Goal: Transaction & Acquisition: Book appointment/travel/reservation

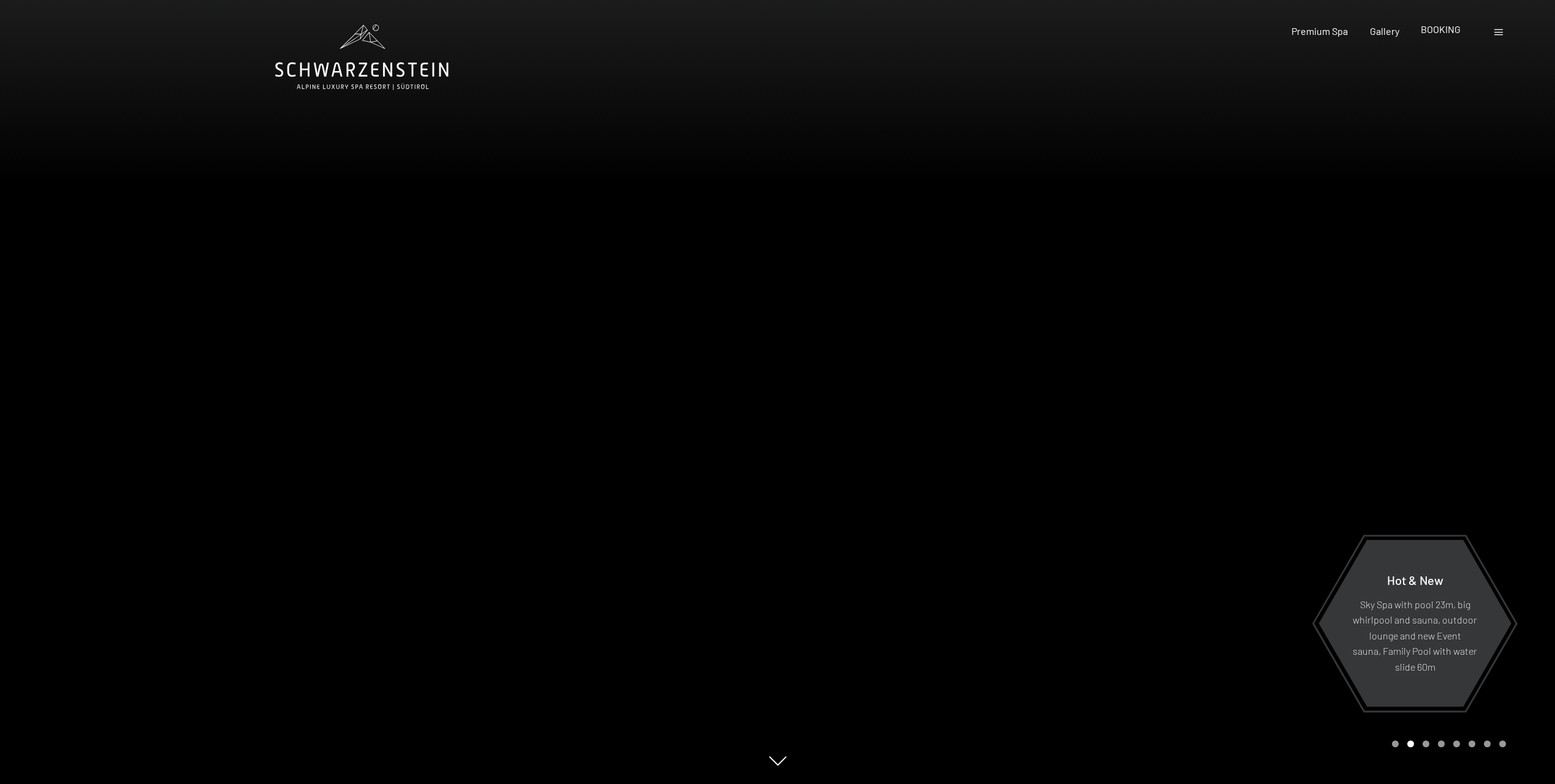
click at [1445, 31] on span "BOOKING" at bounding box center [1441, 29] width 40 height 12
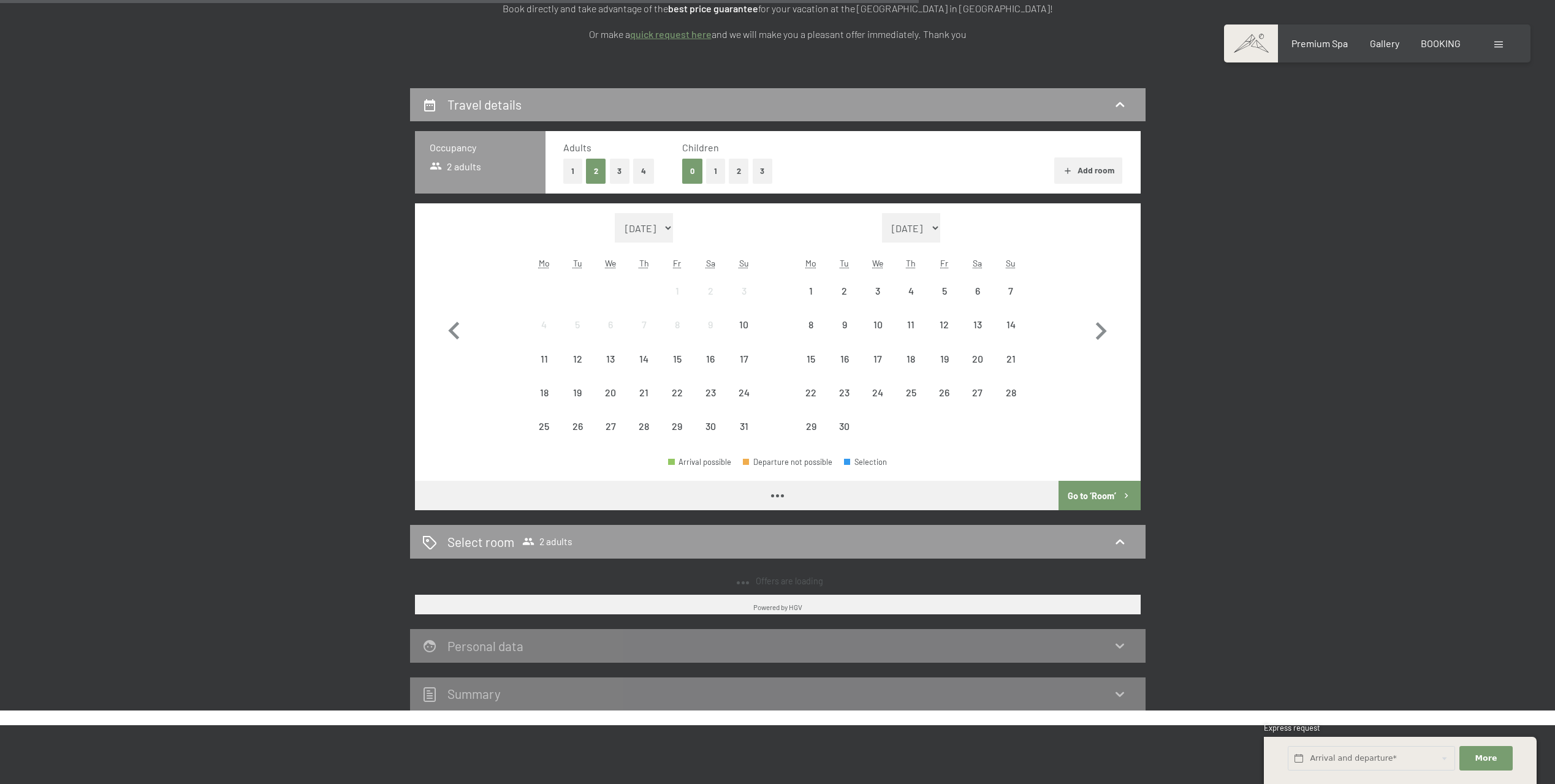
scroll to position [245, 0]
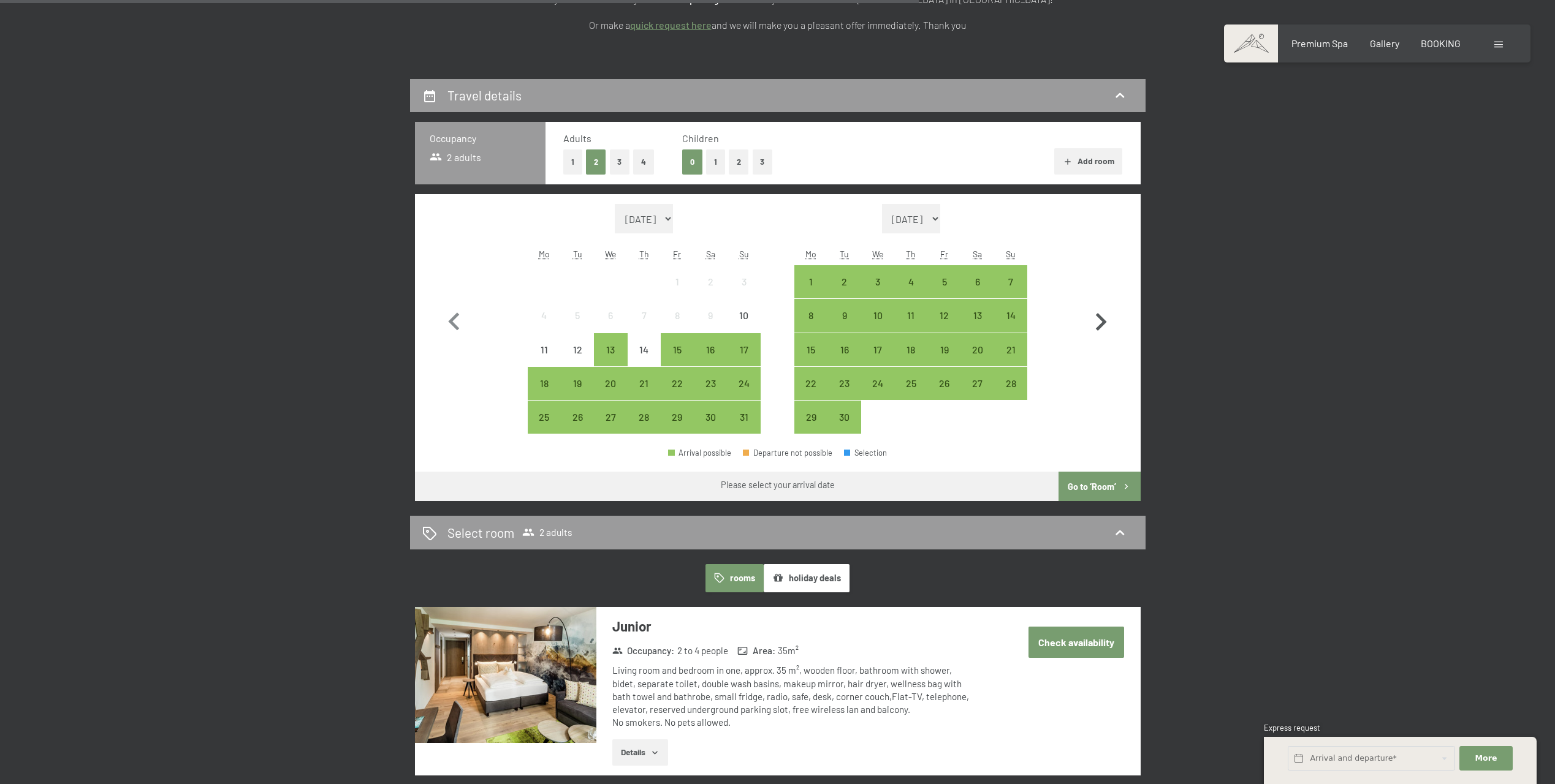
click at [1104, 320] on icon "button" at bounding box center [1102, 322] width 11 height 18
select select "[DATE]"
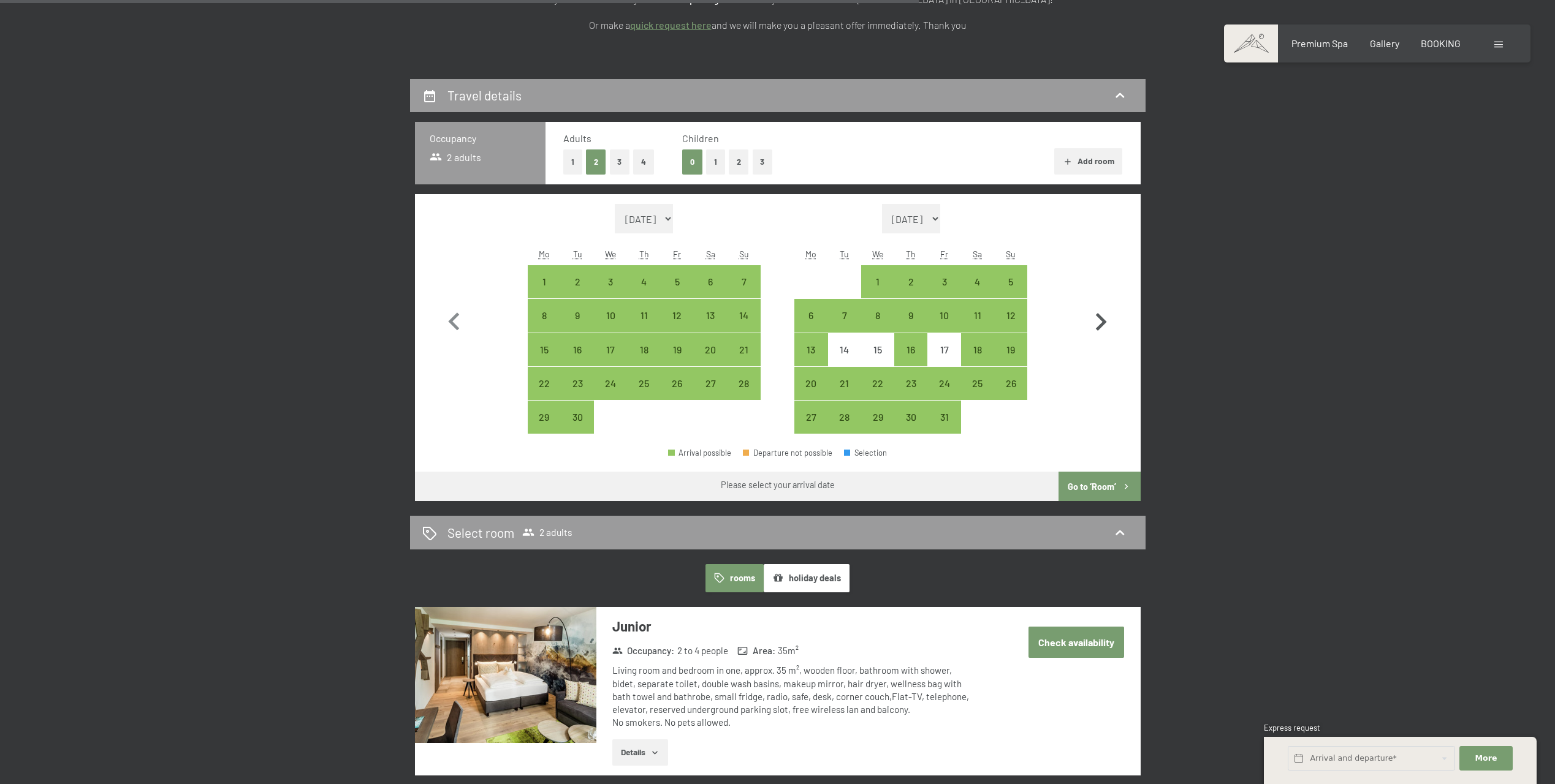
click at [1104, 320] on icon "button" at bounding box center [1102, 322] width 11 height 18
select select "[DATE]"
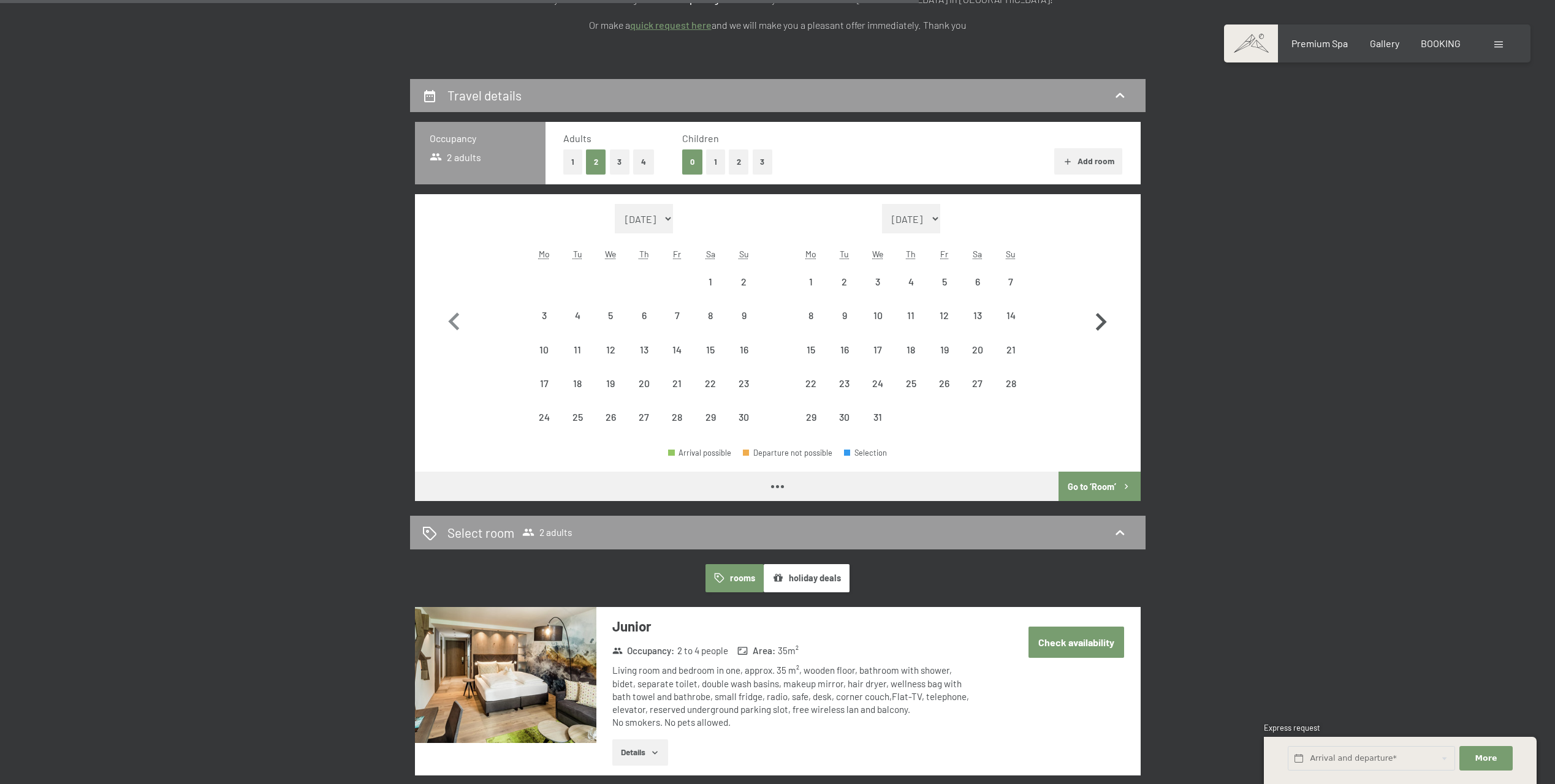
select select "[DATE]"
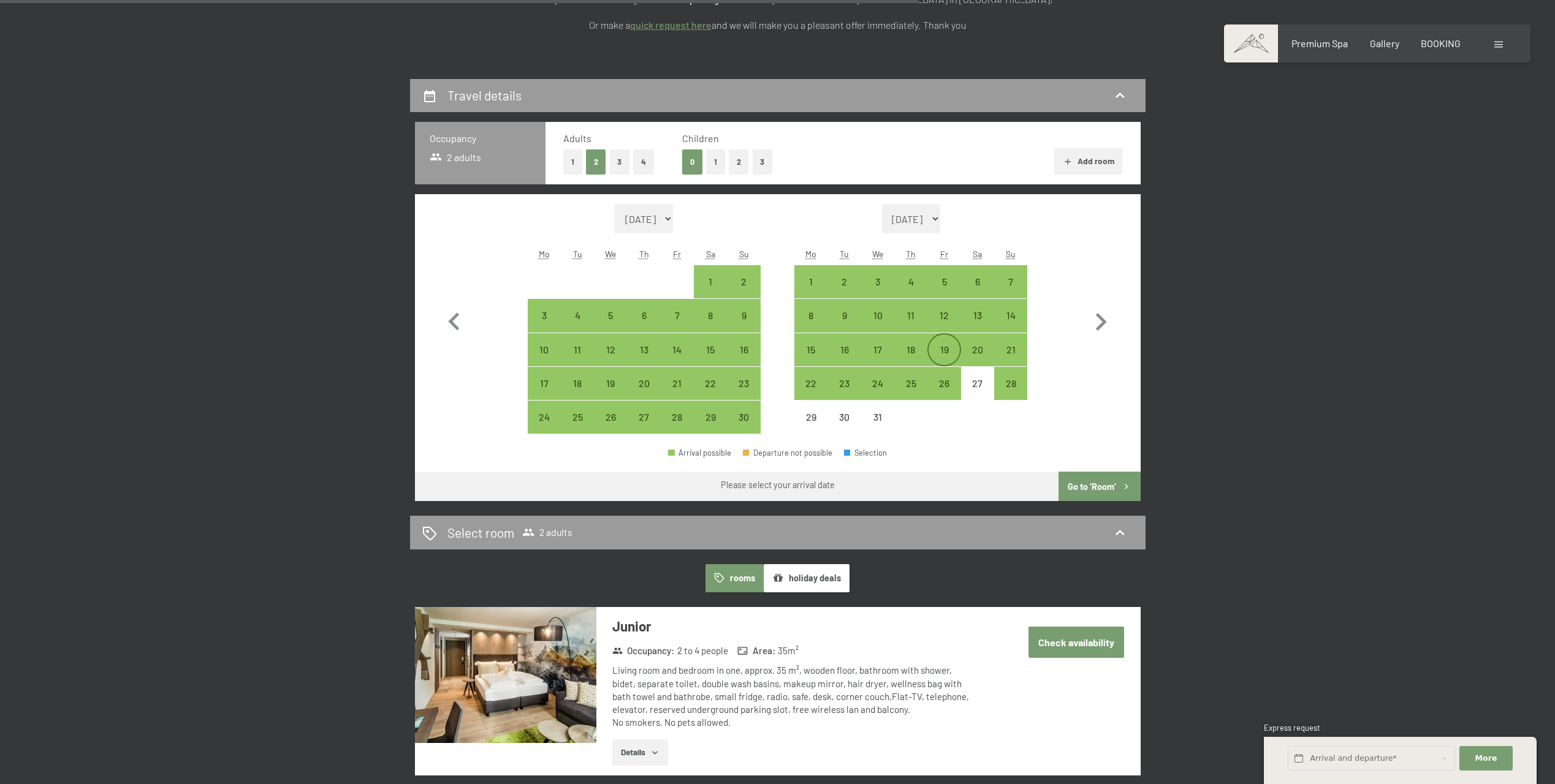
click at [938, 350] on div "19" at bounding box center [944, 360] width 31 height 31
select select "[DATE]"
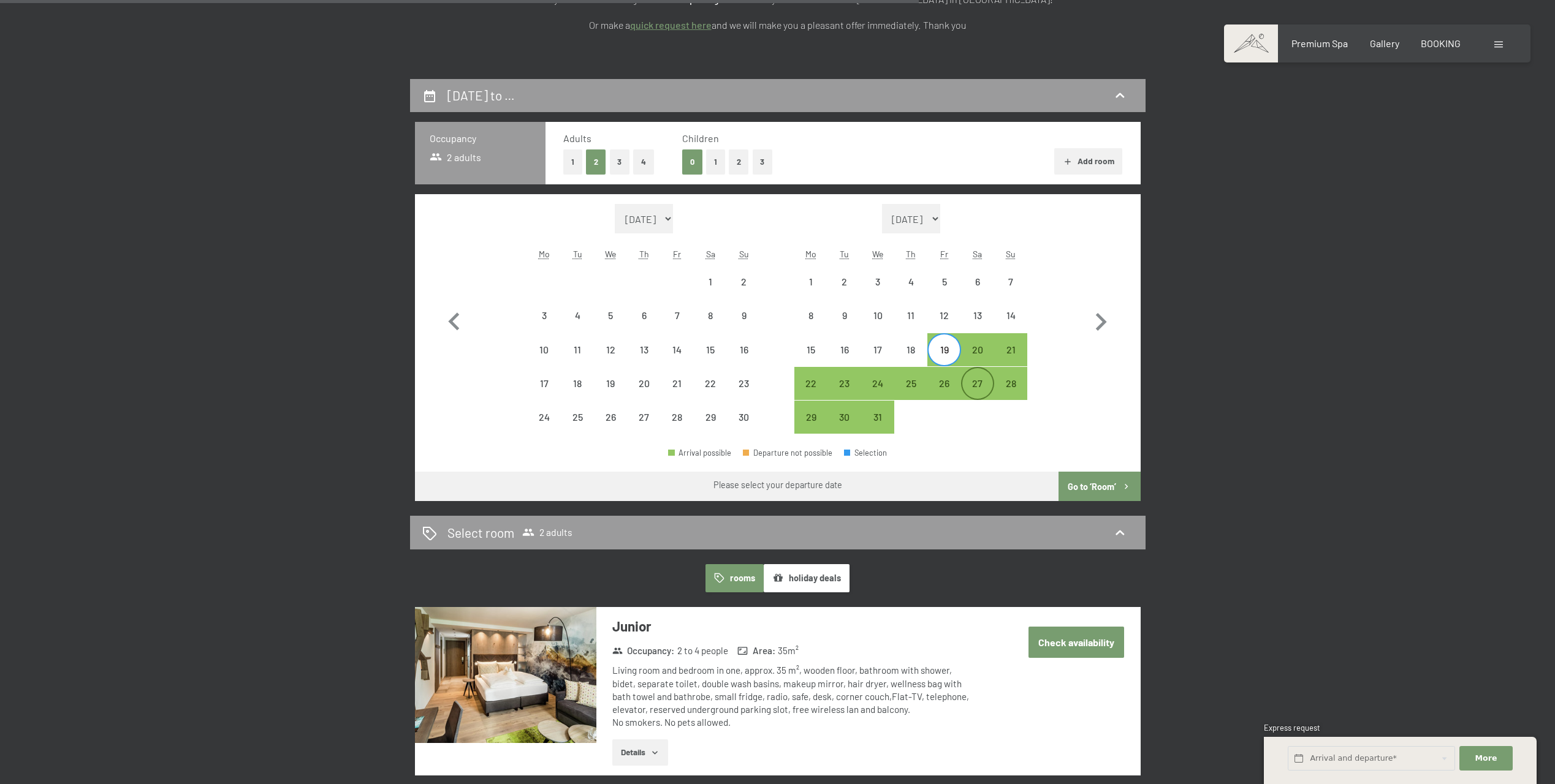
click at [982, 385] on div "27" at bounding box center [978, 394] width 31 height 31
select select "[DATE]"
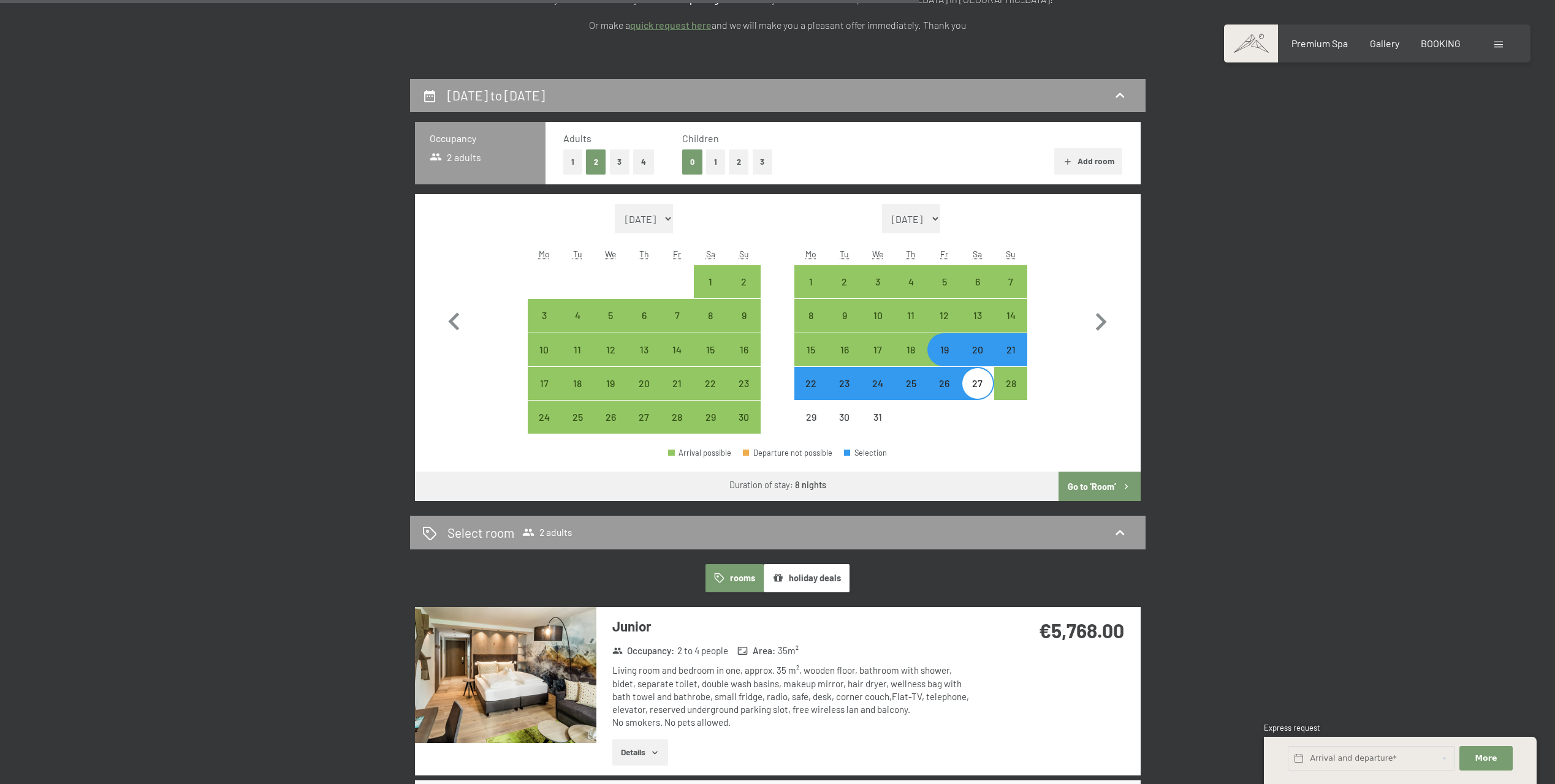
click at [1104, 482] on button "Go to ‘Room’" at bounding box center [1099, 486] width 82 height 29
select select "[DATE]"
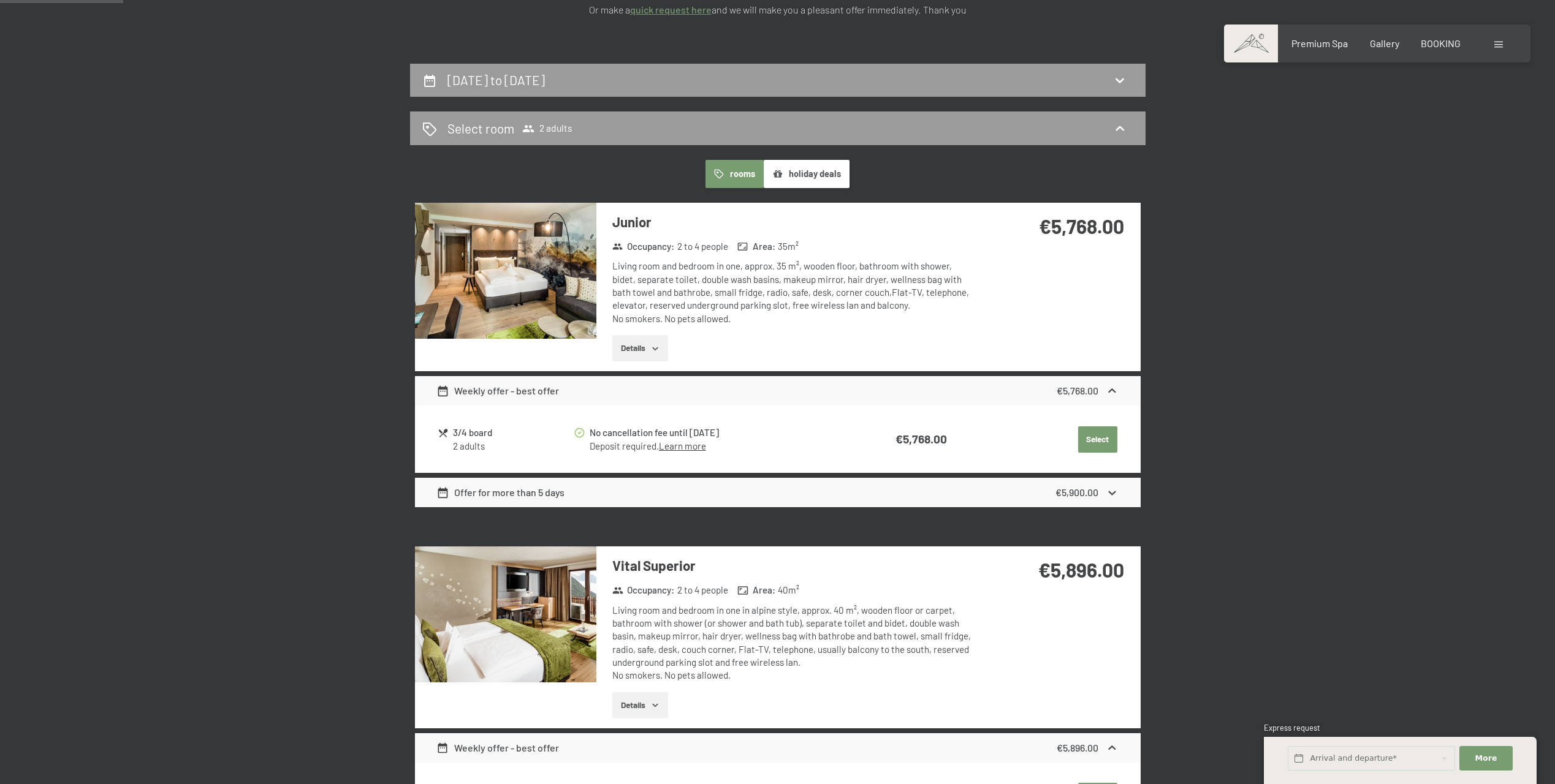
scroll to position [202, 0]
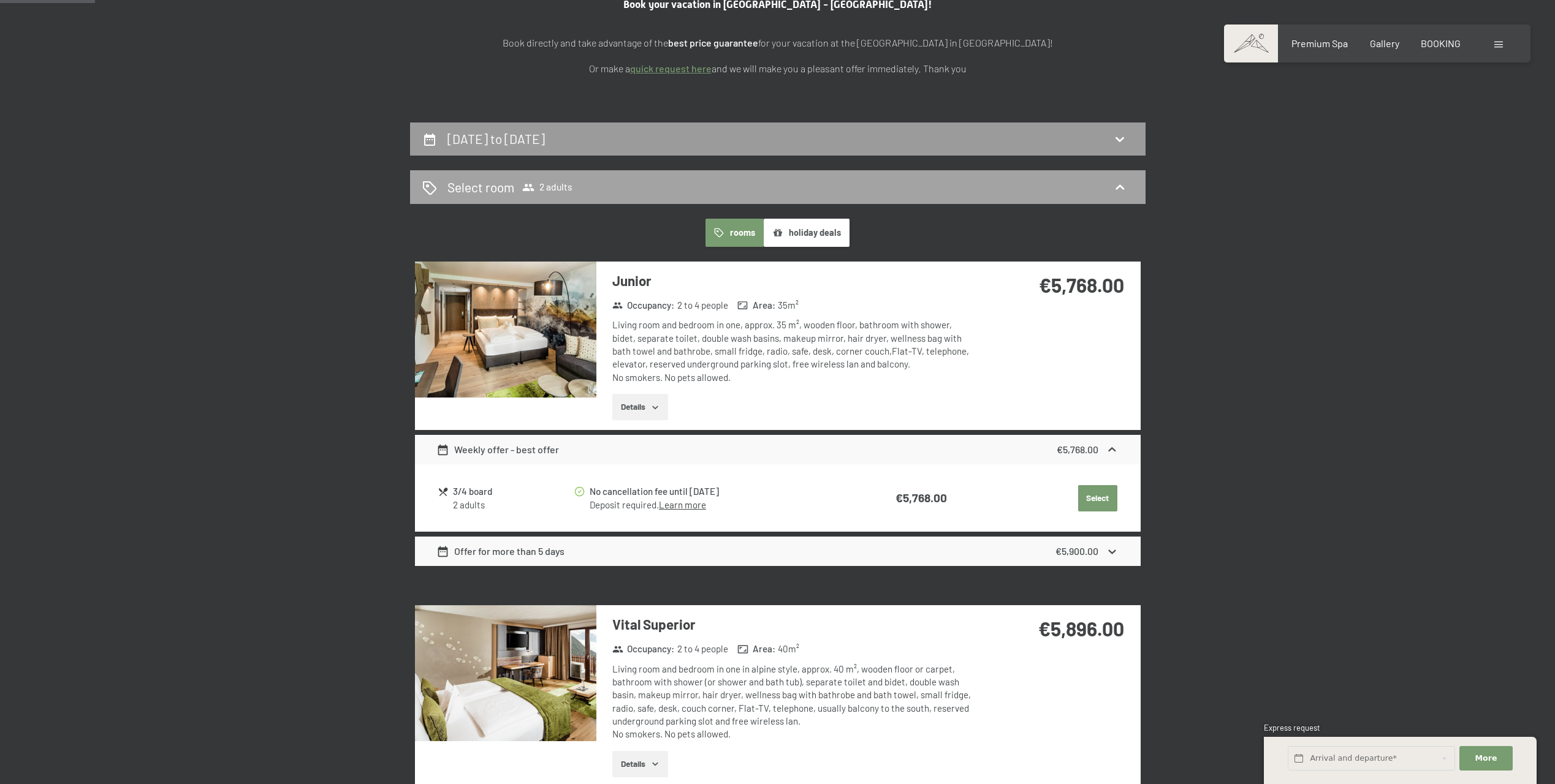
click at [1067, 182] on div "Select room 2 adults" at bounding box center [778, 187] width 711 height 18
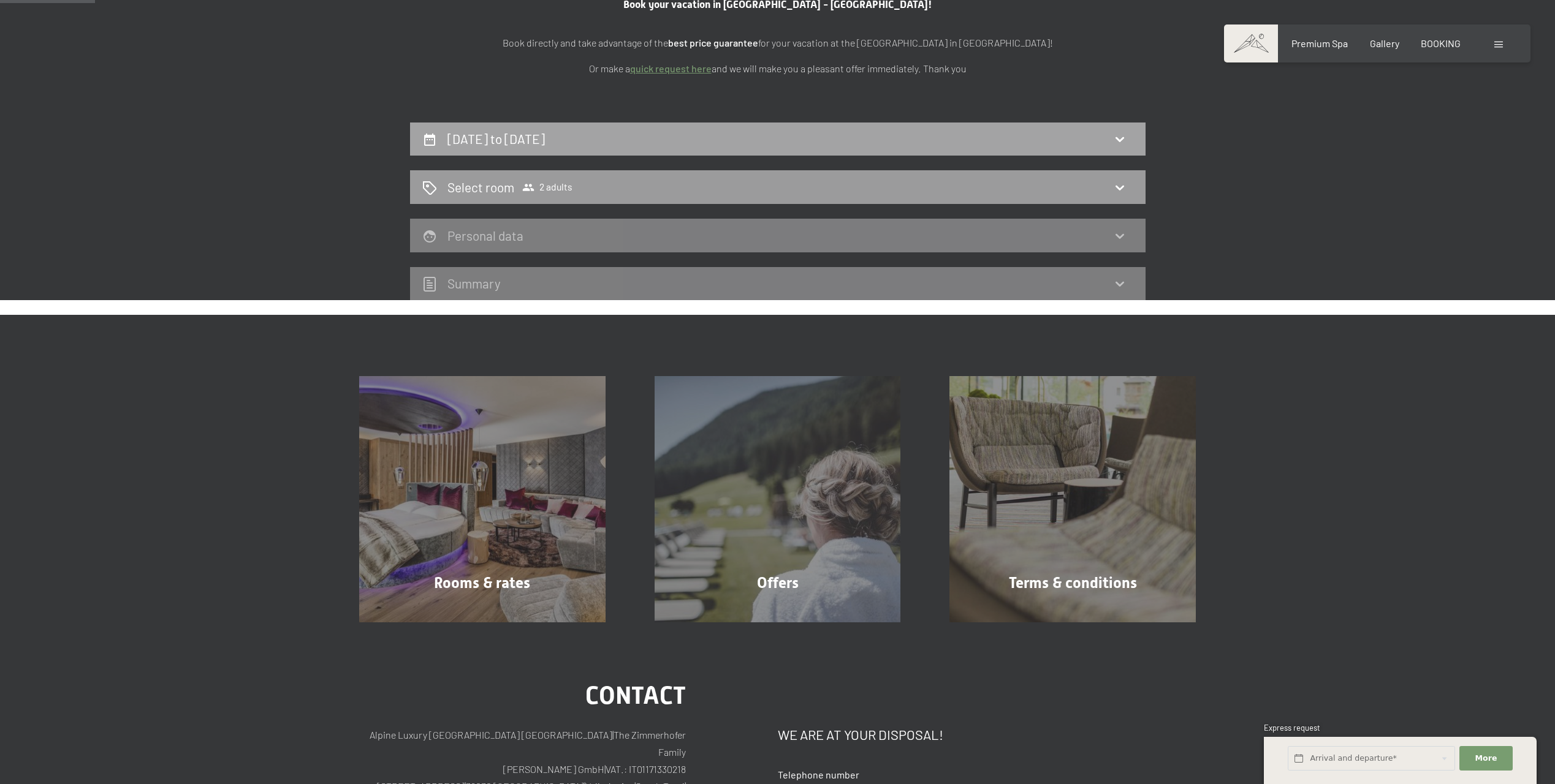
click at [1085, 139] on div "[DATE] to [DATE]" at bounding box center [778, 139] width 711 height 18
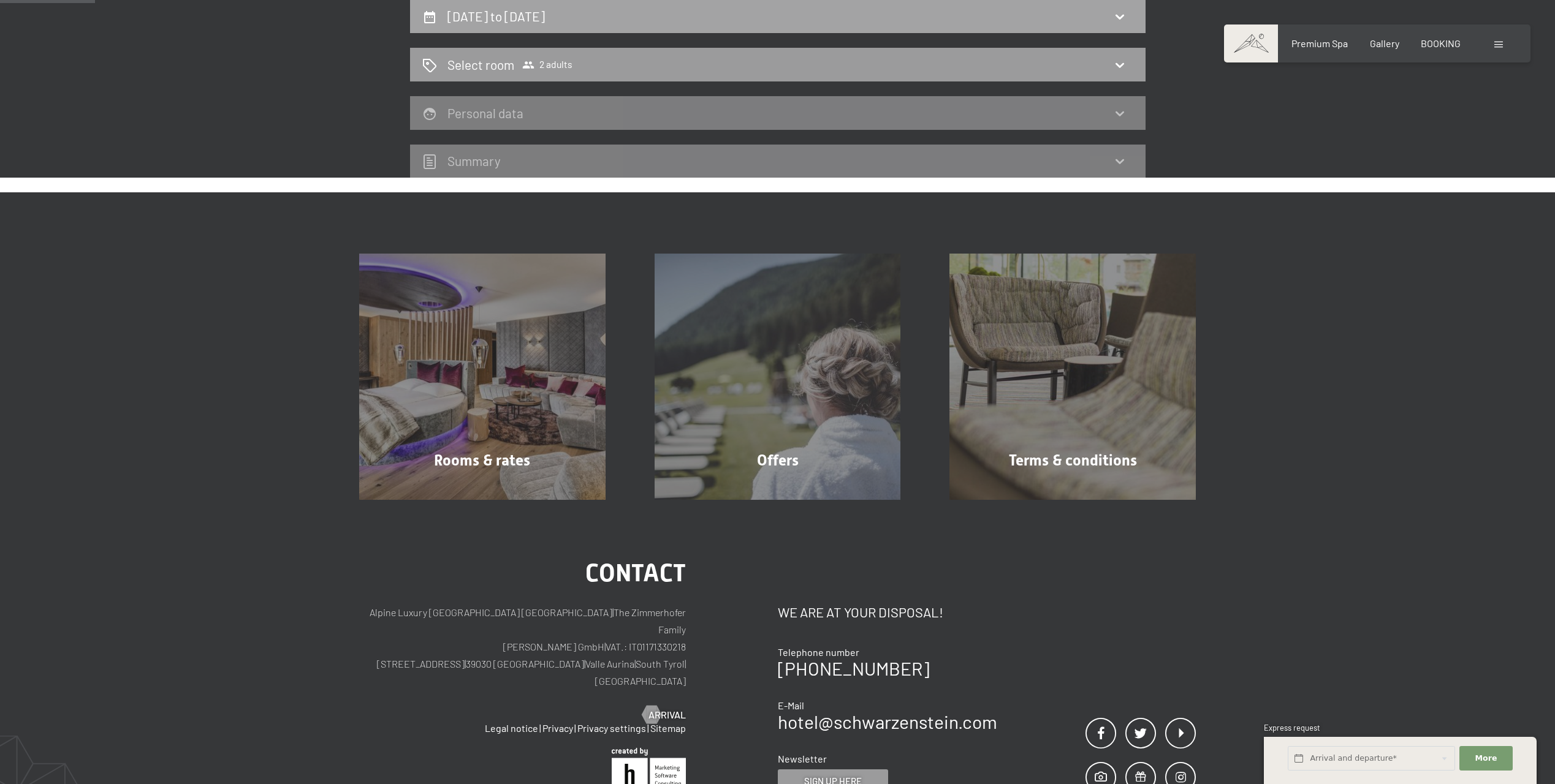
select select "[DATE]"
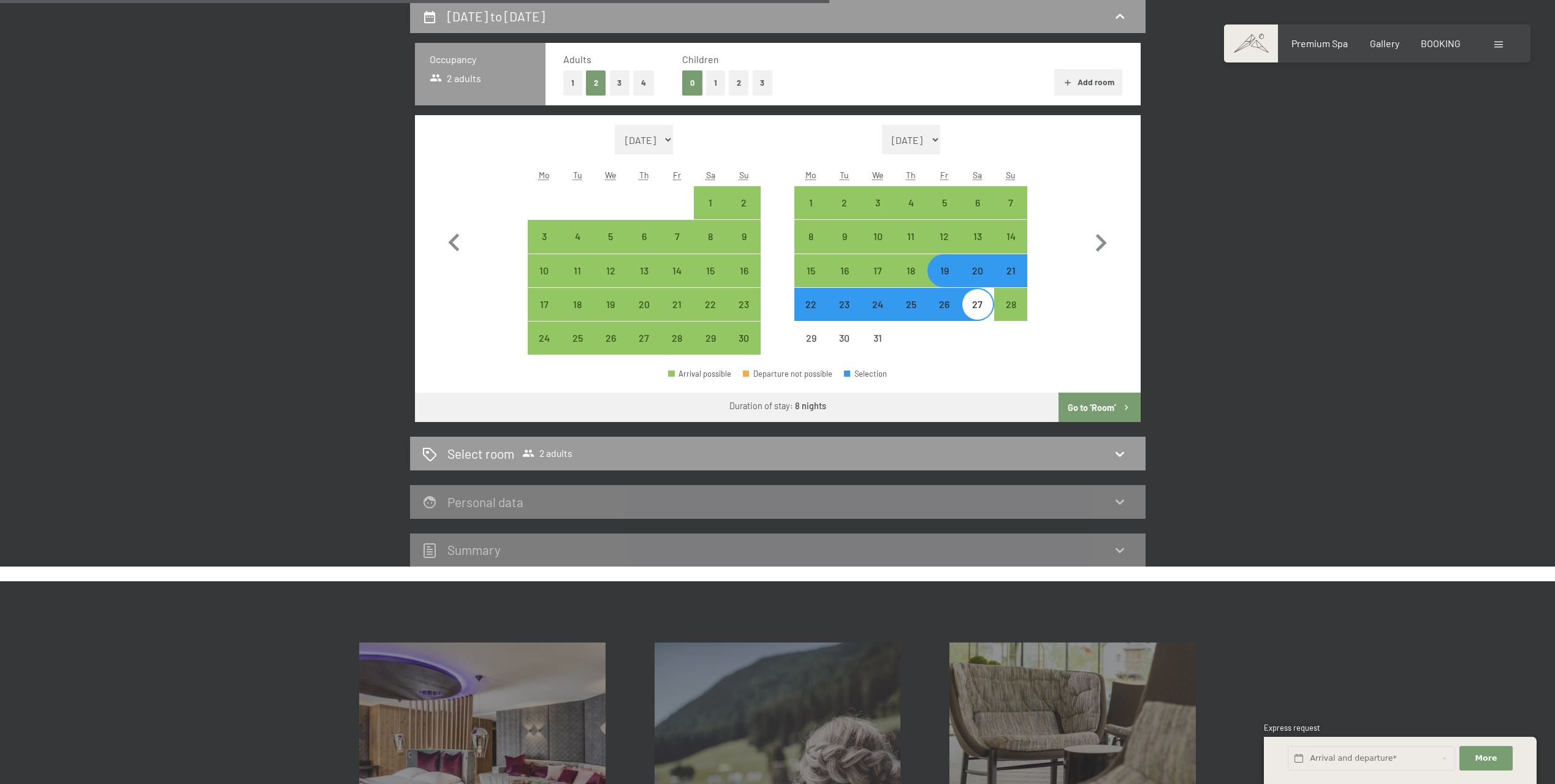
click at [741, 83] on button "2" at bounding box center [739, 83] width 20 height 25
select select "[DATE]"
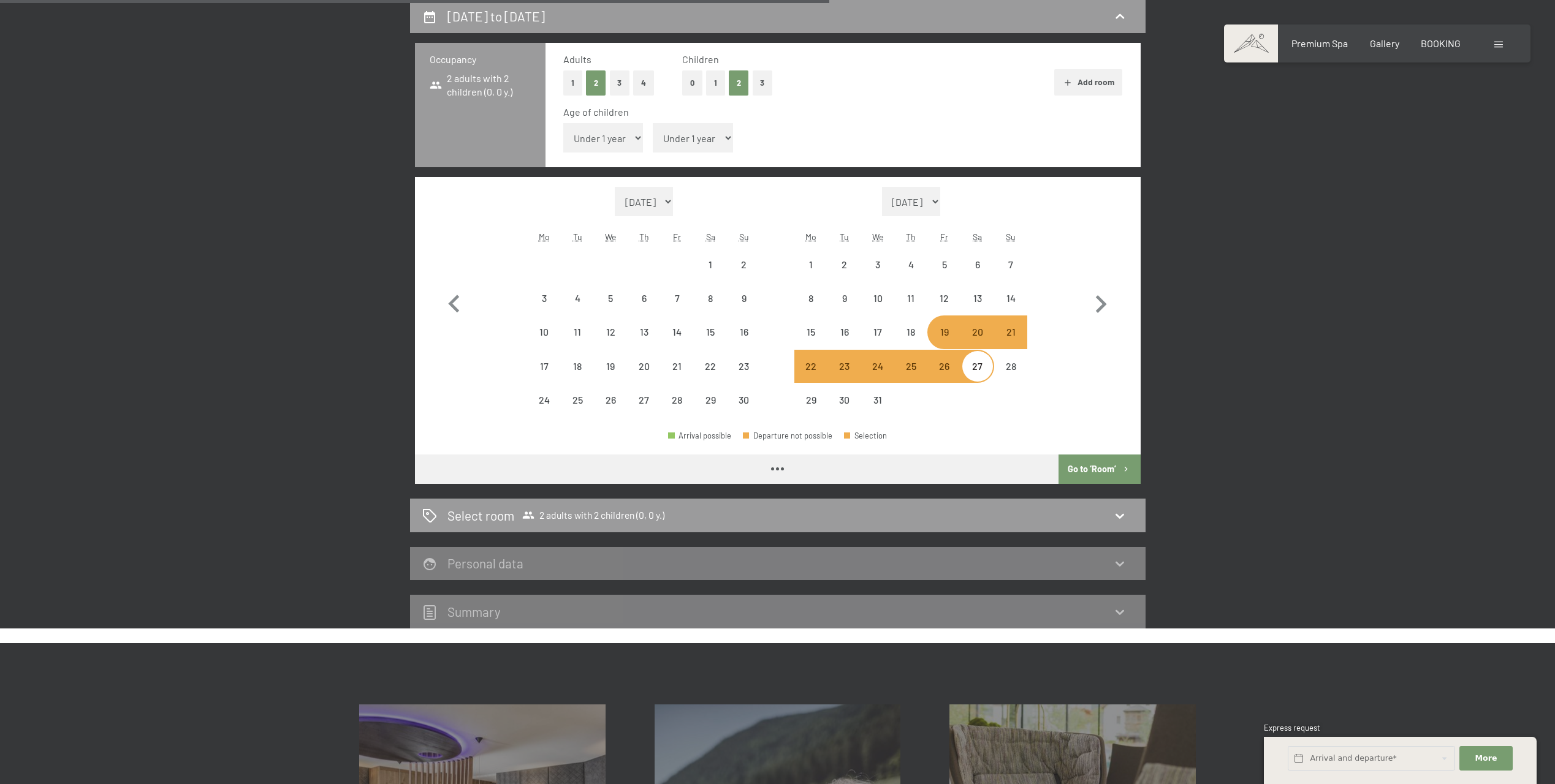
click at [709, 136] on select "Under 1 year 1 year 2 years 3 years 4 years 5 years 6 years 7 years 8 years 9 y…" at bounding box center [693, 138] width 80 height 29
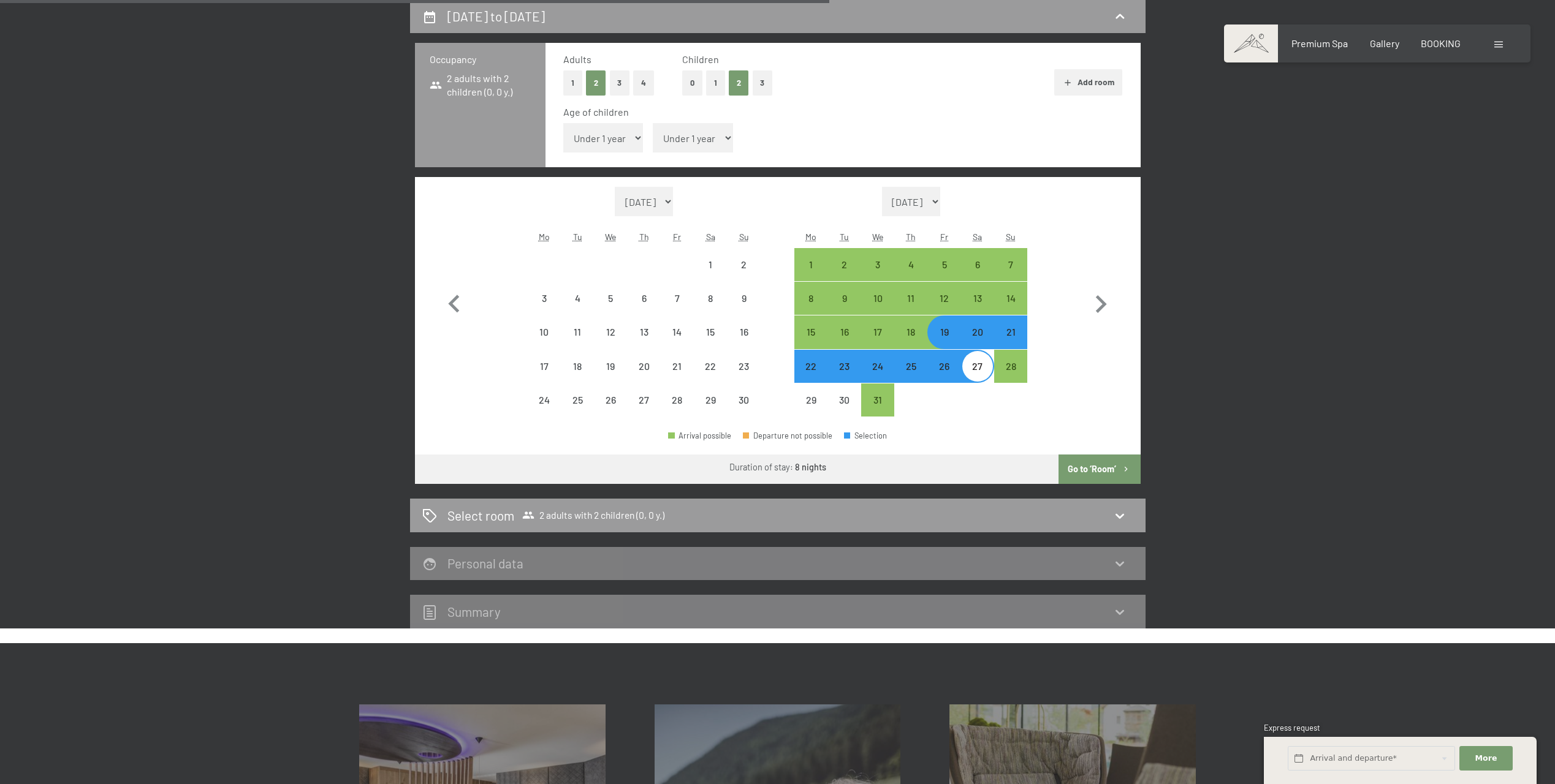
select select "[DATE]"
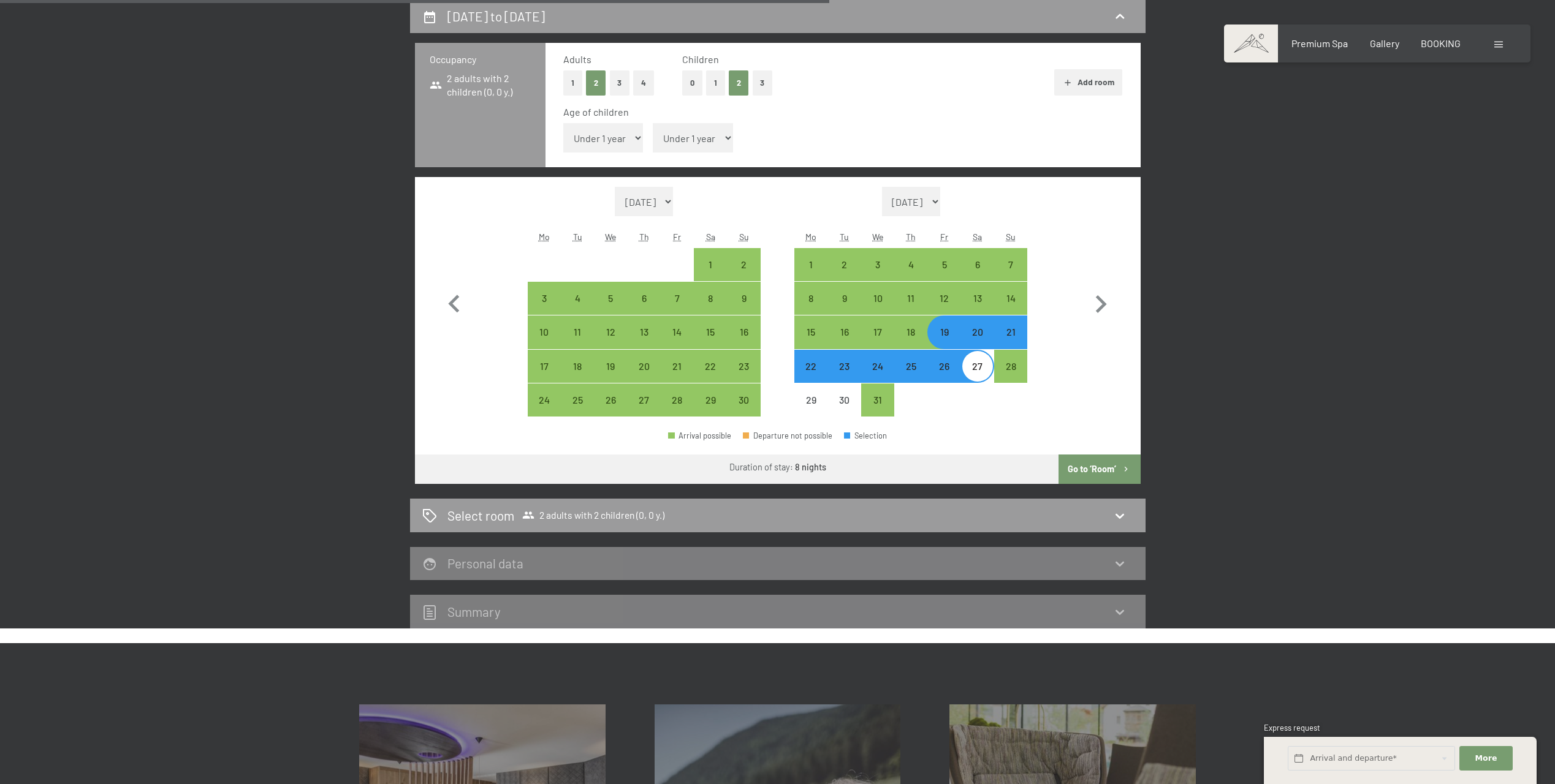
select select "12"
click at [653, 123] on select "Under 1 year 1 year 2 years 3 years 4 years 5 years 6 years 7 years 8 years 9 y…" at bounding box center [693, 138] width 80 height 29
select select "[DATE]"
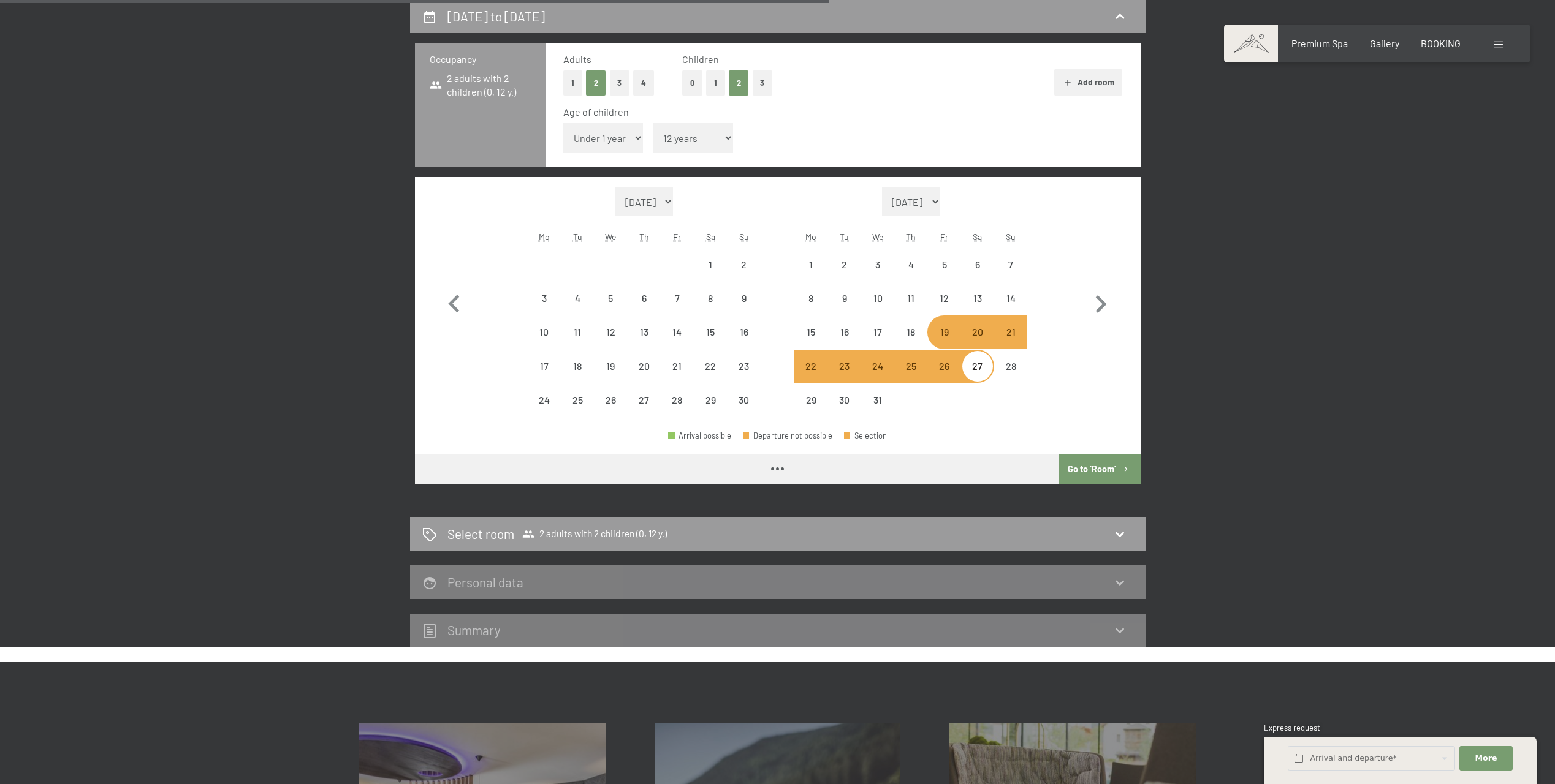
click at [633, 133] on select "Under 1 year 1 year 2 years 3 years 4 years 5 years 6 years 7 years 8 years 9 y…" at bounding box center [603, 138] width 80 height 29
select select "[DATE]"
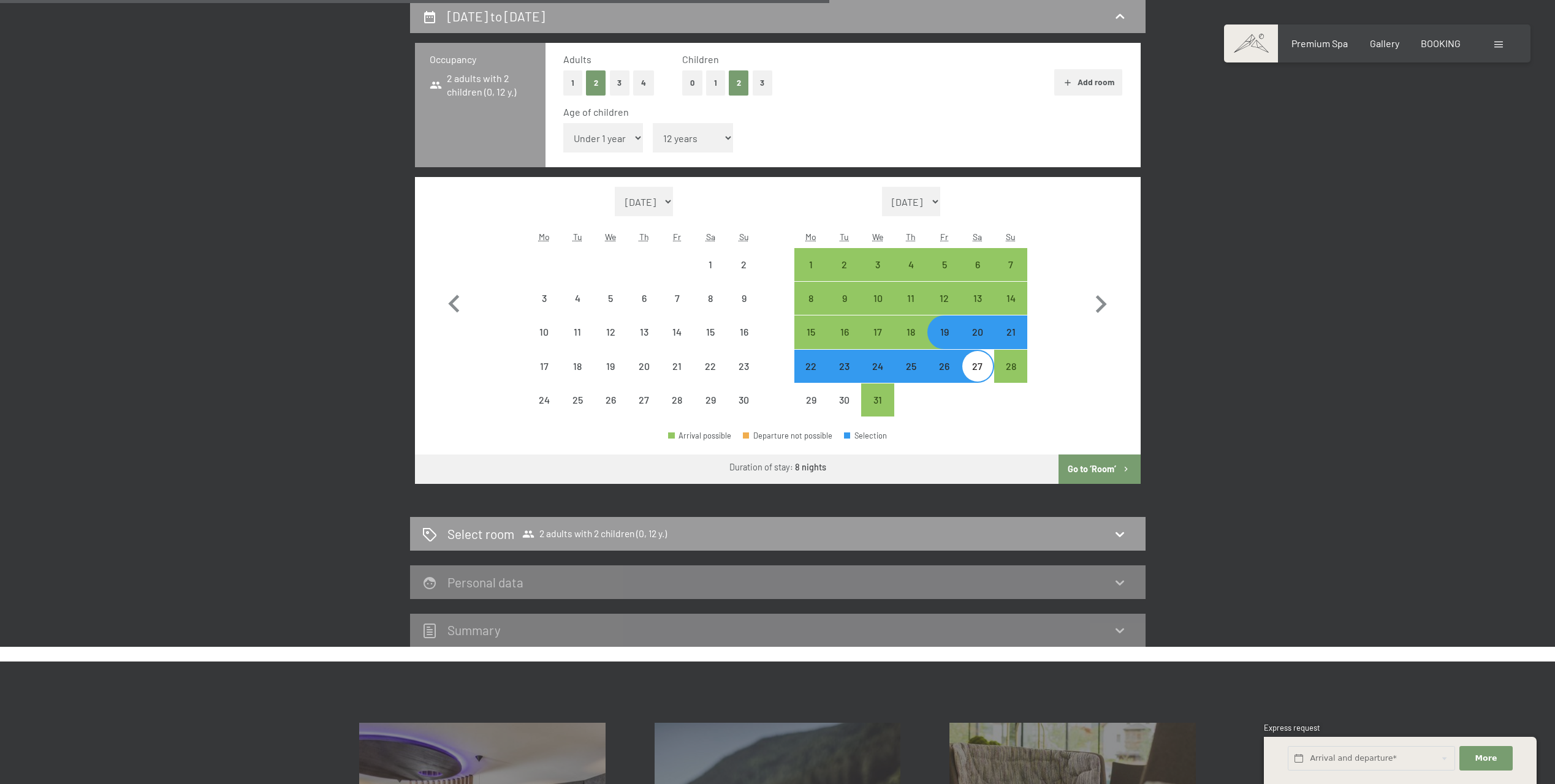
select select "[DATE]"
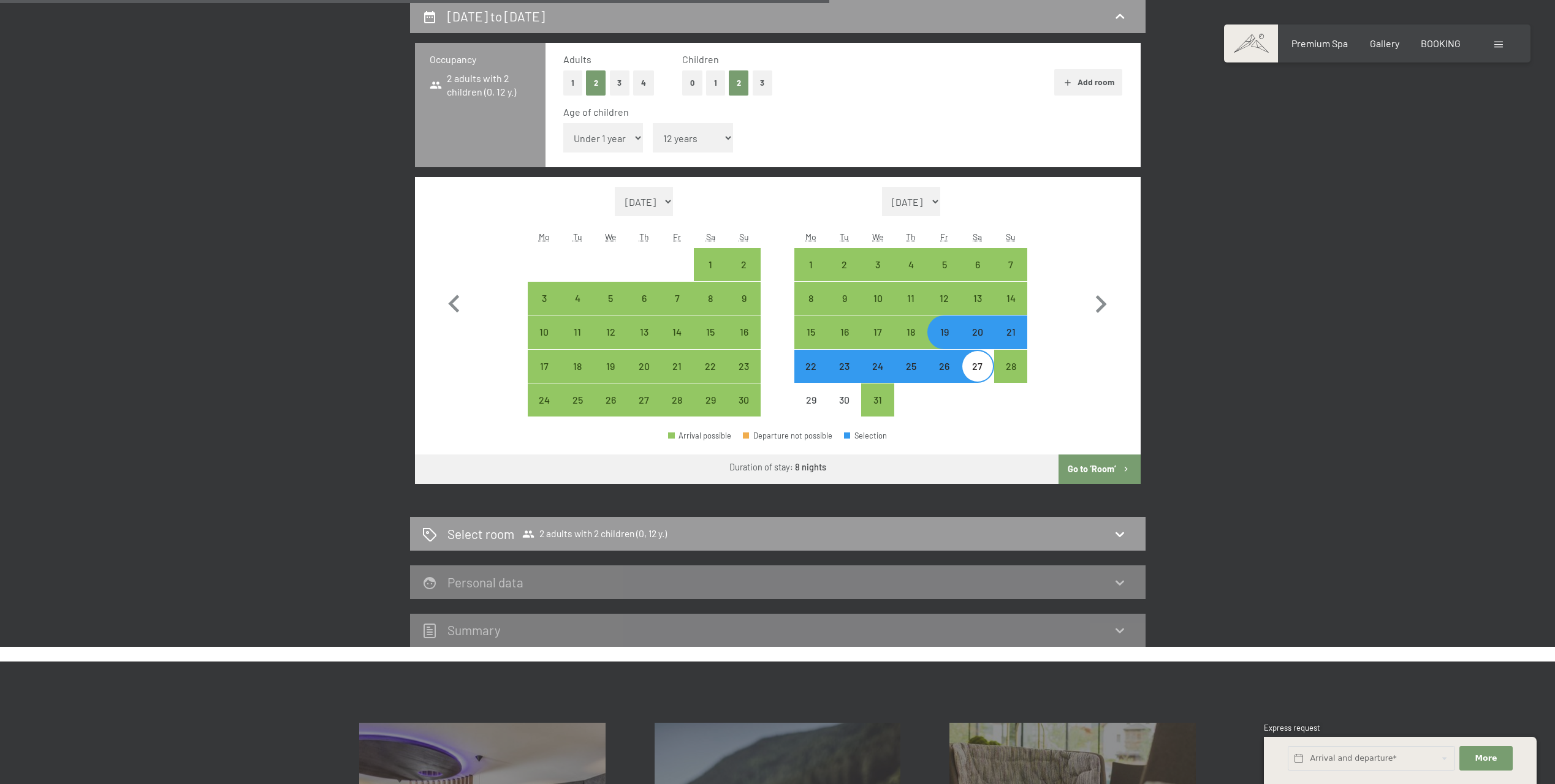
select select "14"
click at [563, 123] on select "Under 1 year 1 year 2 years 3 years 4 years 5 years 6 years 7 years 8 years 9 y…" at bounding box center [603, 138] width 80 height 29
select select "[DATE]"
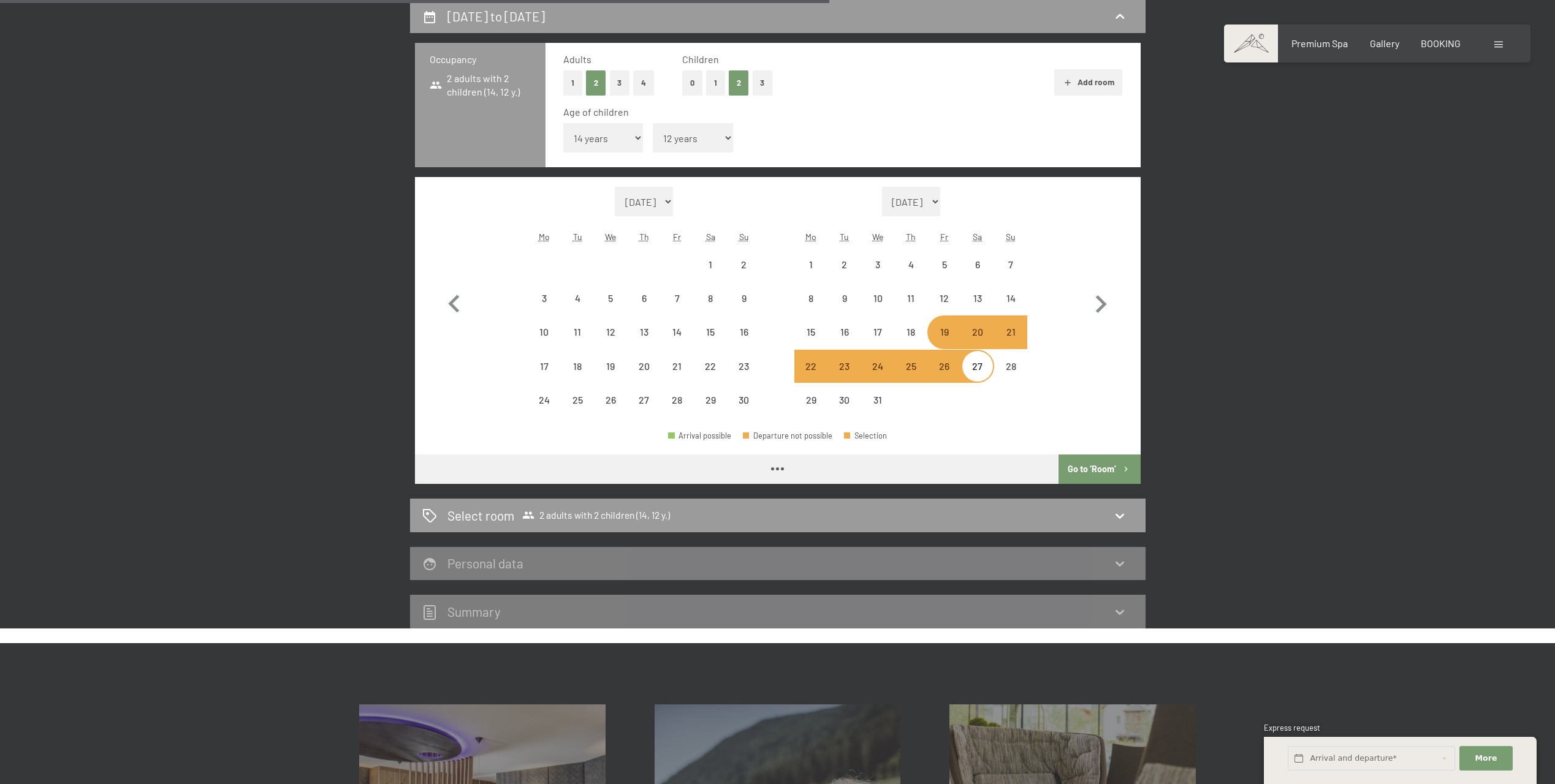
select select "[DATE]"
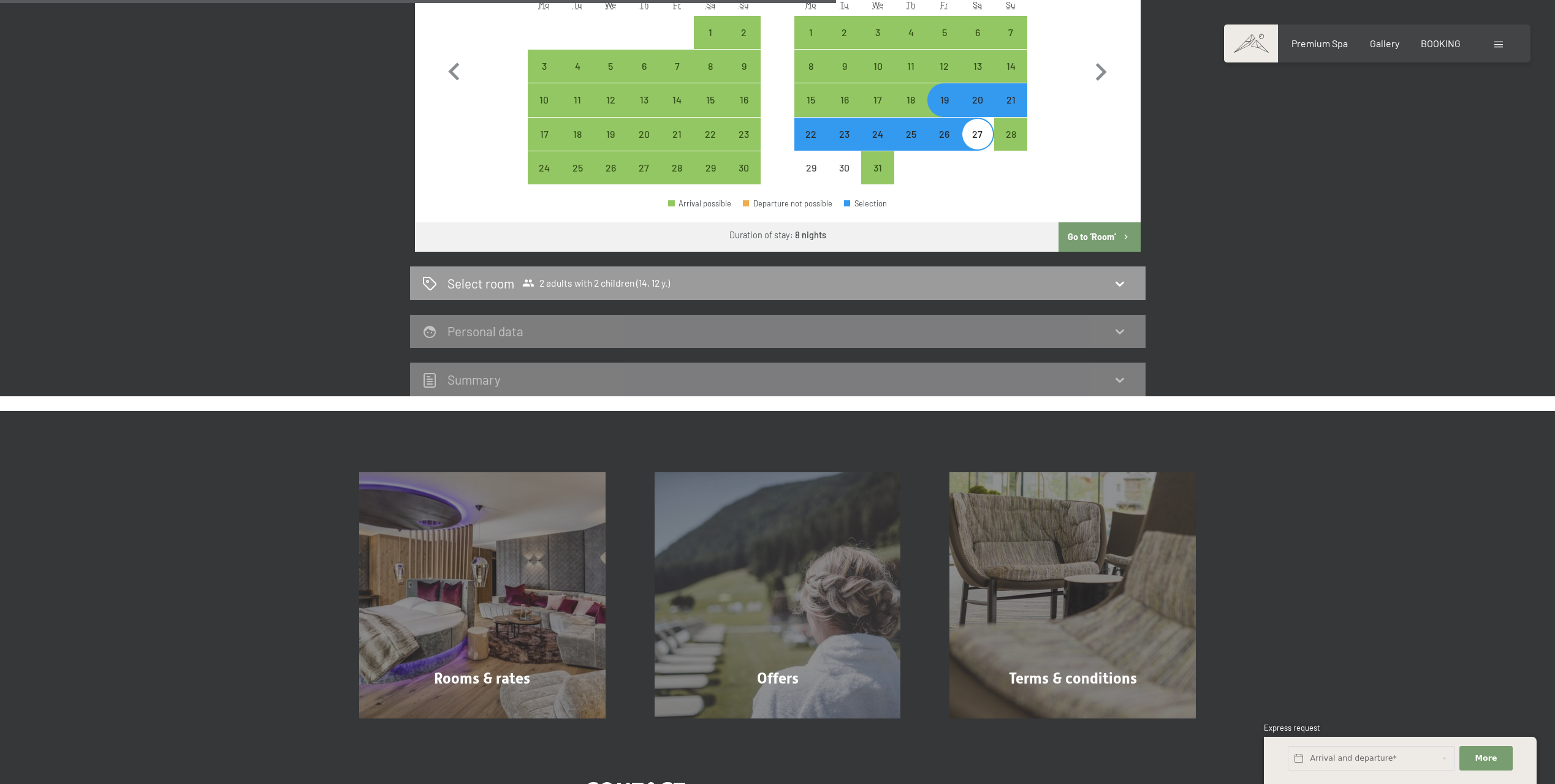
scroll to position [569, 0]
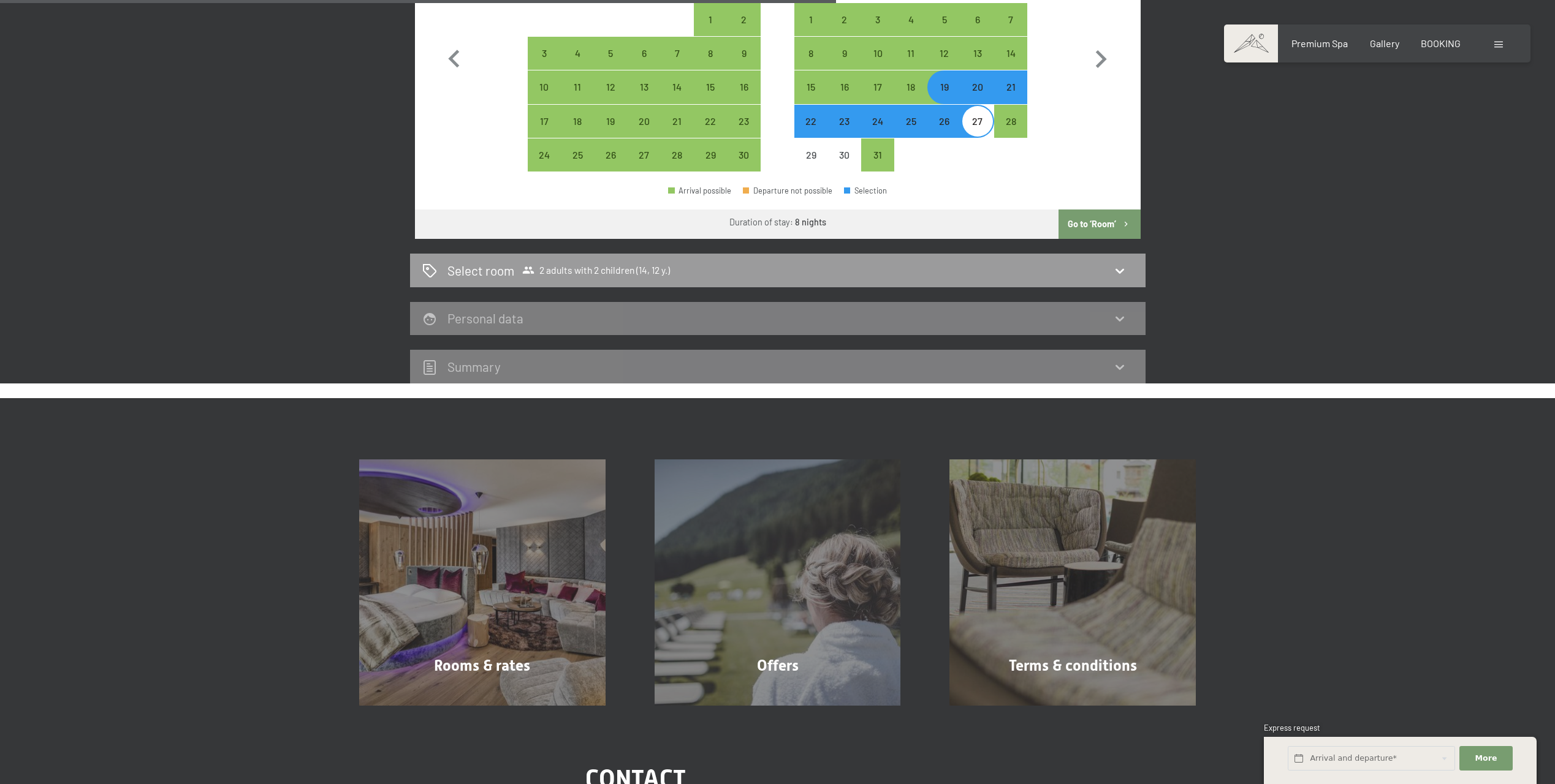
click at [1110, 227] on button "Go to ‘Room’" at bounding box center [1099, 224] width 82 height 29
select select "[DATE]"
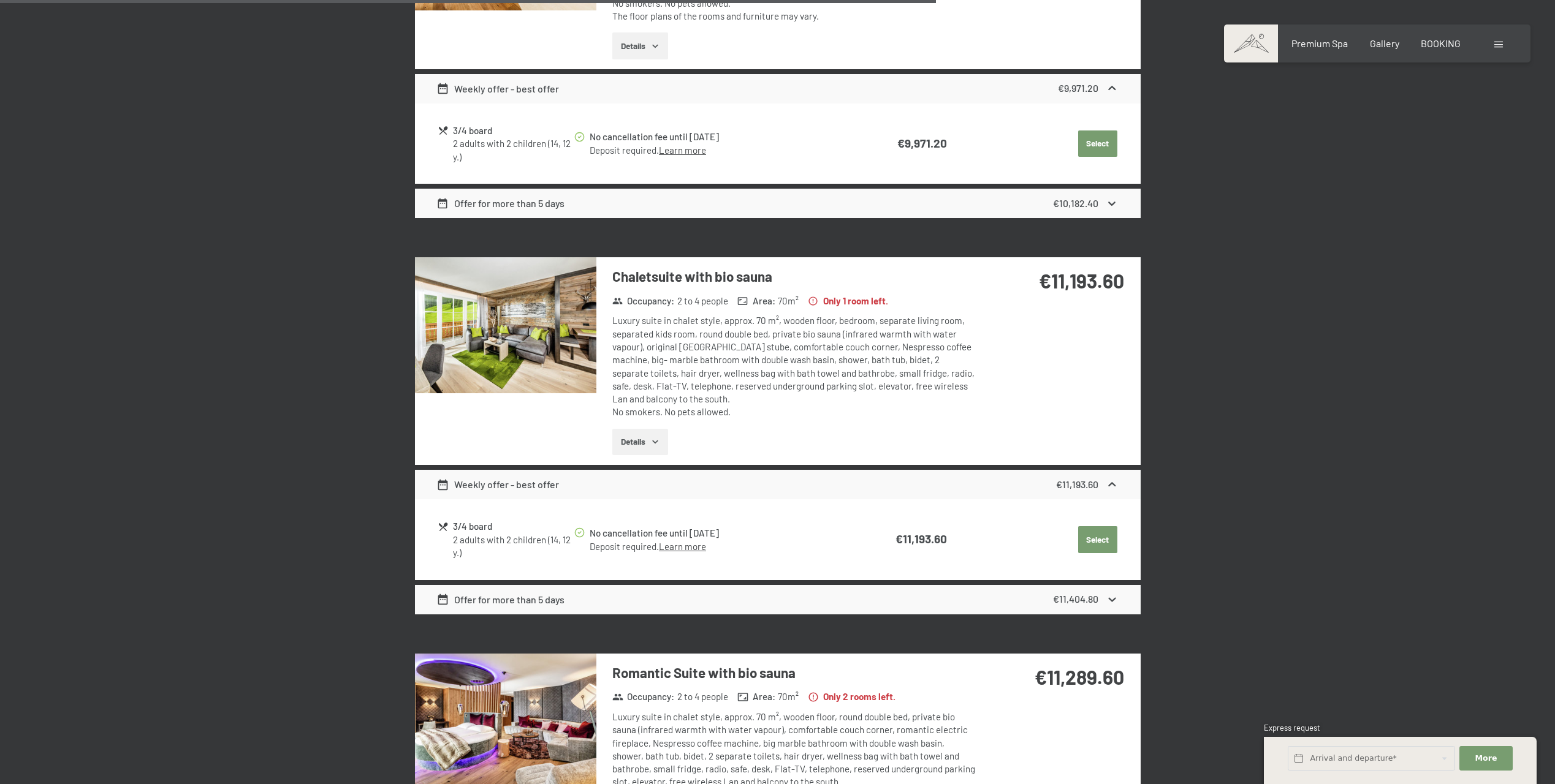
scroll to position [1672, 0]
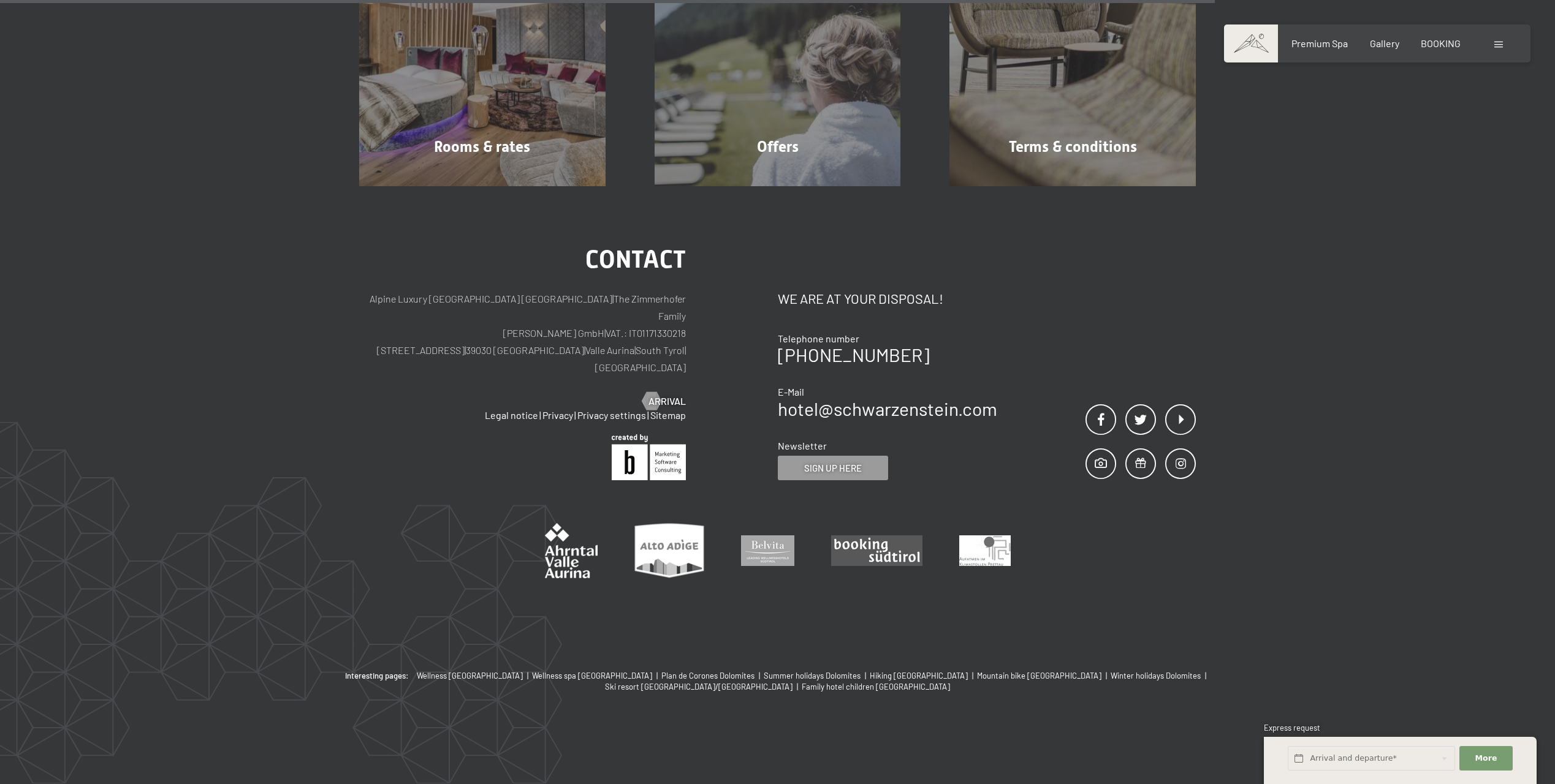
scroll to position [324, 0]
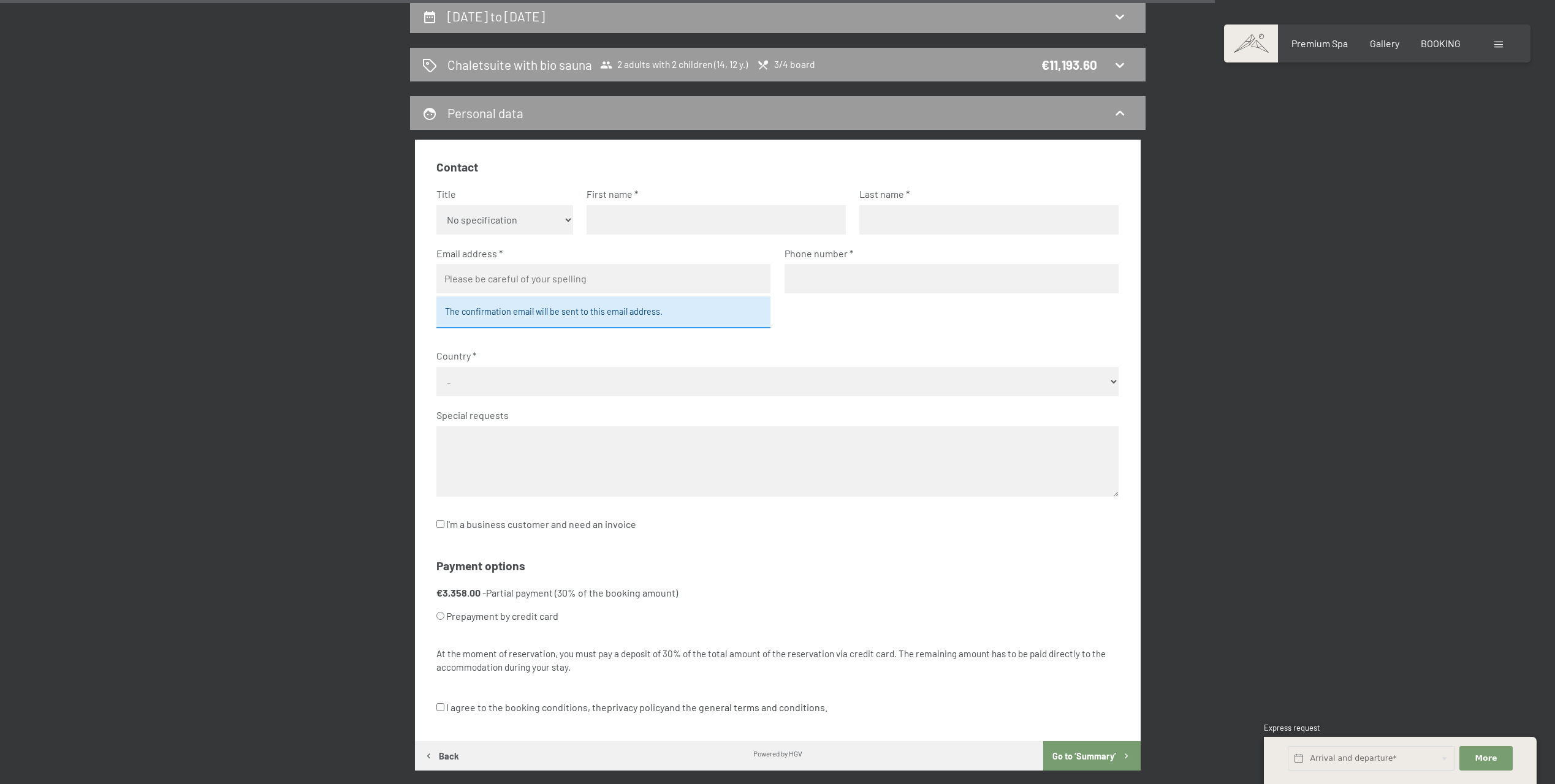
click at [440, 755] on button "Back" at bounding box center [441, 756] width 53 height 29
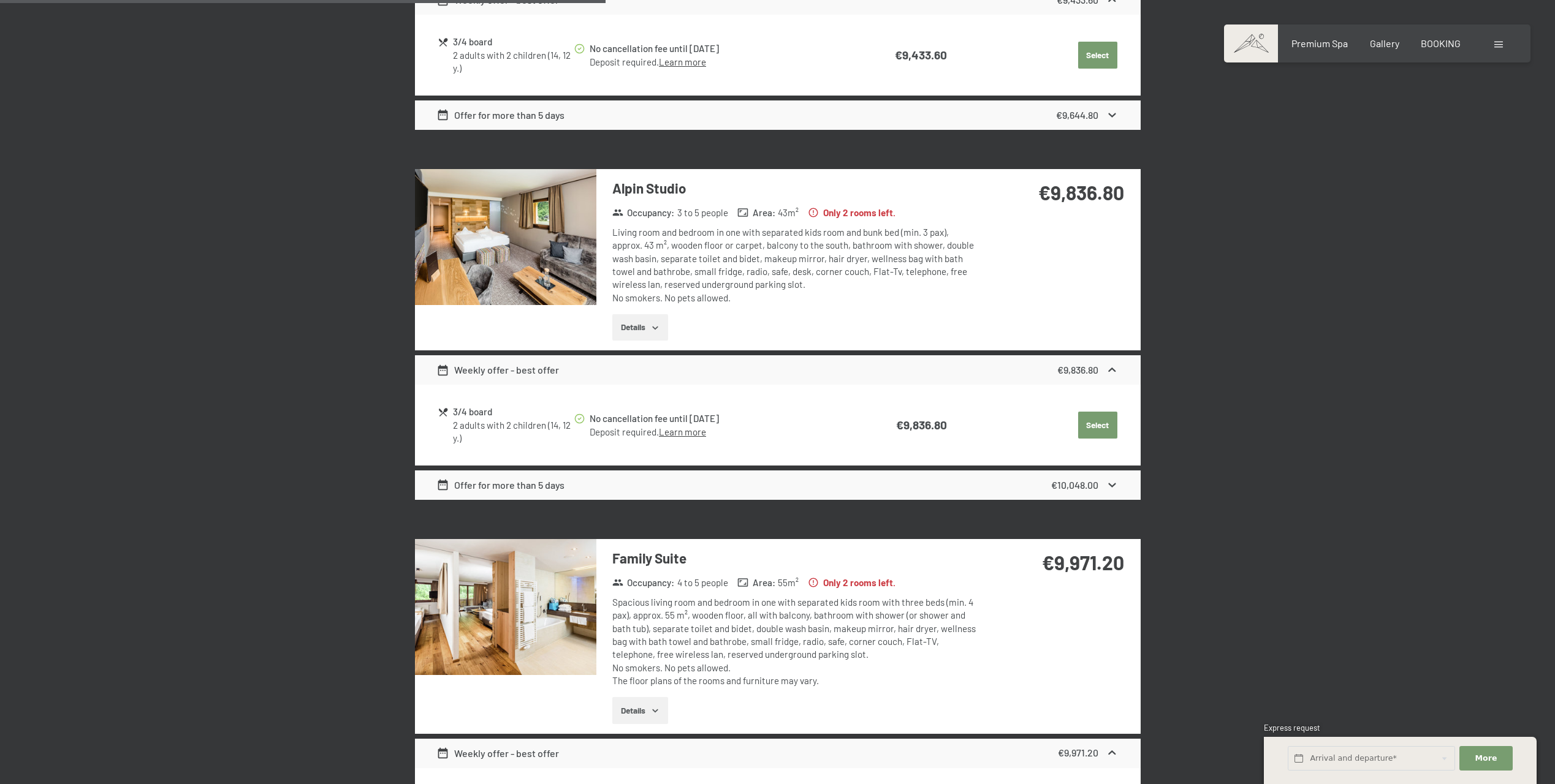
scroll to position [1182, 0]
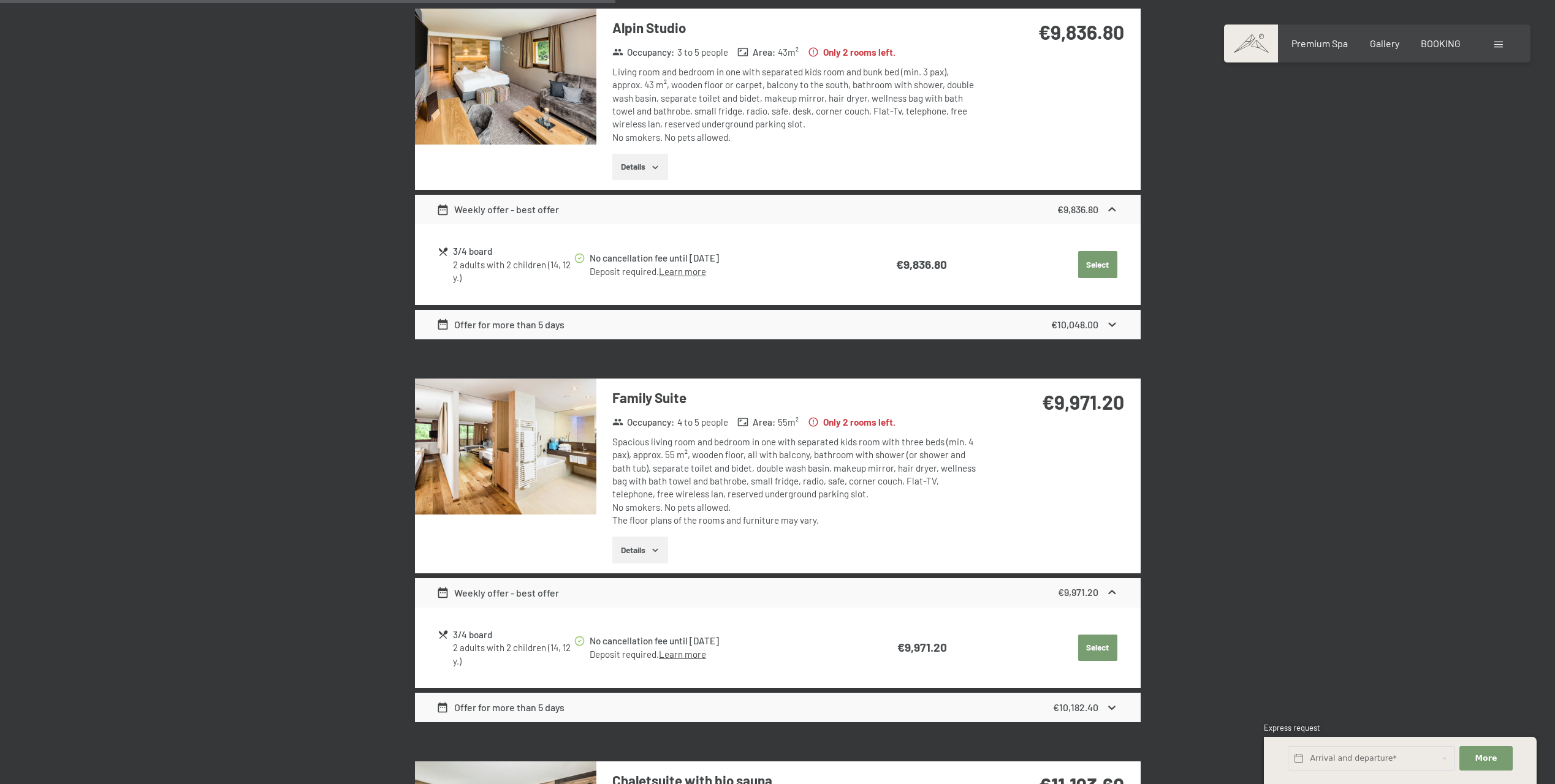
click at [645, 553] on button "Details" at bounding box center [640, 550] width 56 height 27
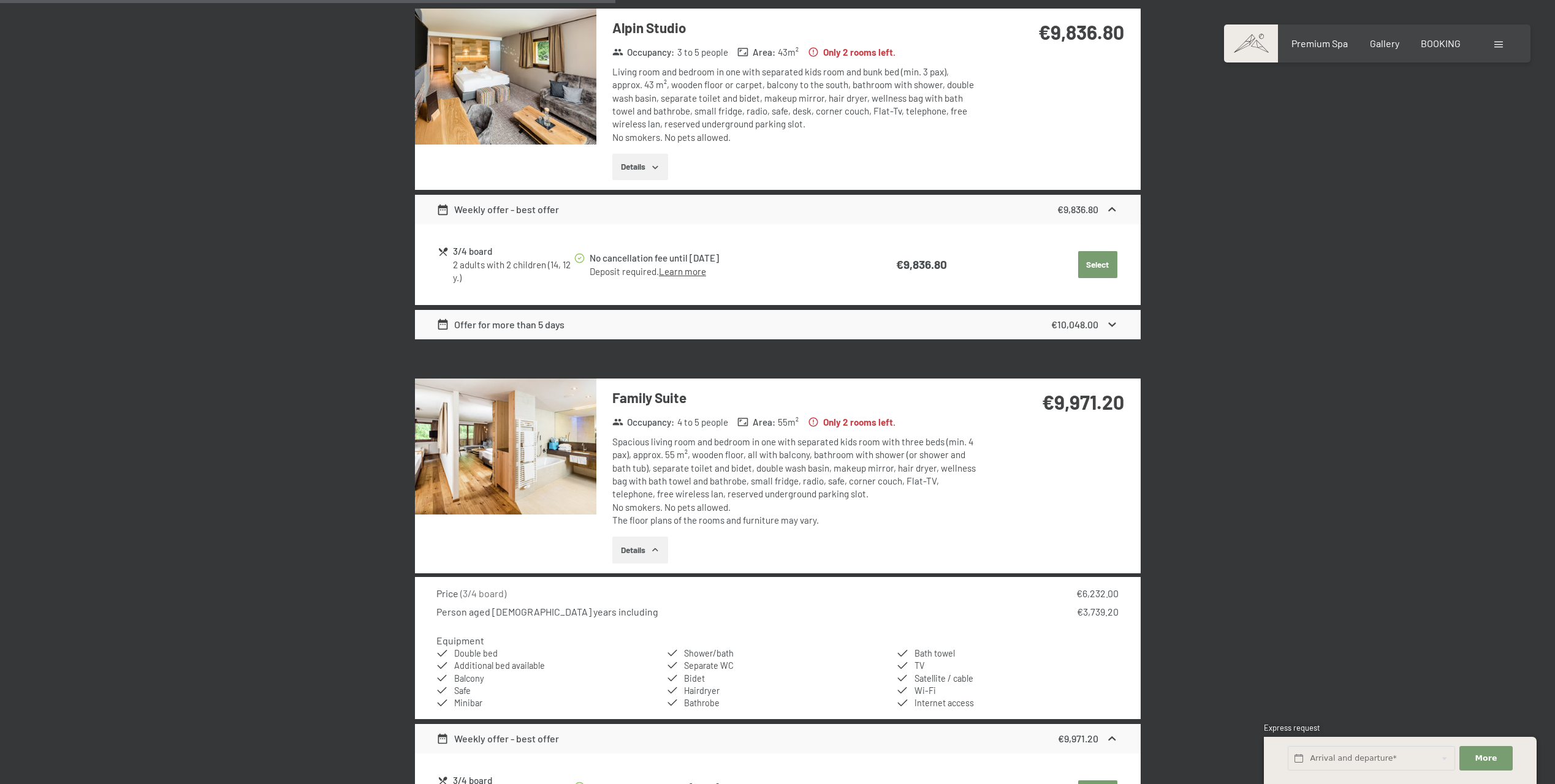
click at [567, 477] on img at bounding box center [505, 446] width 181 height 136
click at [0, 0] on button "button" at bounding box center [0, 0] width 0 height 0
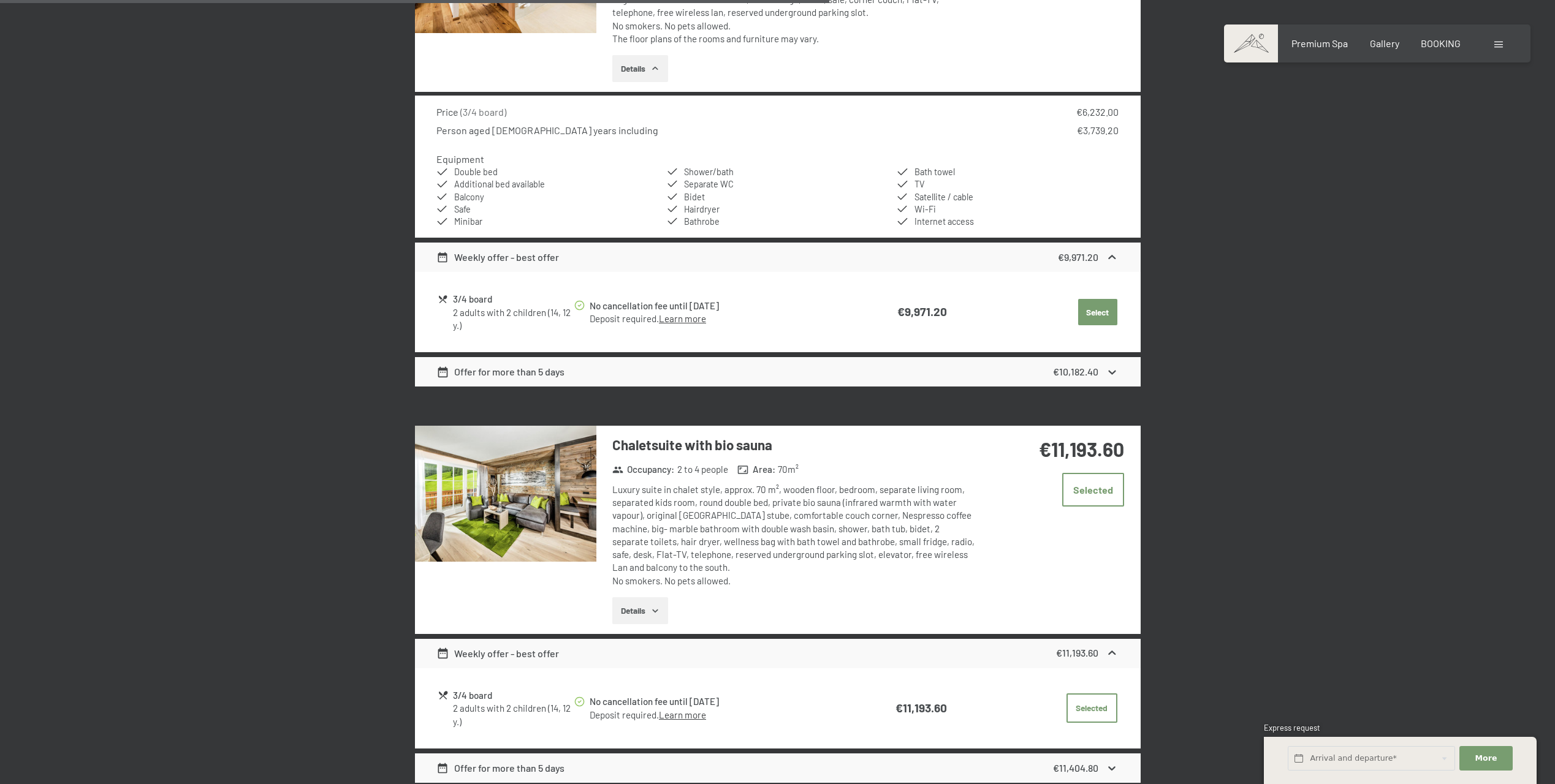
scroll to position [1672, 0]
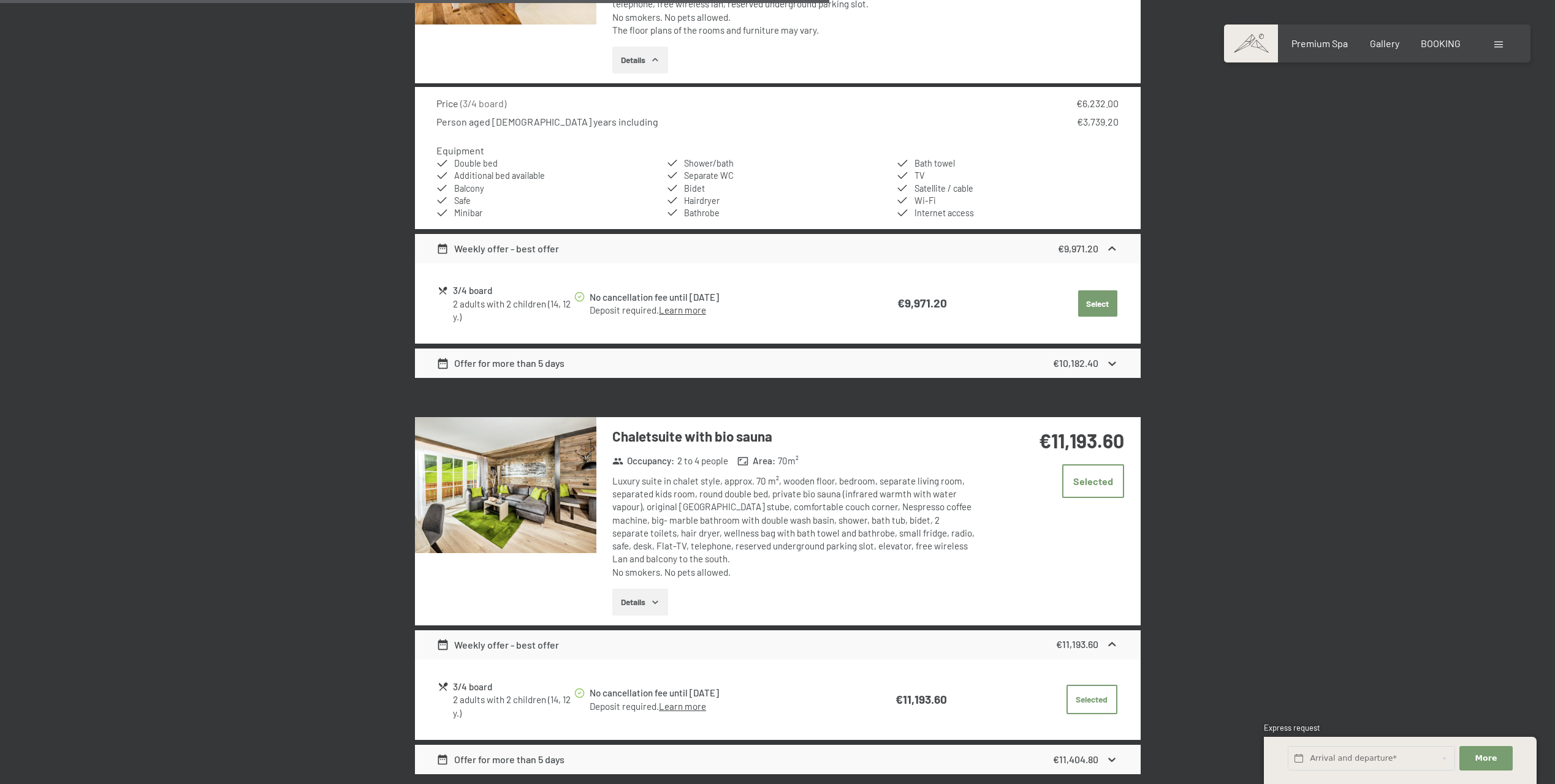
click at [530, 469] on img at bounding box center [505, 485] width 181 height 136
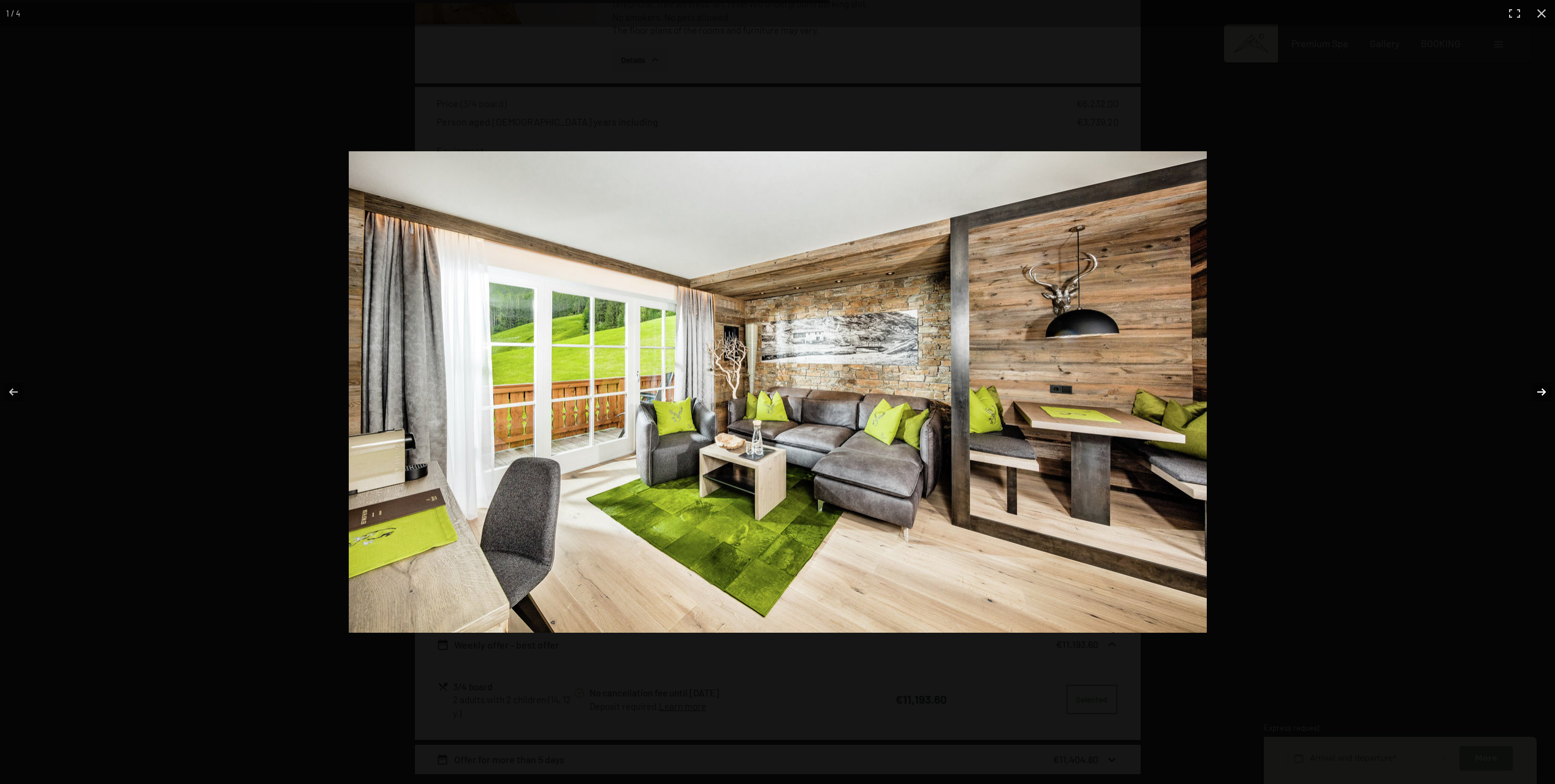
click at [1540, 390] on button "button" at bounding box center [1534, 392] width 43 height 61
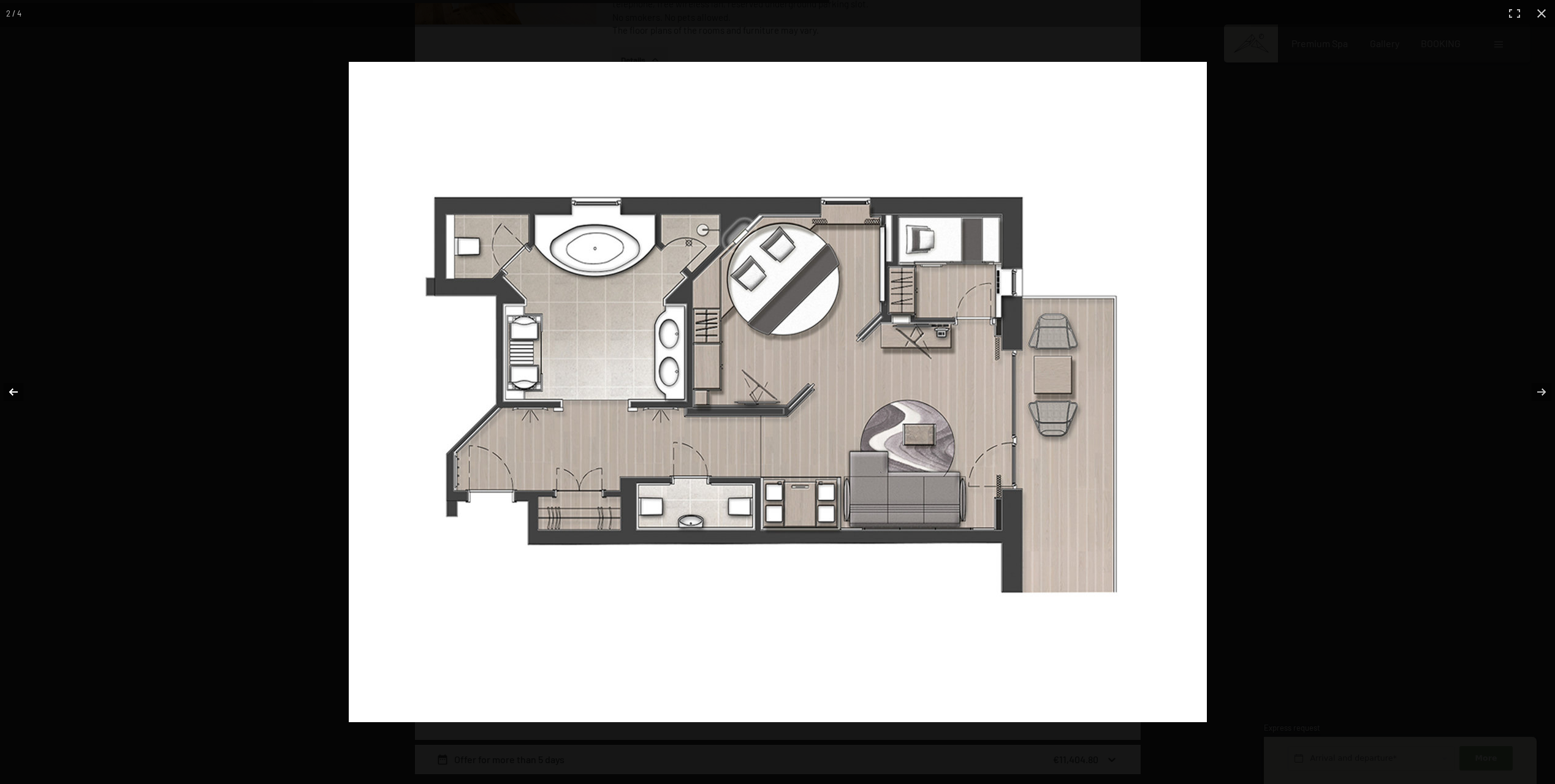
click at [14, 392] on button "button" at bounding box center [21, 392] width 43 height 61
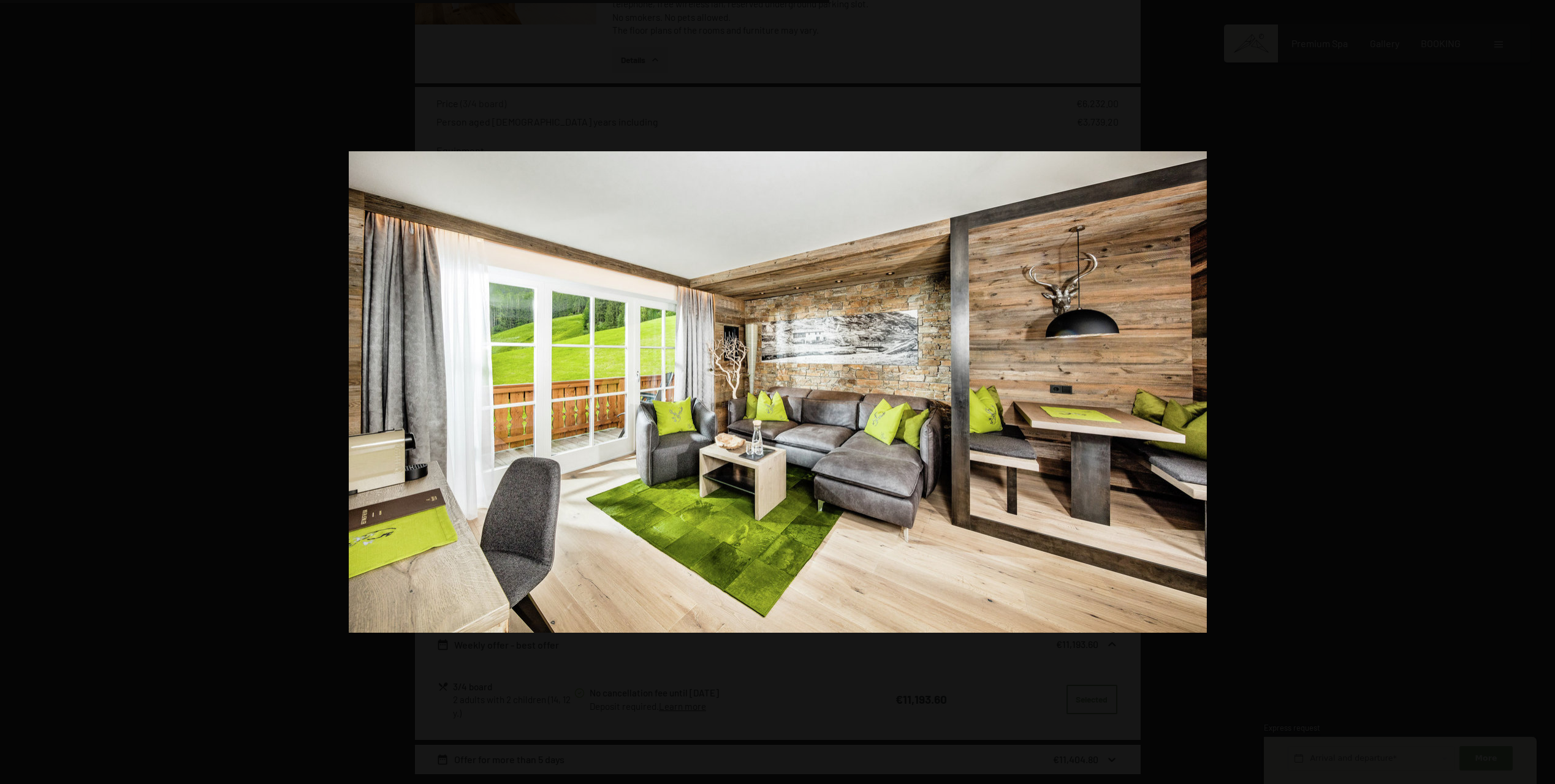
click at [1542, 394] on button "button" at bounding box center [1534, 392] width 43 height 61
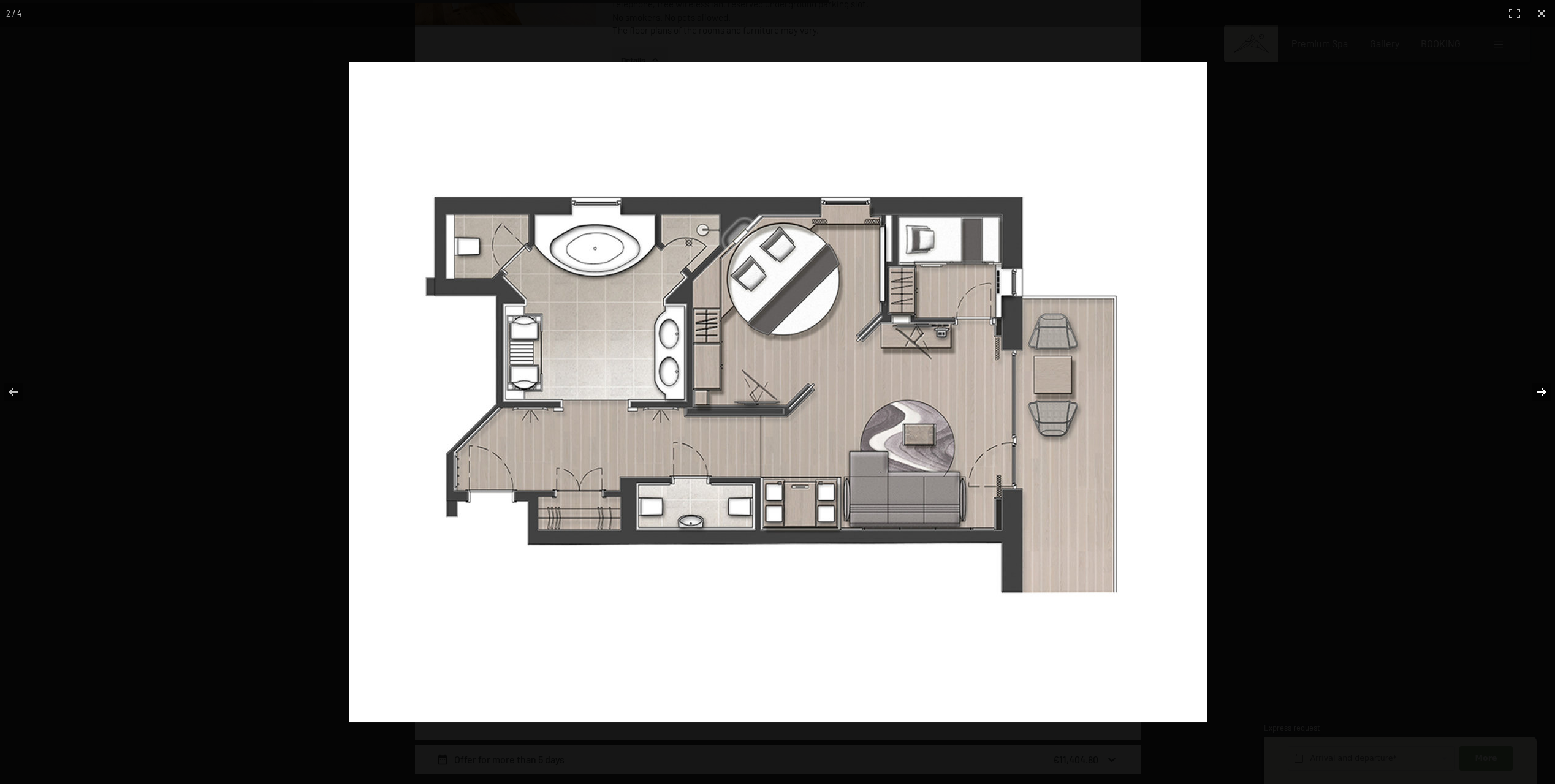
click at [1540, 395] on button "button" at bounding box center [1534, 392] width 43 height 61
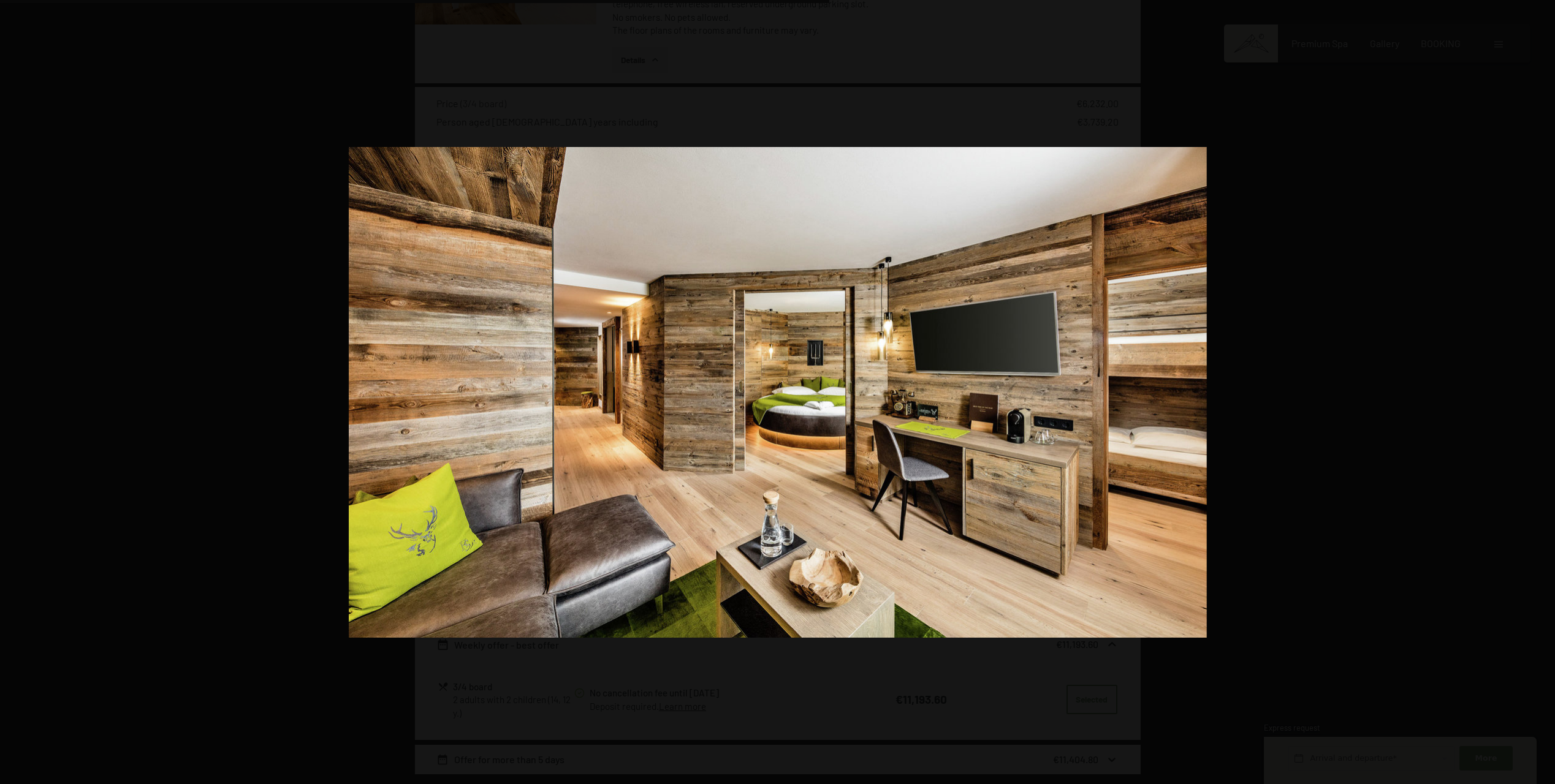
click at [1540, 395] on button "button" at bounding box center [1534, 392] width 43 height 61
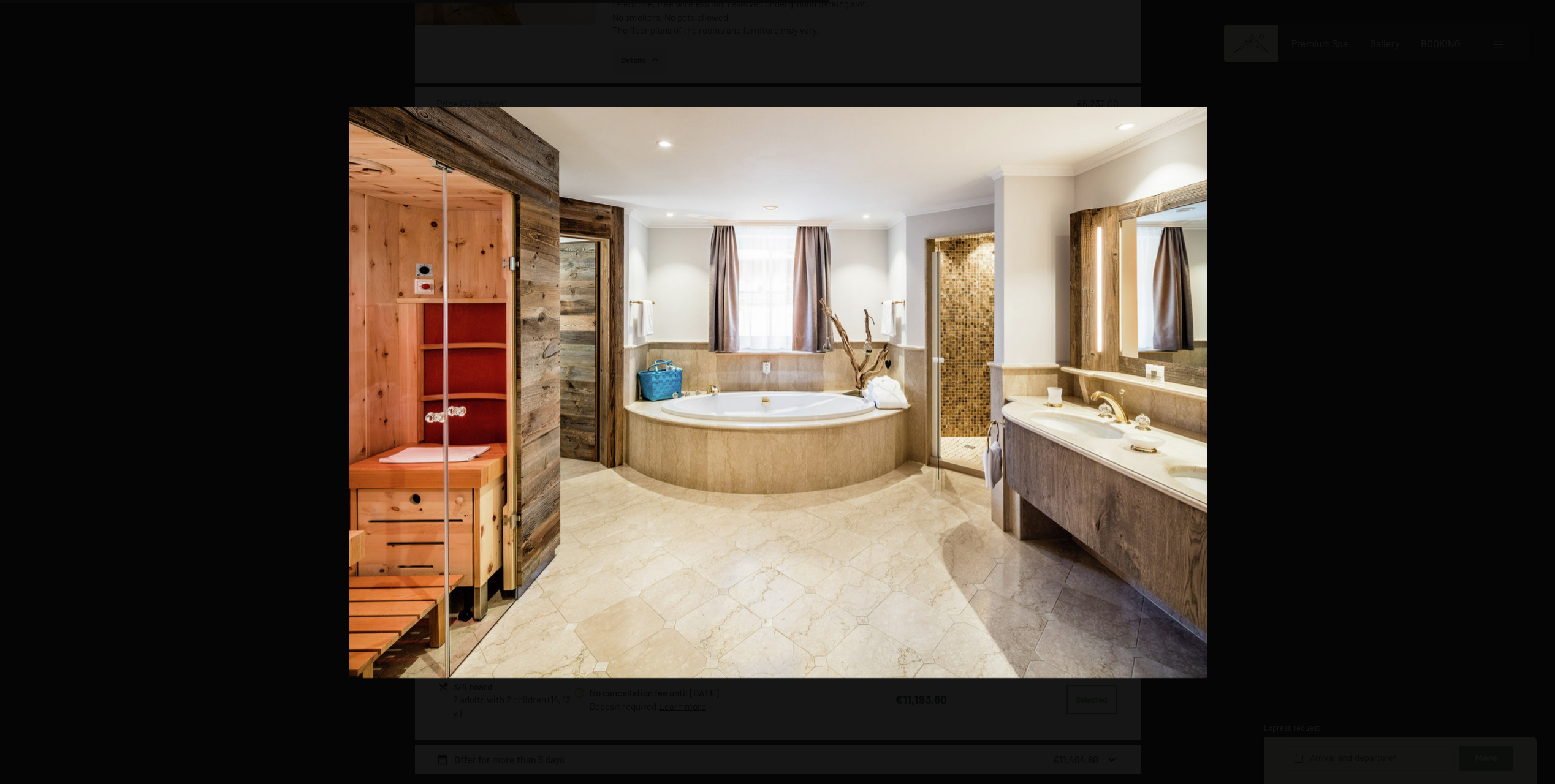
click at [1540, 395] on button "button" at bounding box center [1534, 392] width 43 height 61
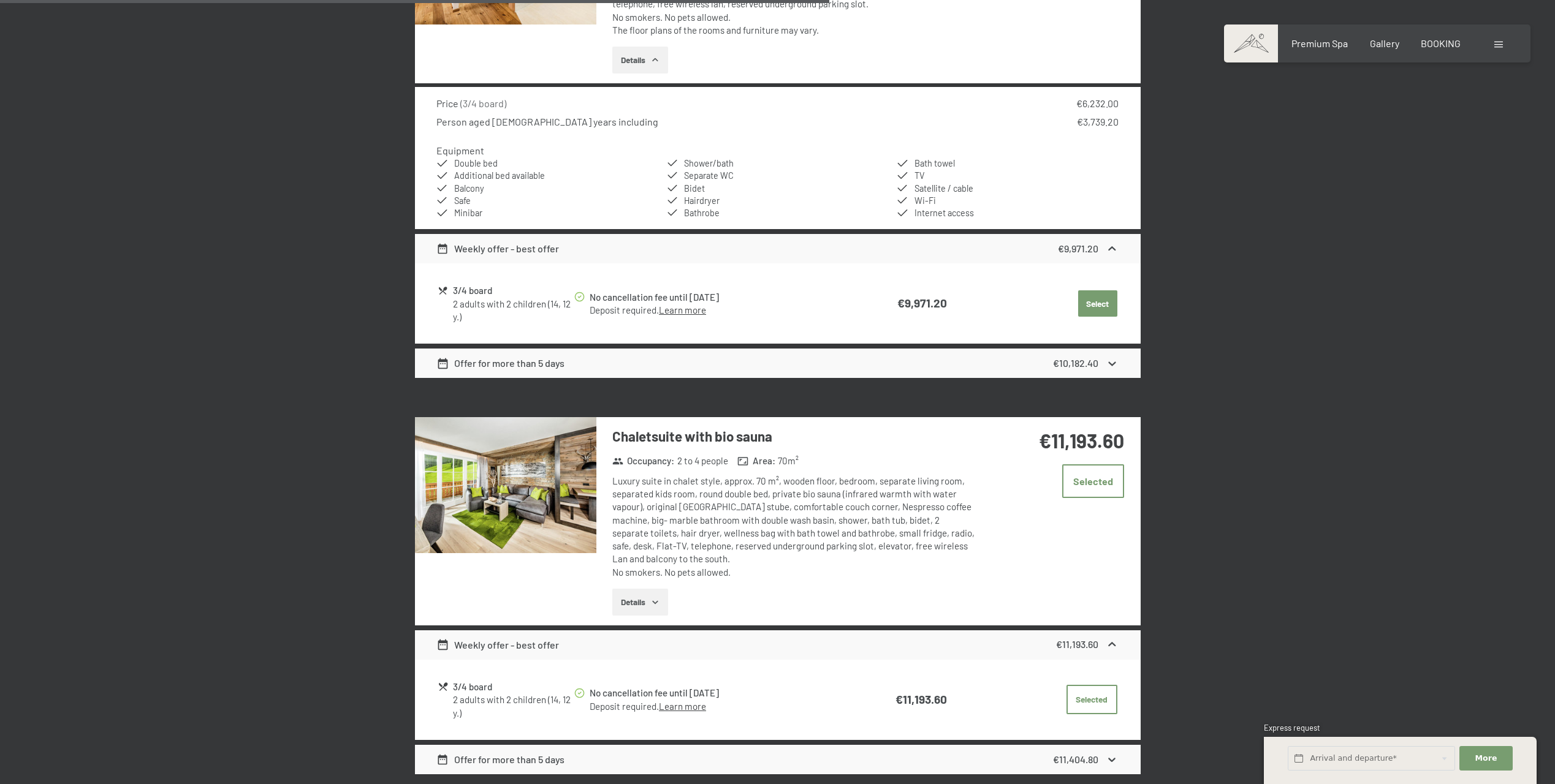
click at [0, 0] on button "button" at bounding box center [0, 0] width 0 height 0
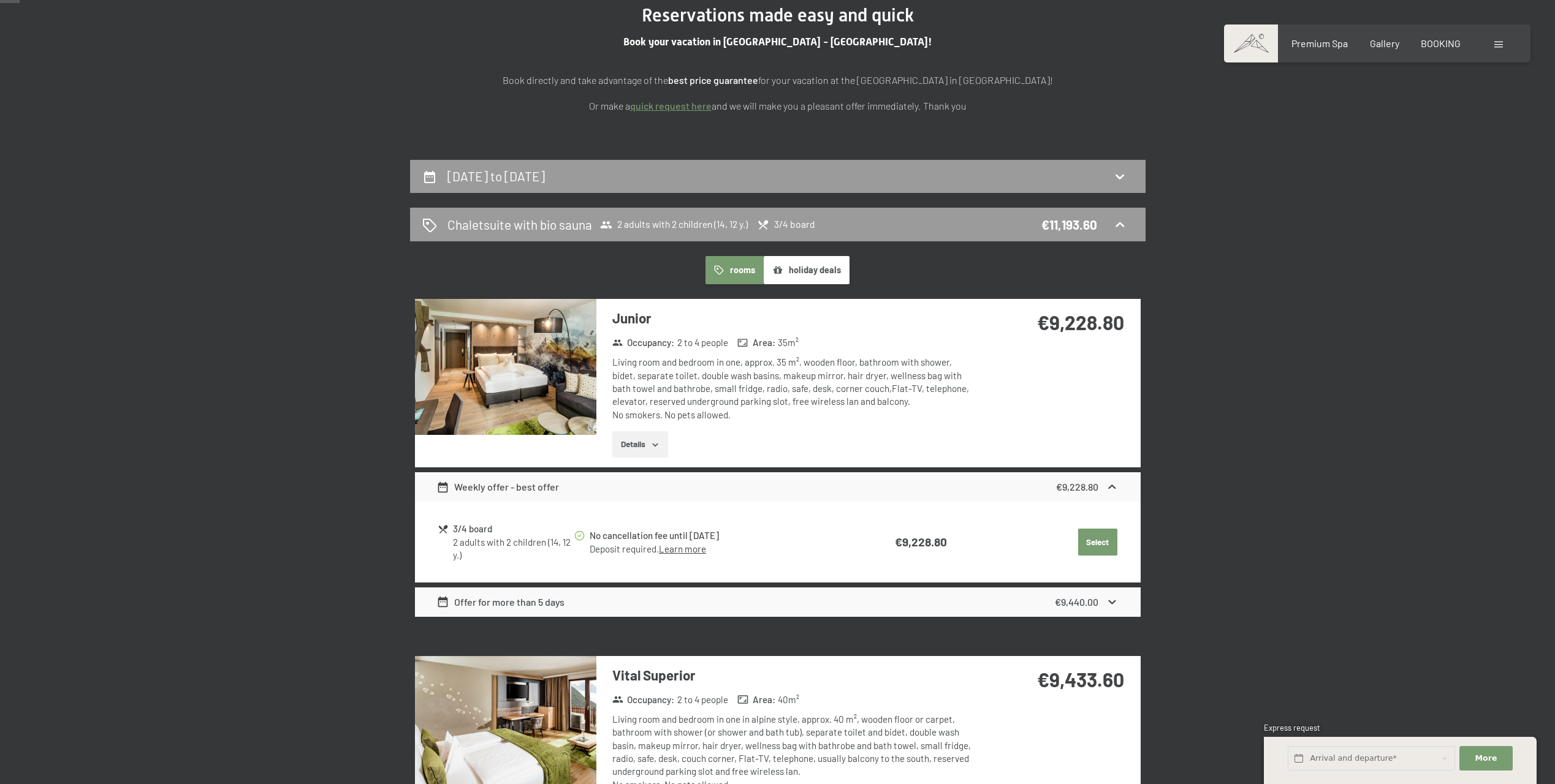
scroll to position [0, 0]
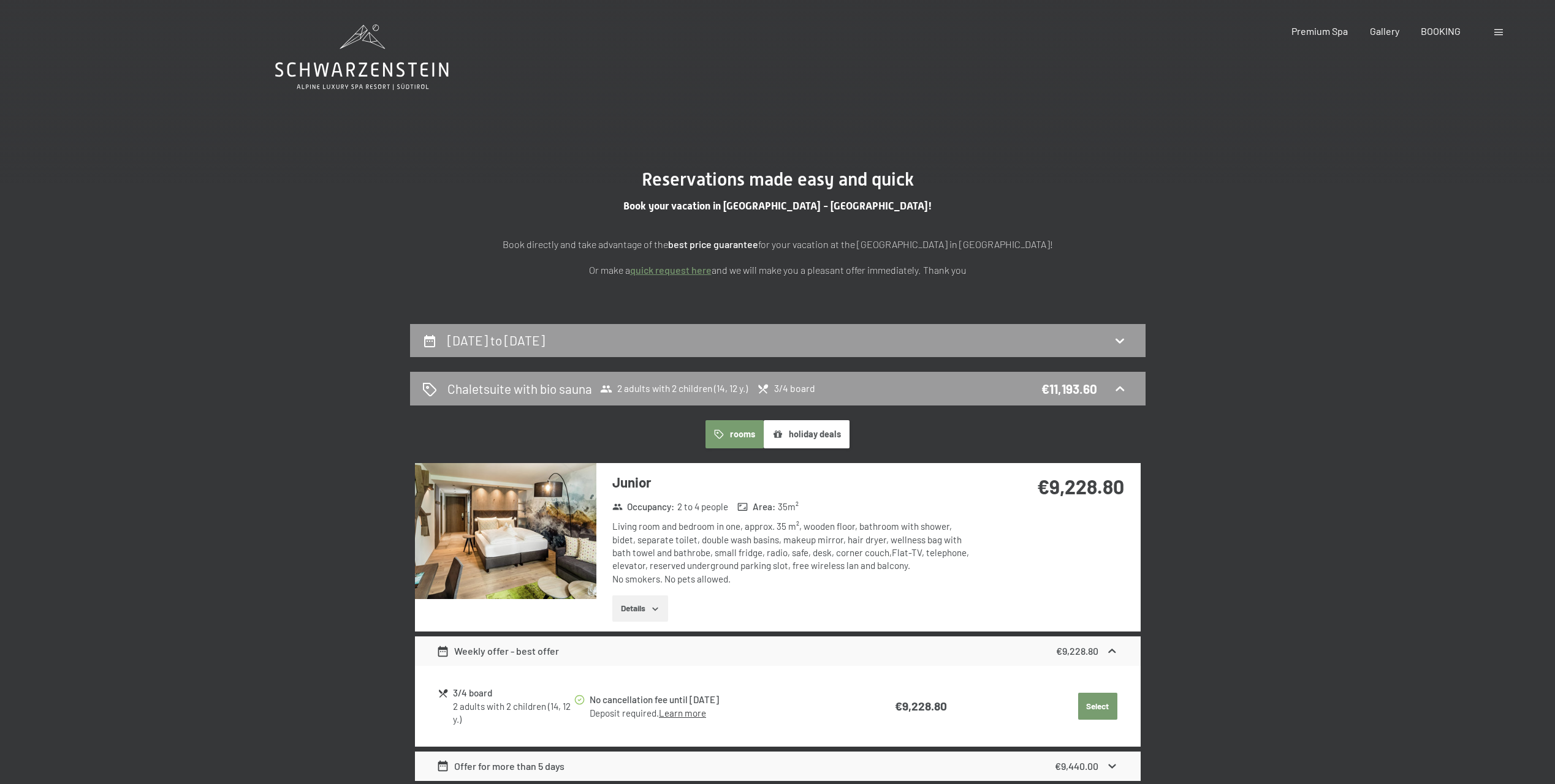
click at [806, 436] on button "holiday deals" at bounding box center [806, 434] width 86 height 28
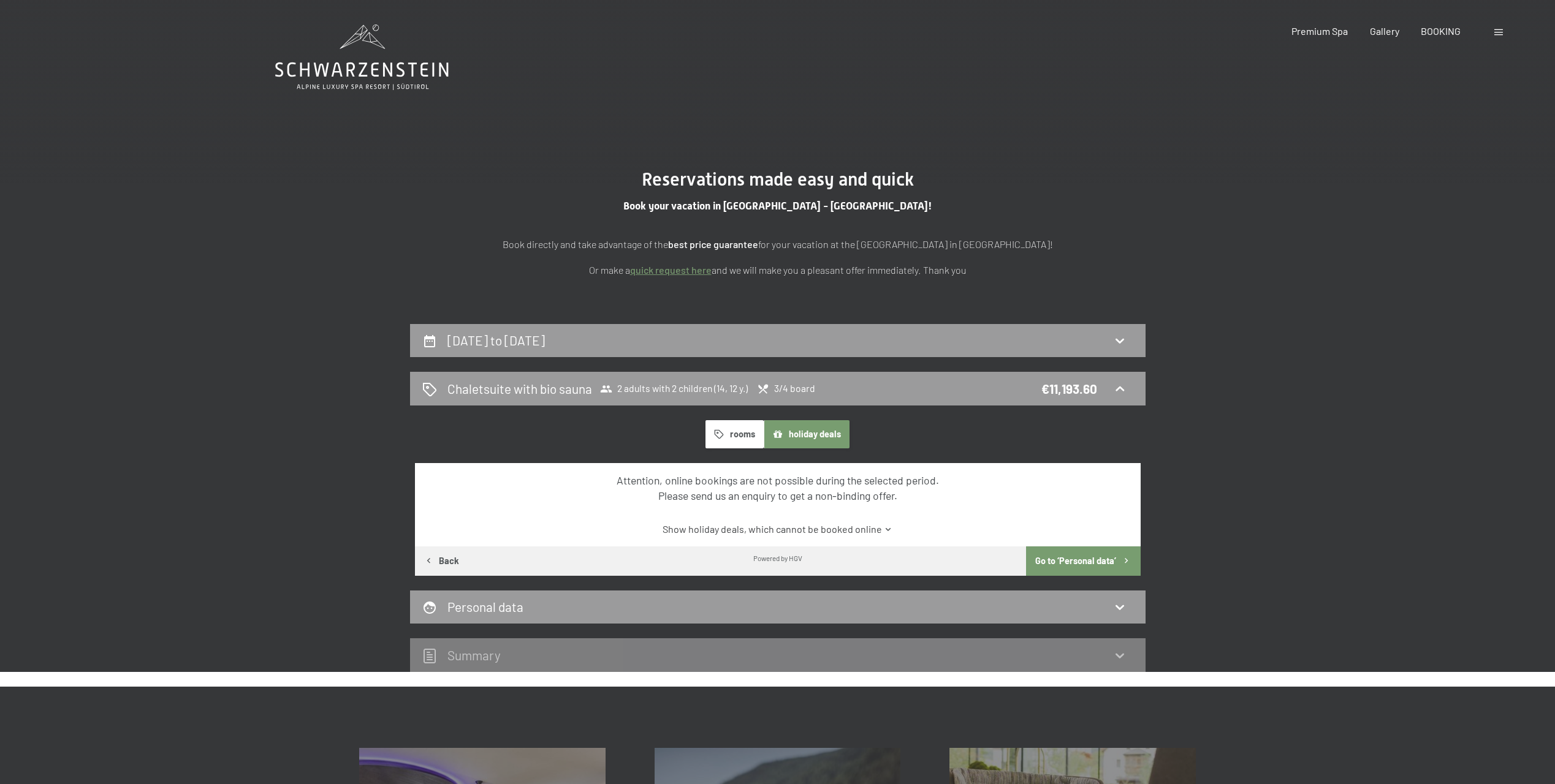
click at [722, 436] on icon "button" at bounding box center [719, 434] width 11 height 11
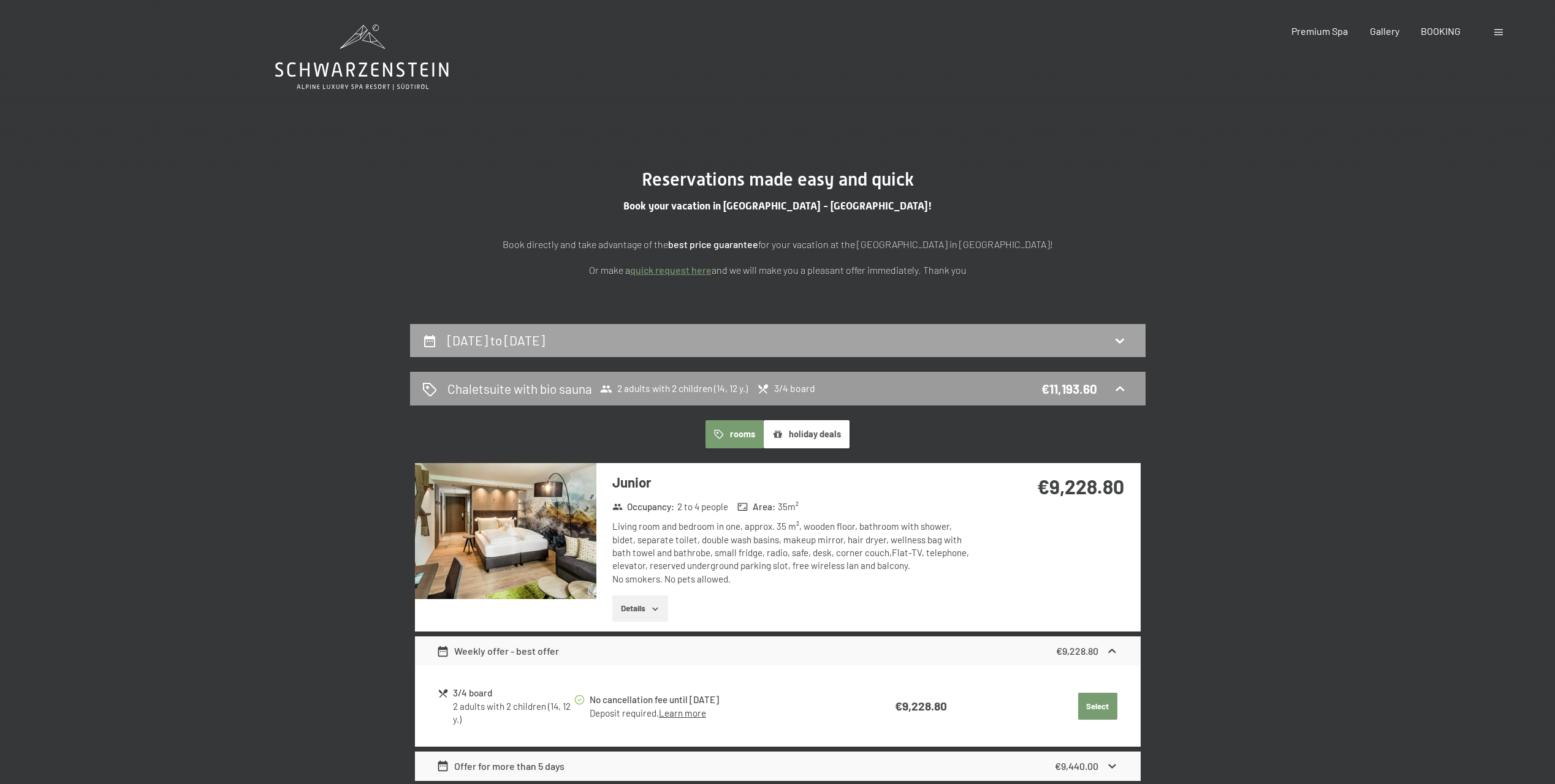
click at [710, 343] on div "[DATE] to [DATE]" at bounding box center [778, 340] width 711 height 18
select select "14"
select select "12"
select select "[DATE]"
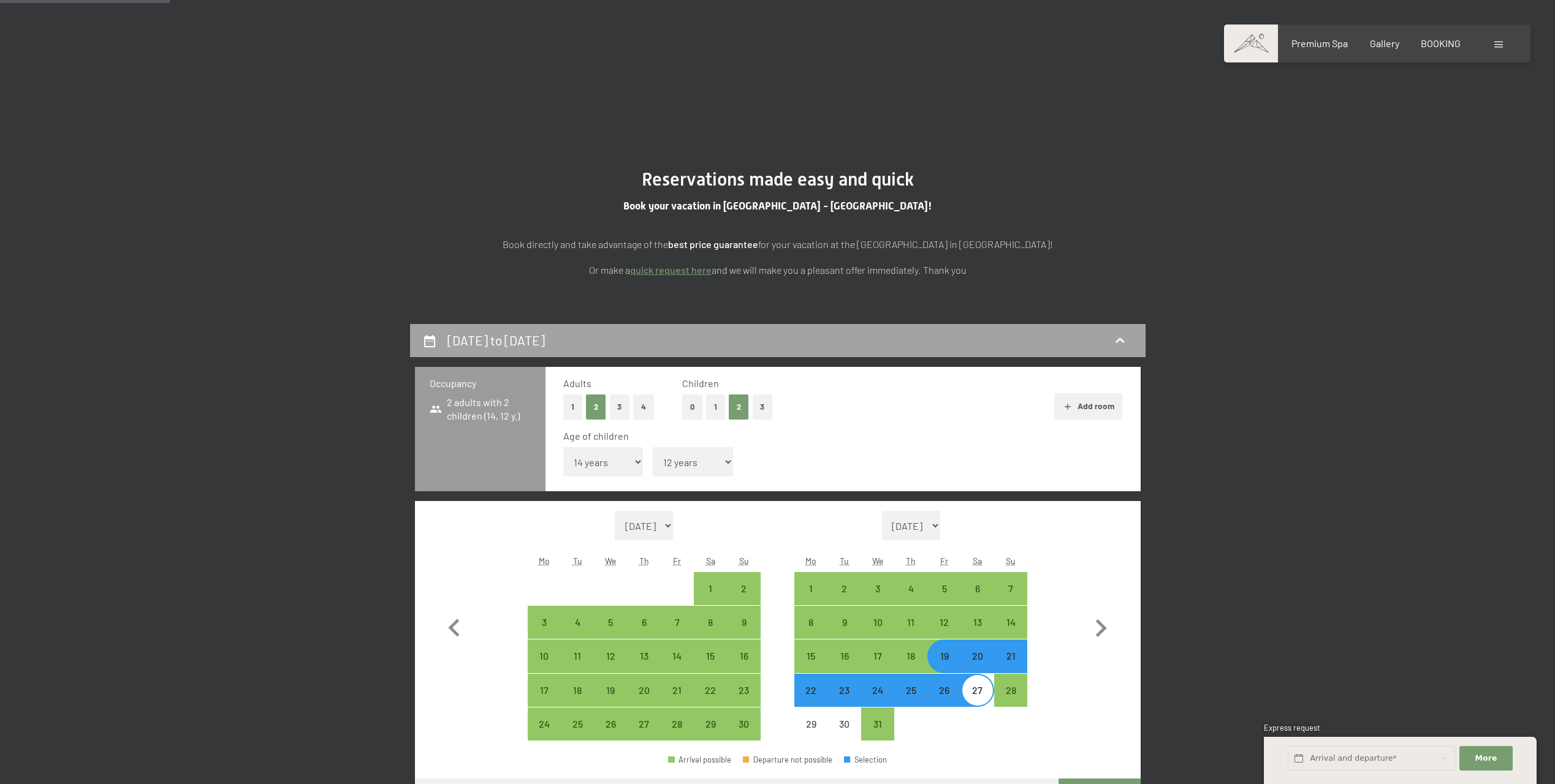
scroll to position [324, 0]
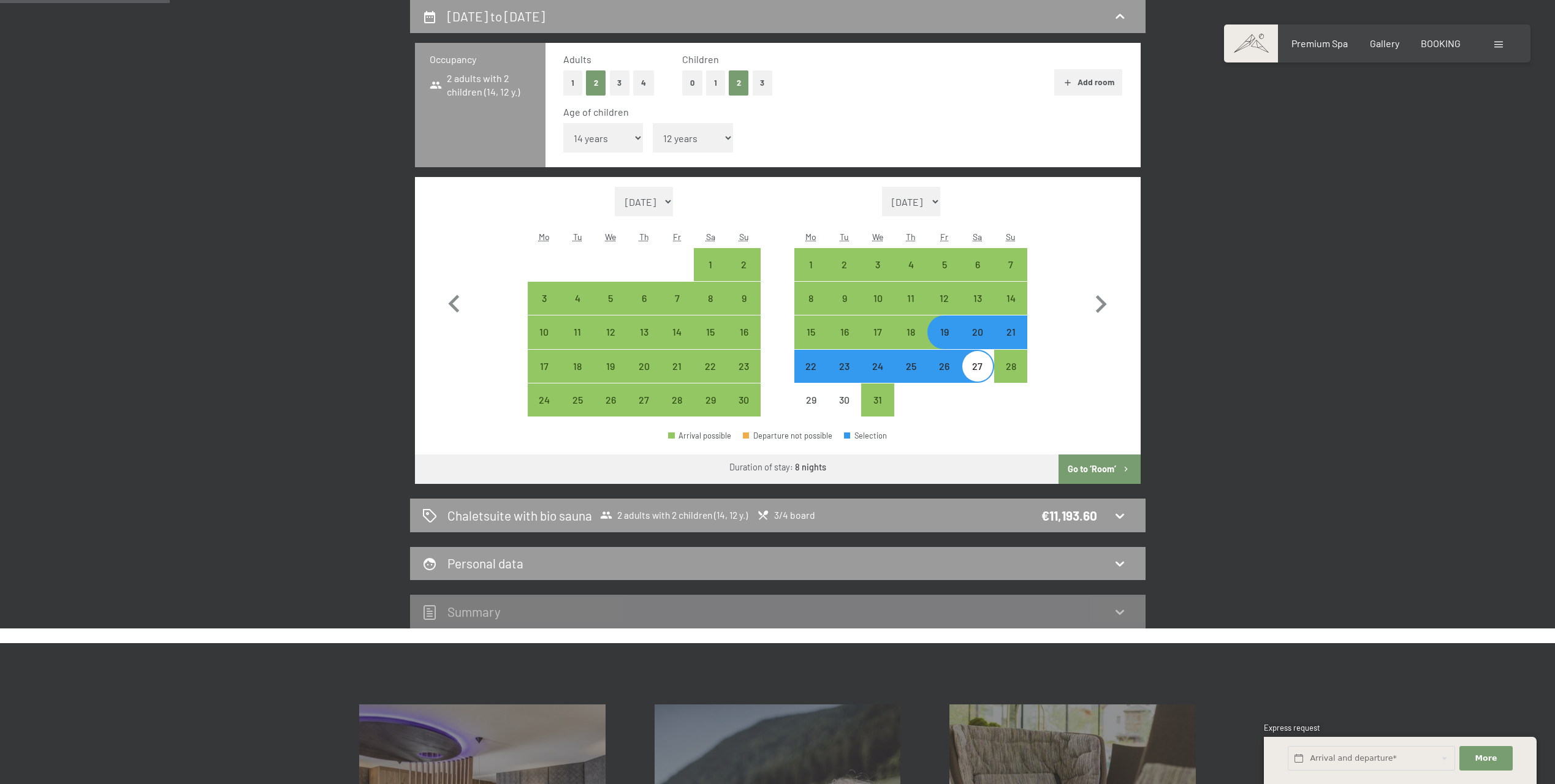
click at [978, 342] on div "20" at bounding box center [978, 342] width 31 height 31
select select "[DATE]"
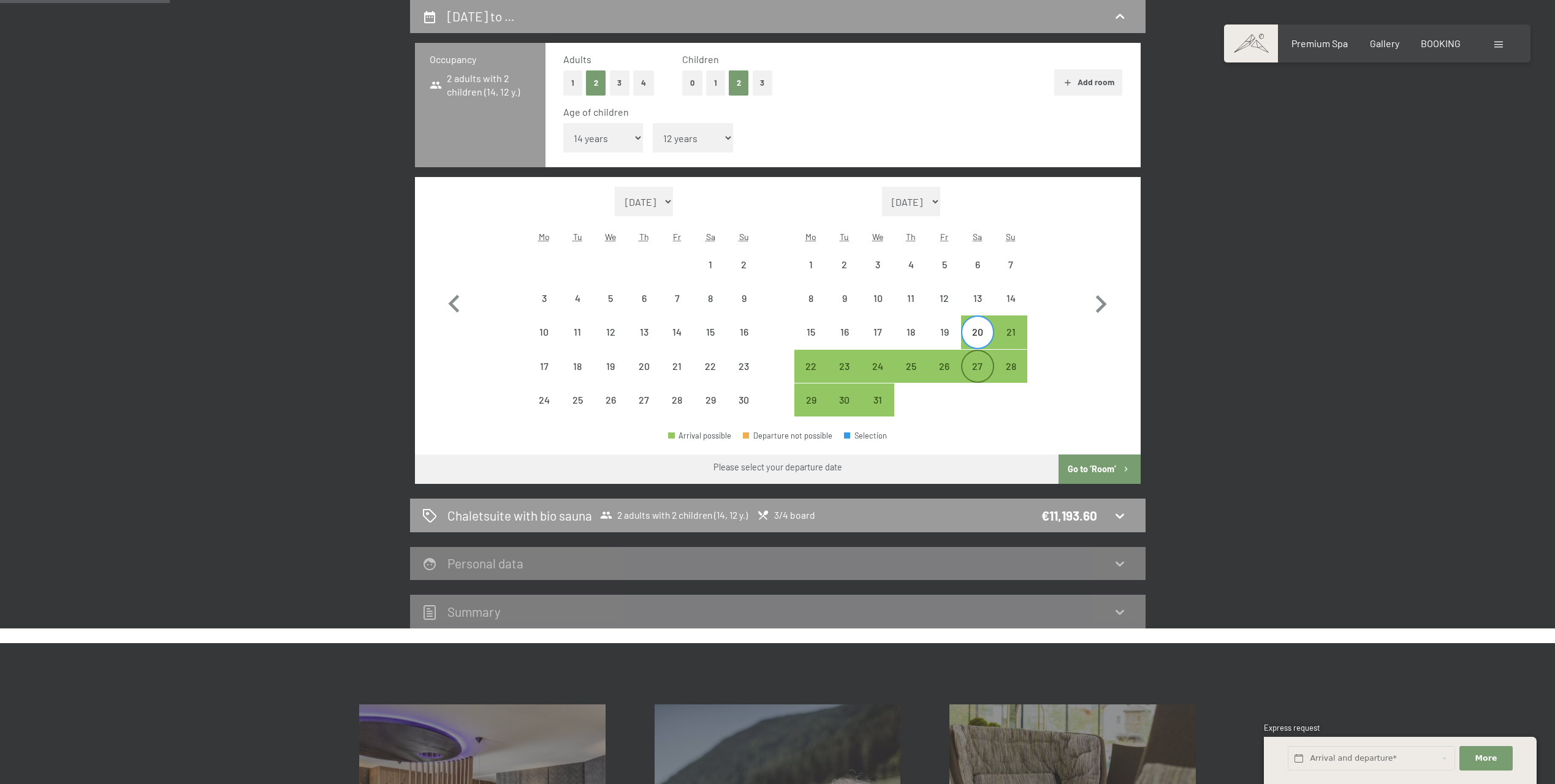
click at [981, 370] on div "27" at bounding box center [978, 377] width 31 height 31
select select "[DATE]"
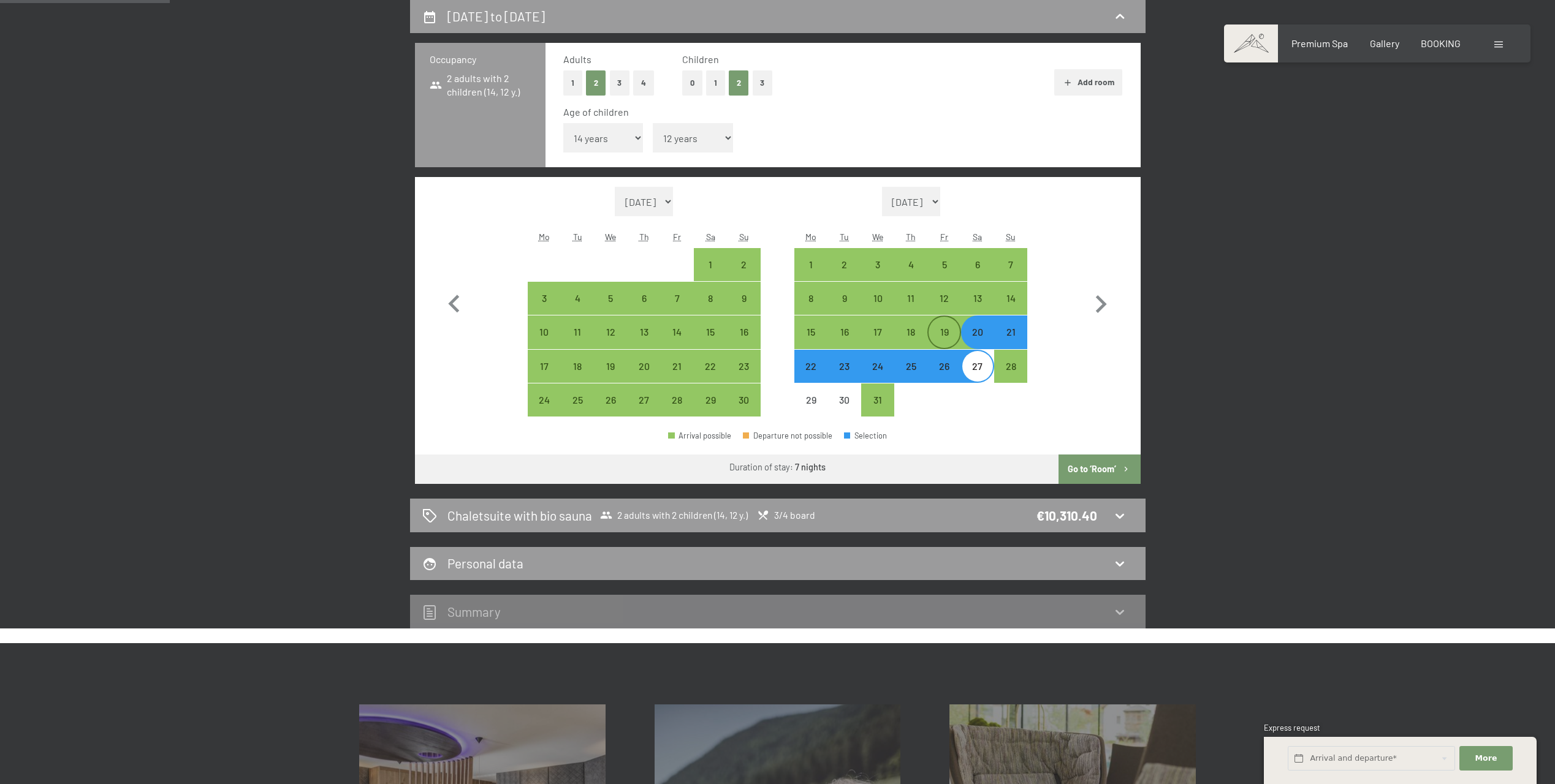
click at [944, 333] on div "19" at bounding box center [944, 342] width 31 height 31
select select "[DATE]"
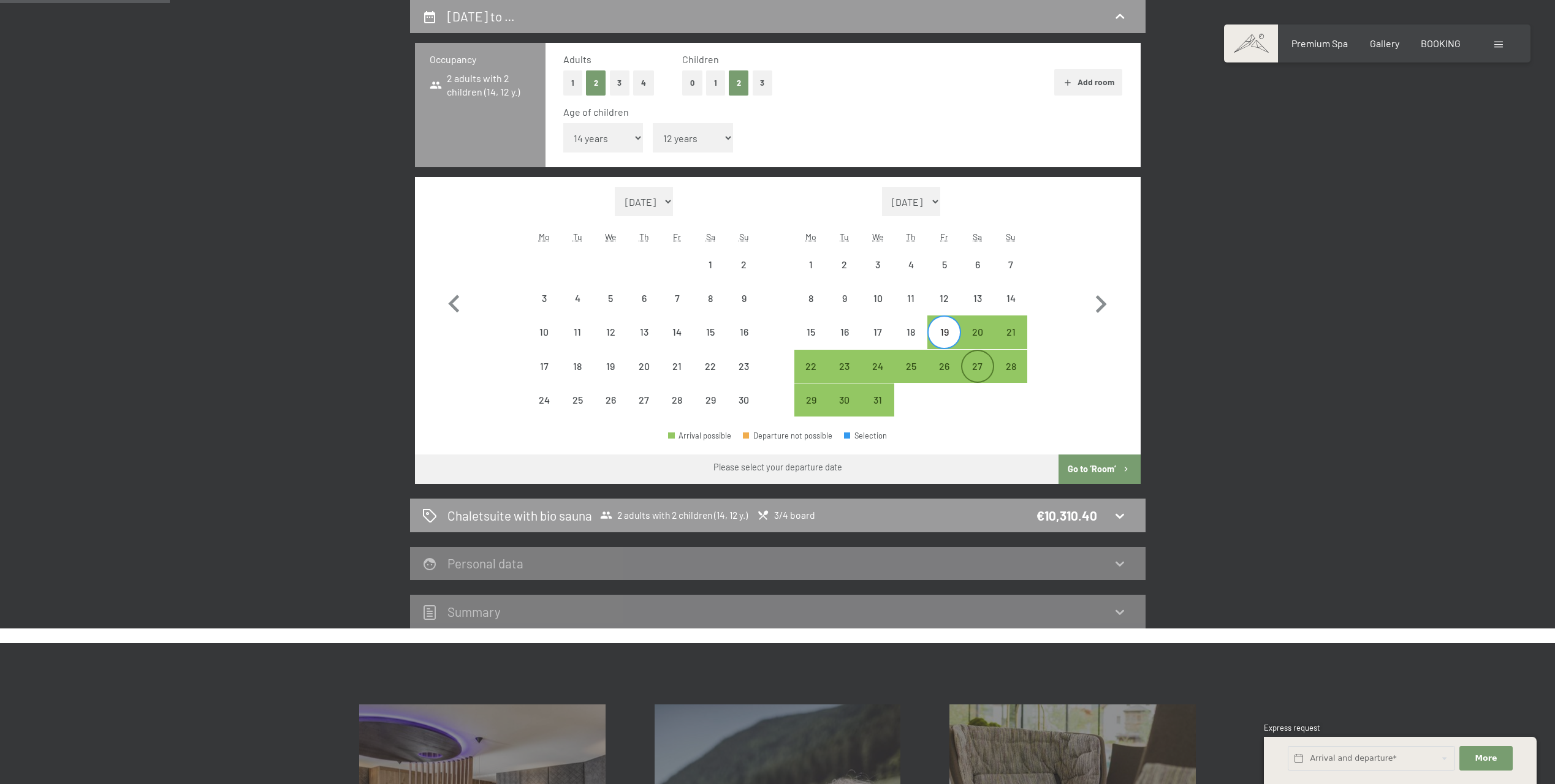
click at [970, 362] on div "27" at bounding box center [978, 377] width 31 height 31
select select "[DATE]"
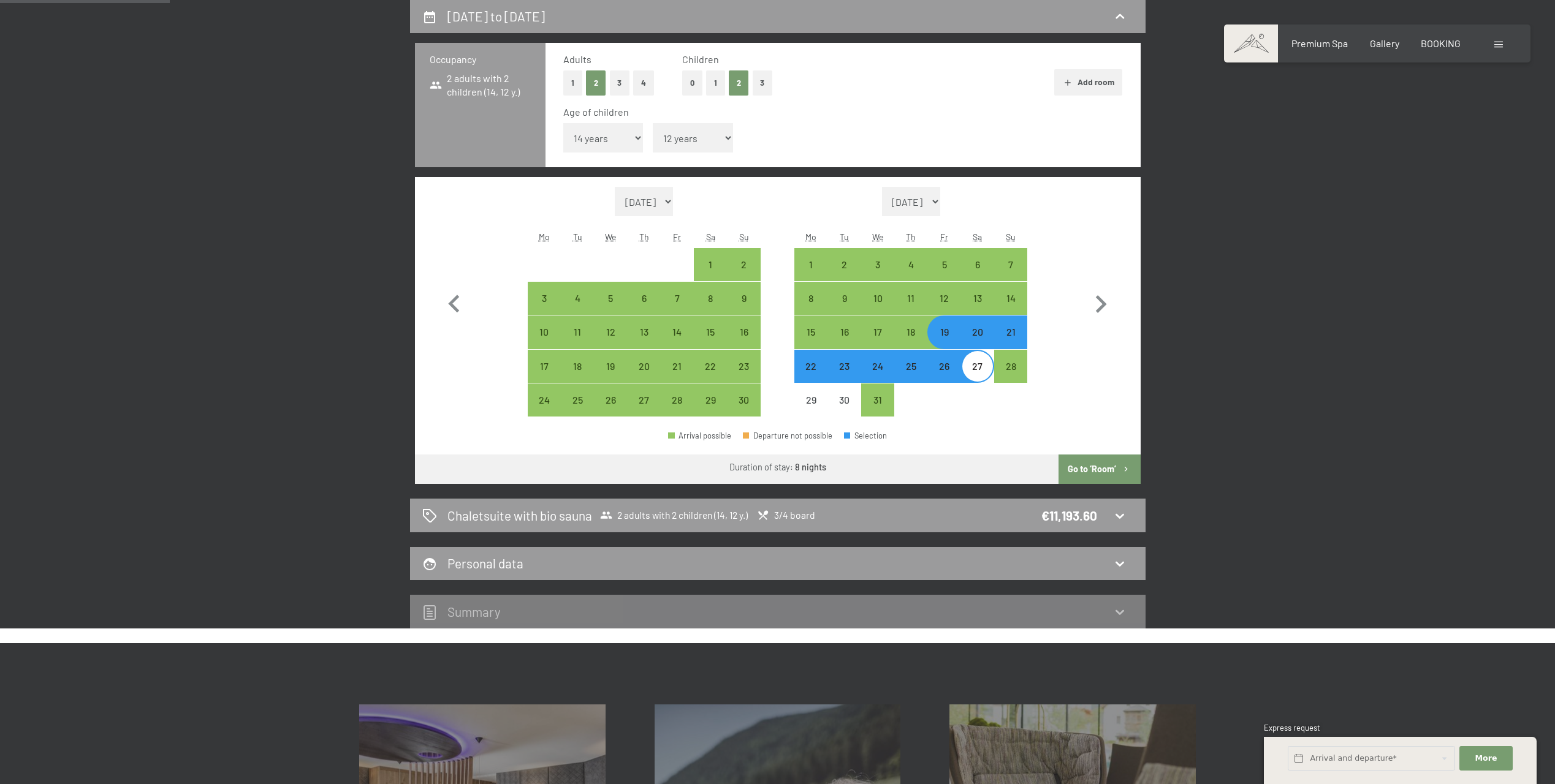
click at [975, 338] on div "20" at bounding box center [978, 342] width 31 height 31
select select "[DATE]"
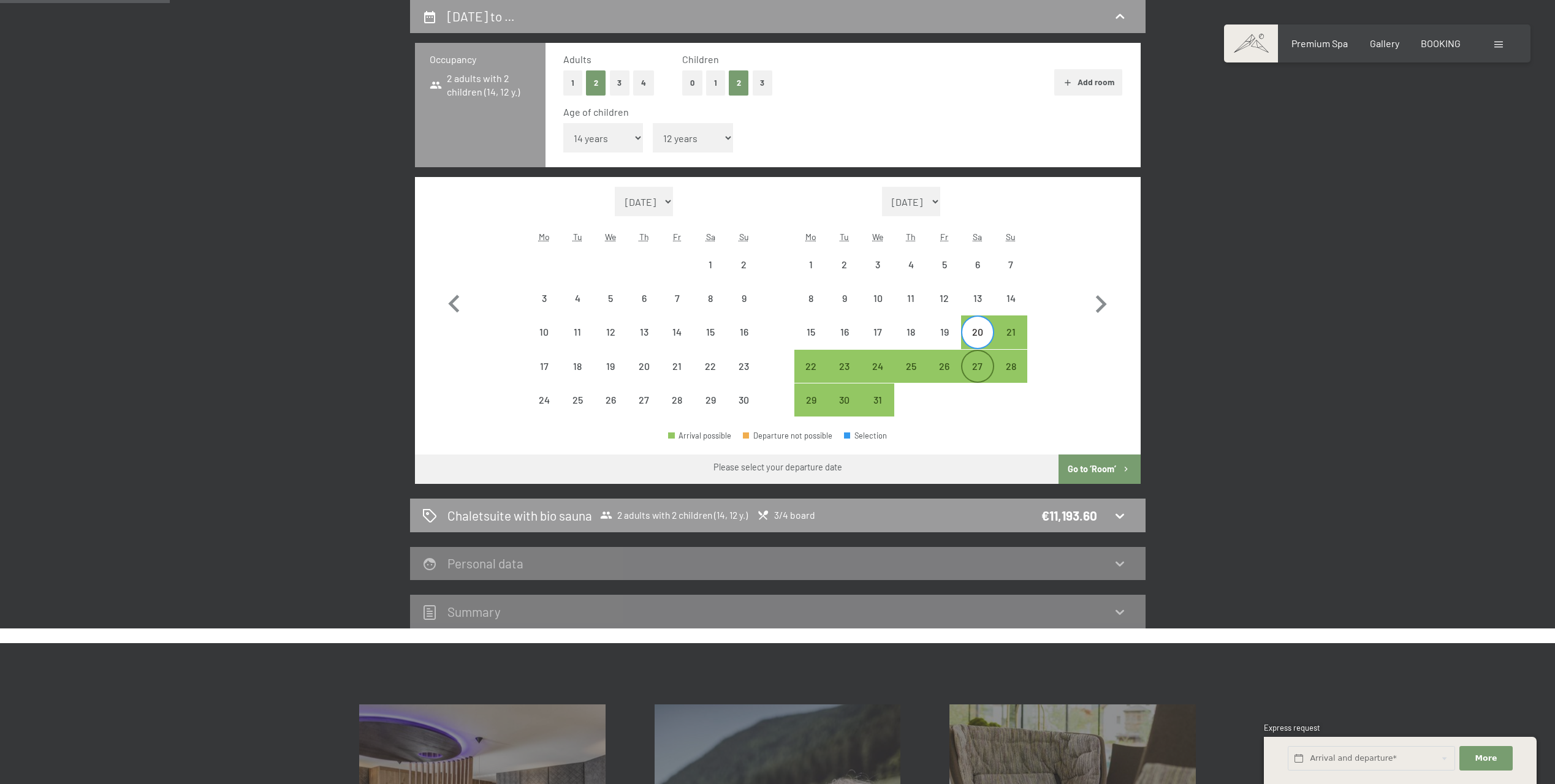
click at [977, 365] on div "27" at bounding box center [978, 377] width 31 height 31
select select "[DATE]"
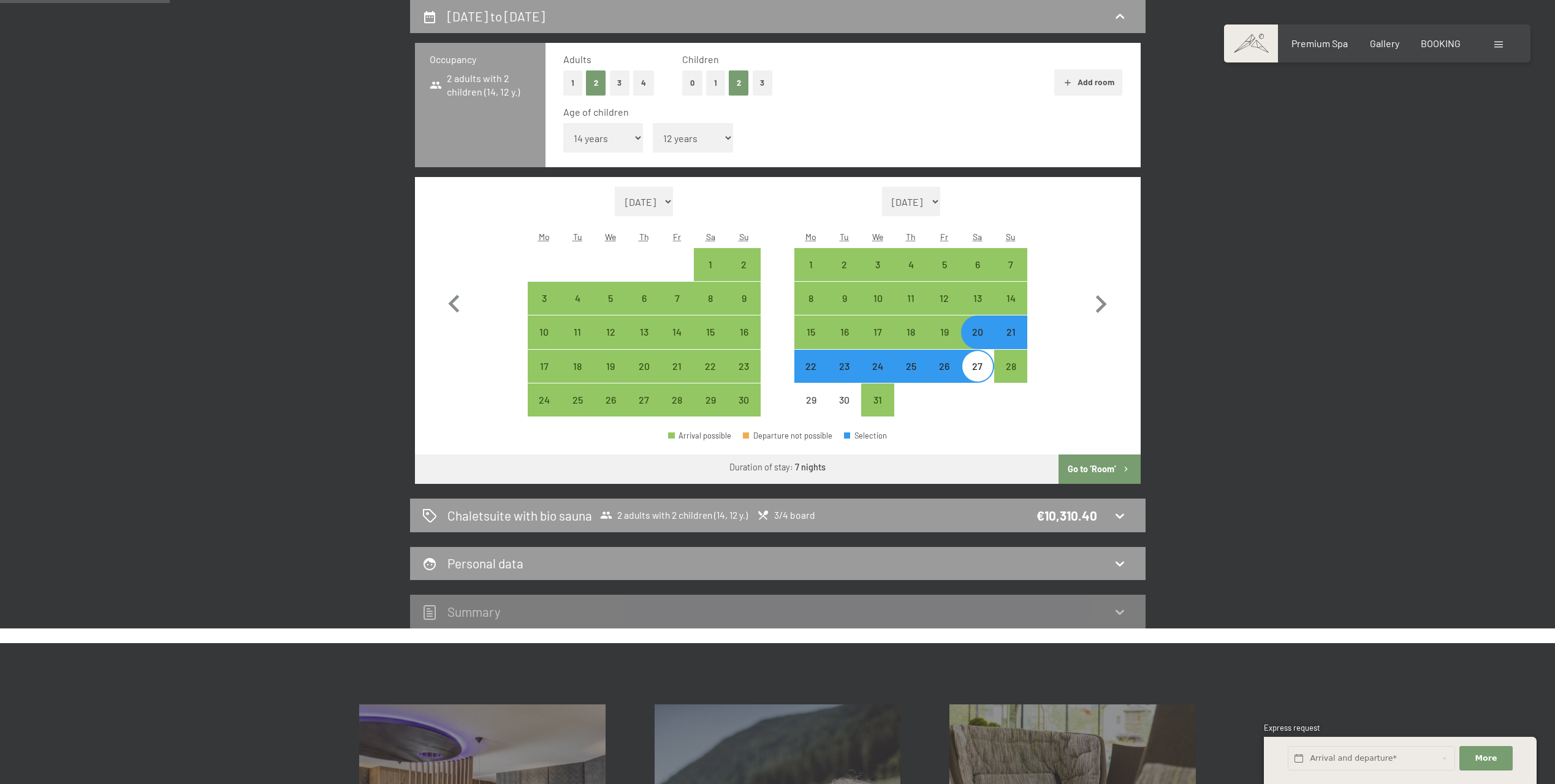
click at [1009, 342] on div "21" at bounding box center [1011, 342] width 31 height 31
select select "[DATE]"
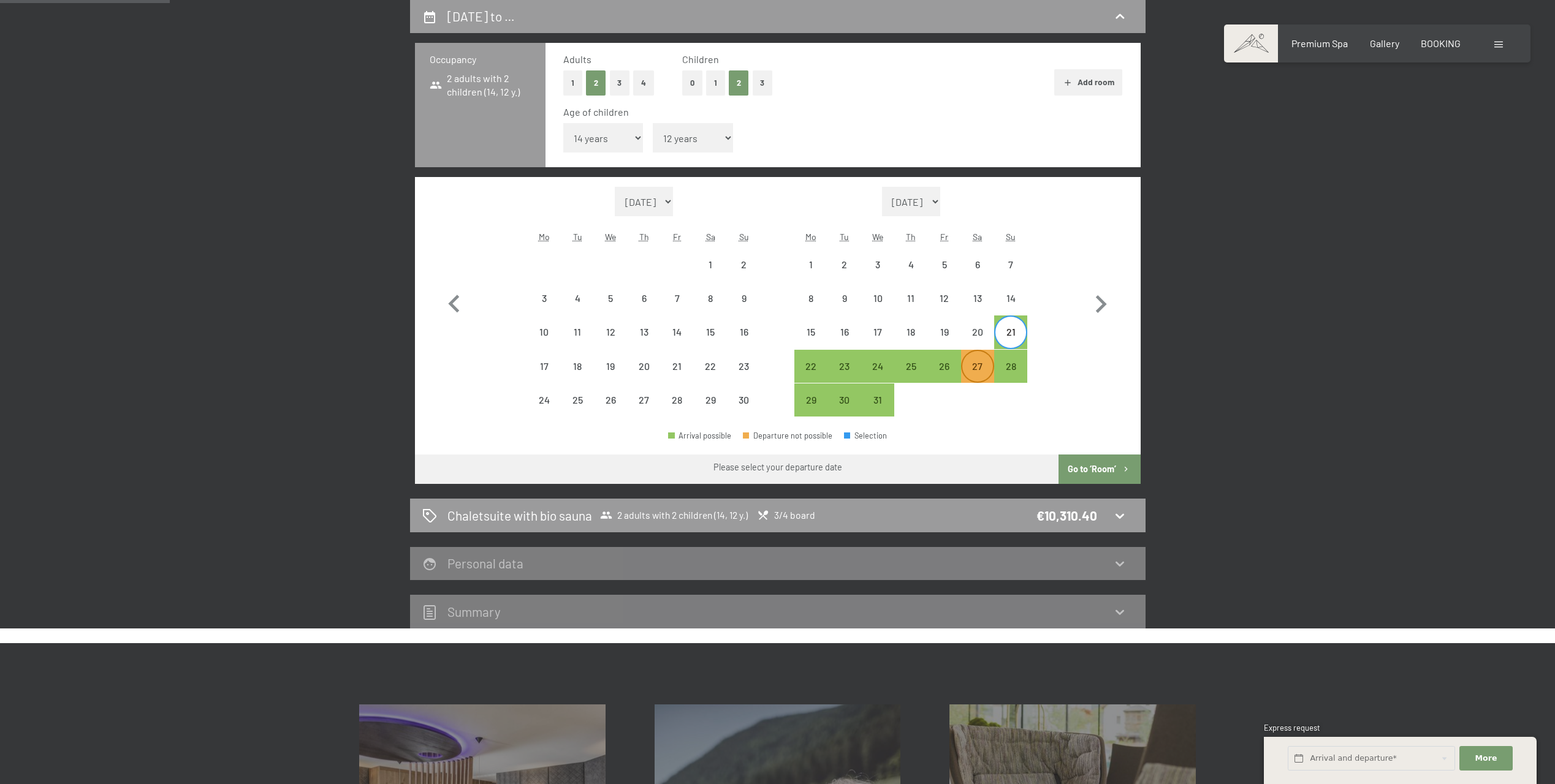
click at [978, 368] on div "27" at bounding box center [978, 377] width 31 height 31
select select "[DATE]"
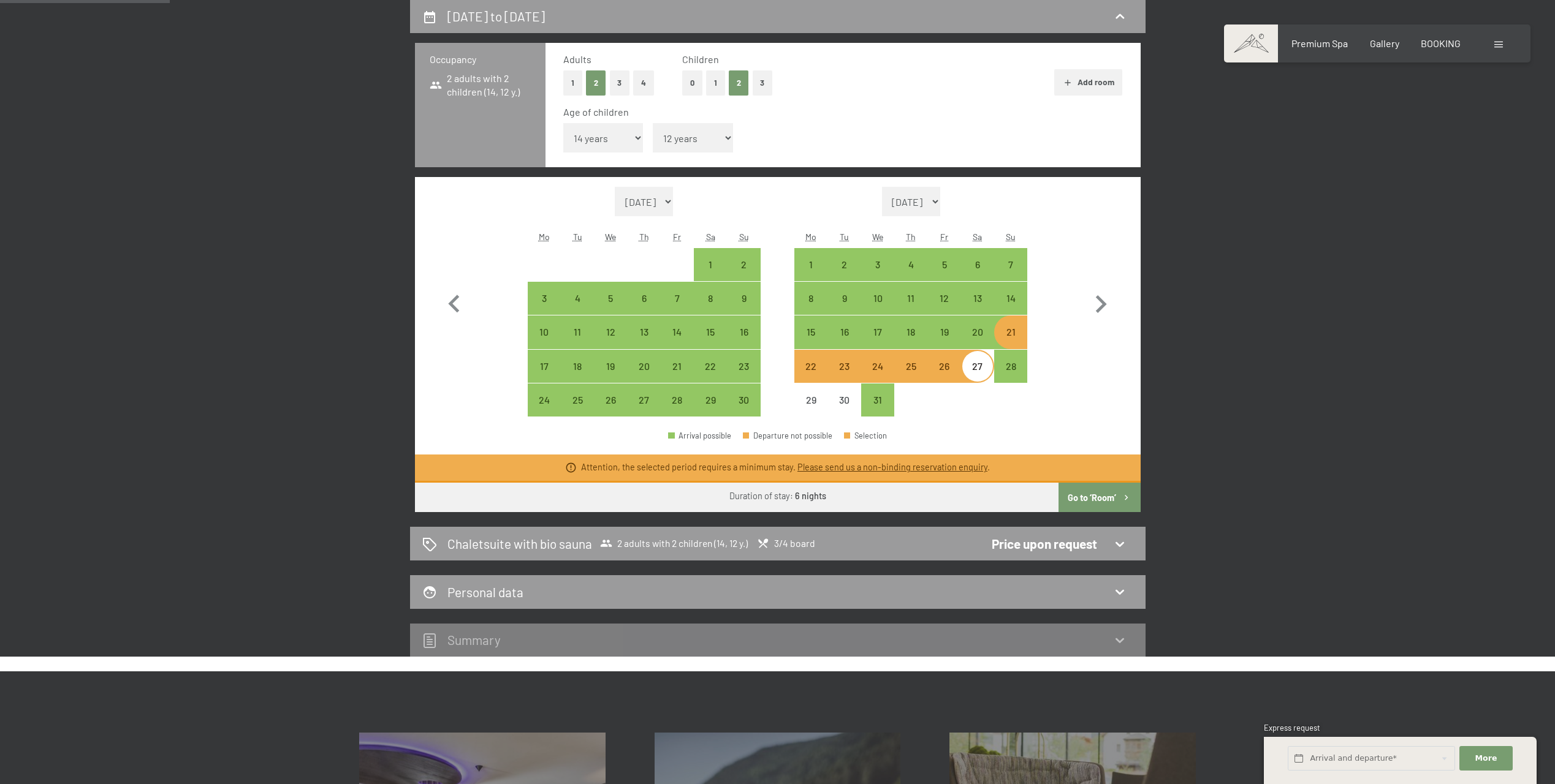
click at [1012, 338] on div "21" at bounding box center [1011, 342] width 31 height 31
select select "[DATE]"
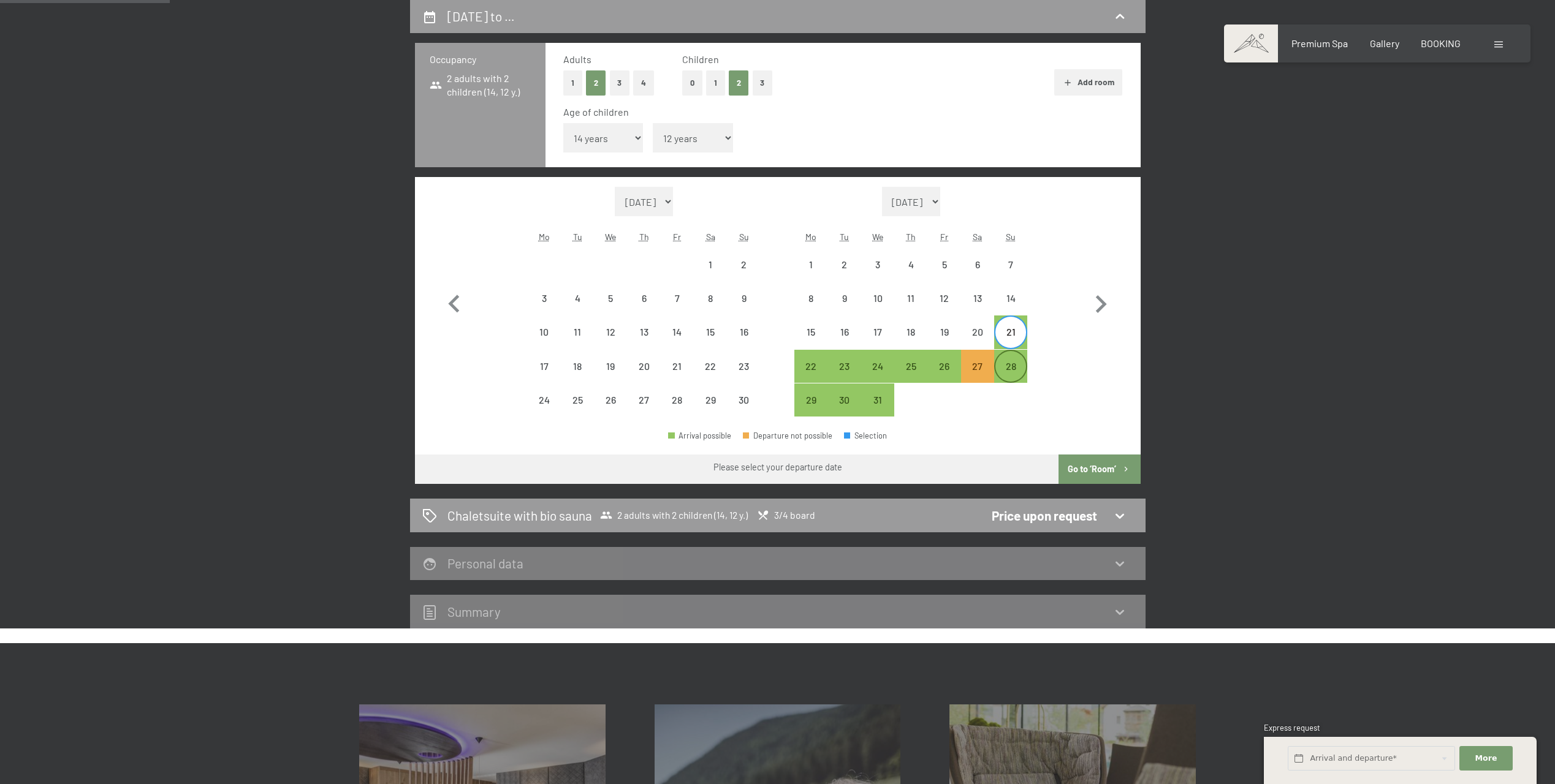
click at [1015, 370] on div "28" at bounding box center [1011, 377] width 31 height 31
select select "[DATE]"
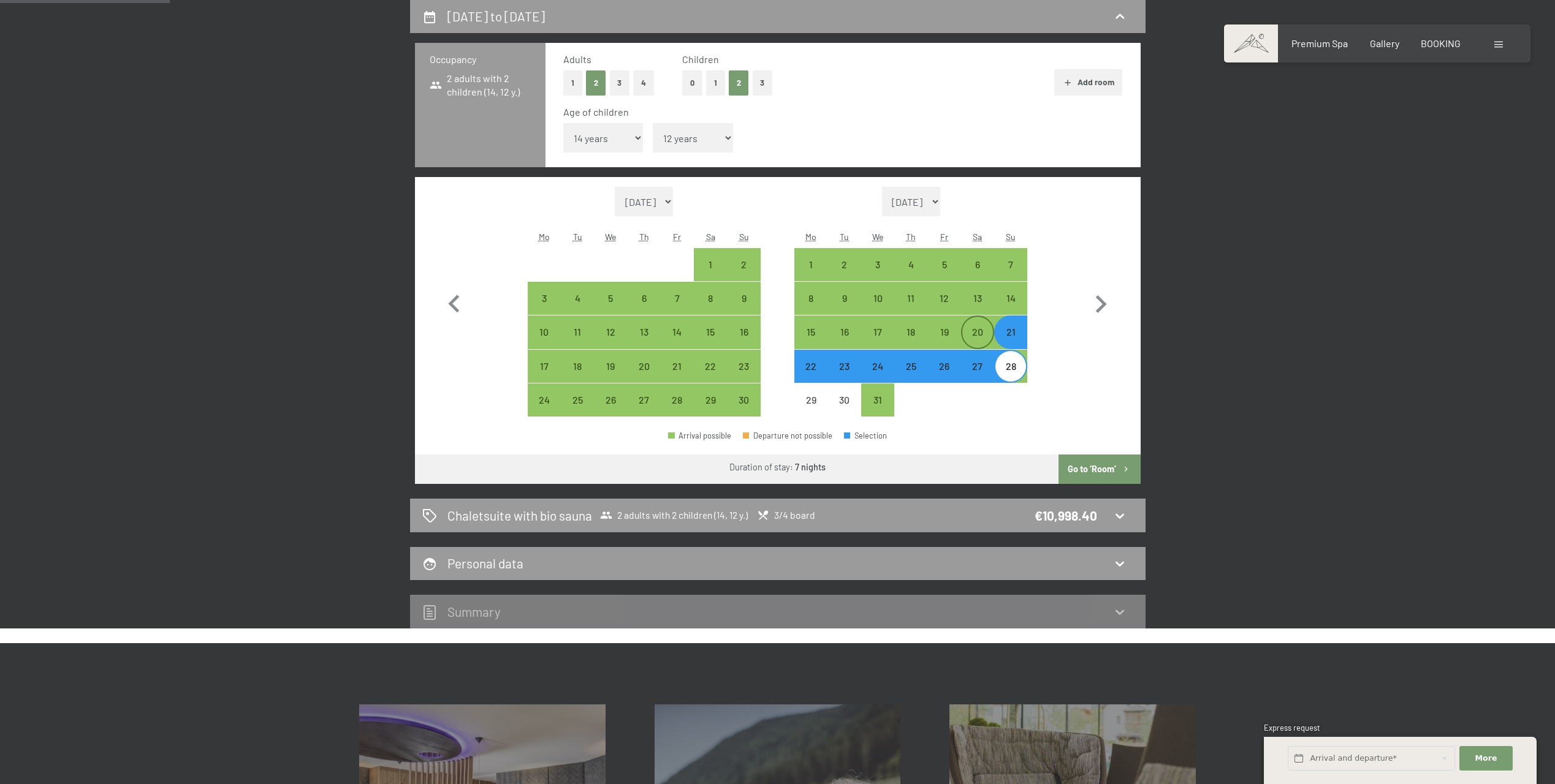
click at [984, 345] on div "20" at bounding box center [978, 342] width 31 height 31
select select "[DATE]"
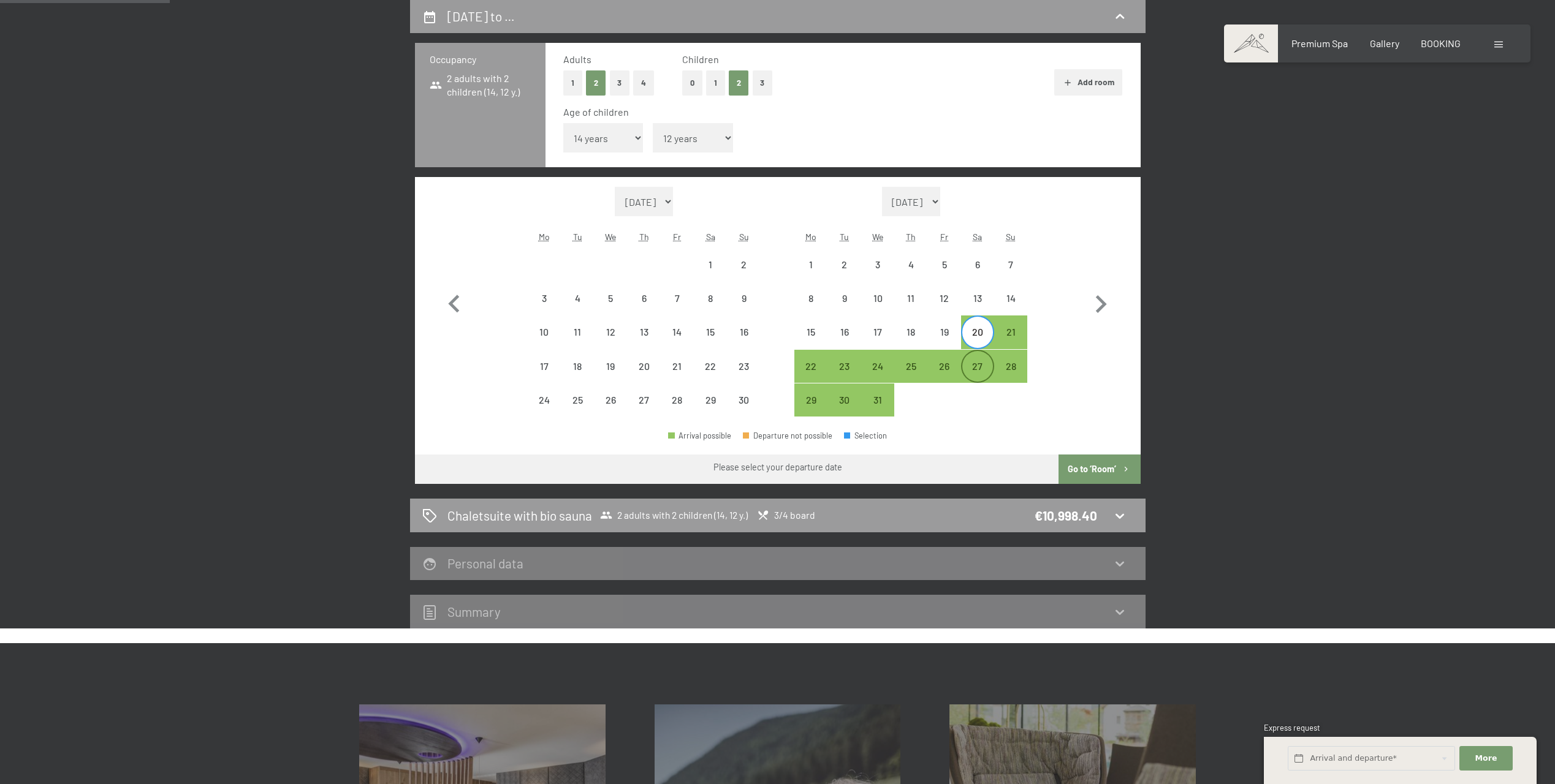
click at [978, 369] on div "27" at bounding box center [978, 377] width 31 height 31
select select "[DATE]"
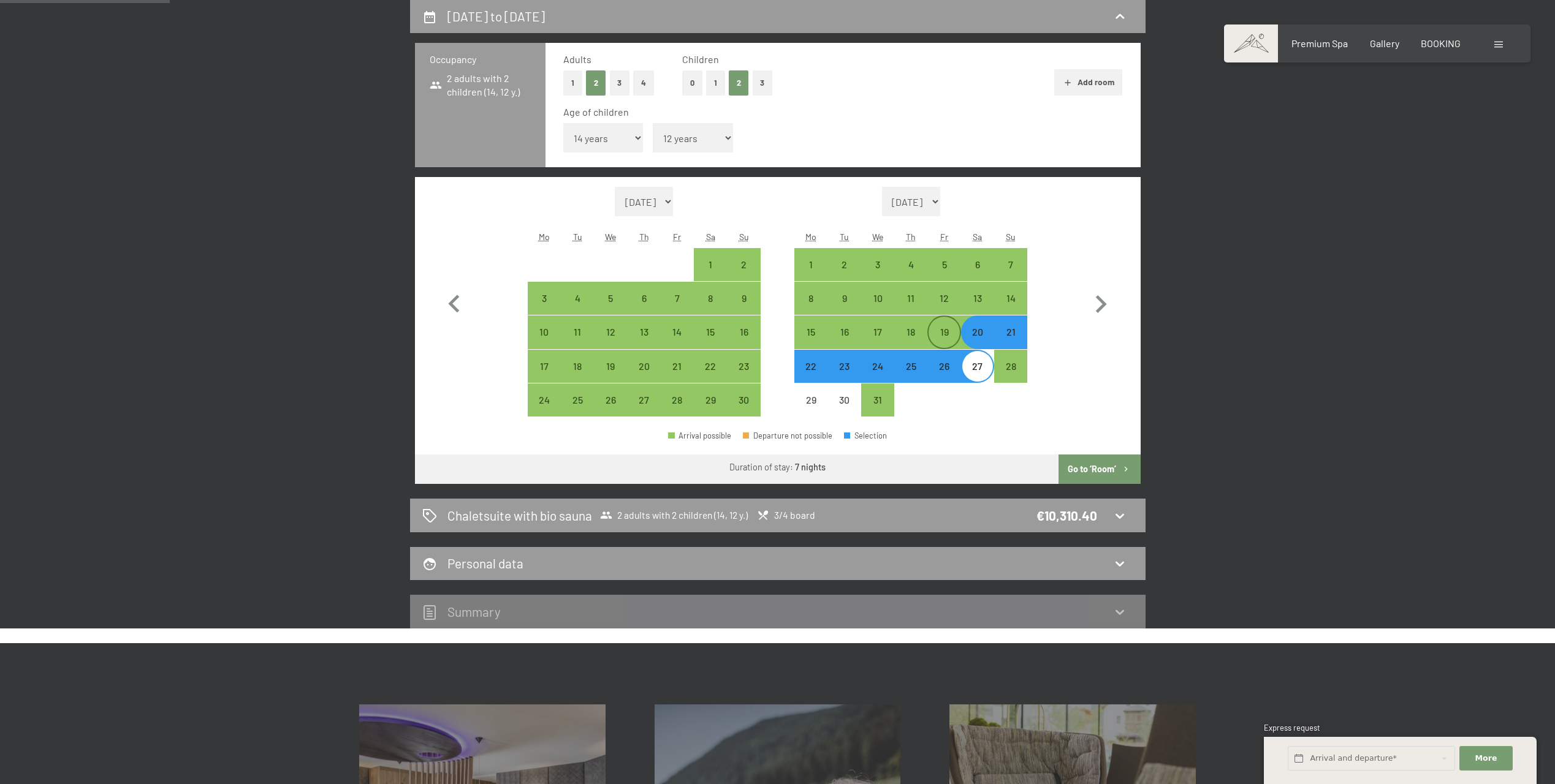
click at [947, 341] on div "19" at bounding box center [944, 342] width 31 height 31
select select "[DATE]"
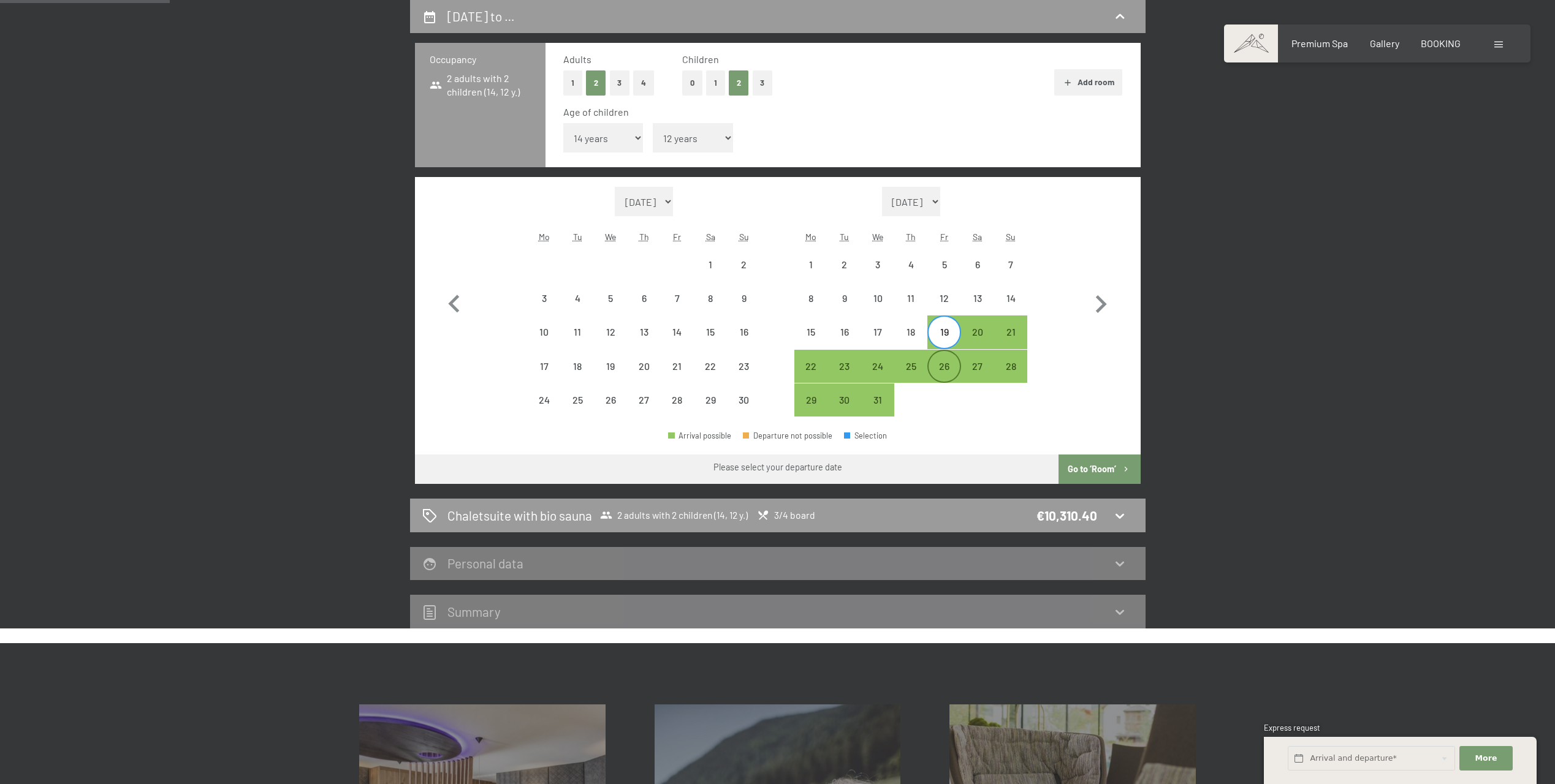
click at [951, 363] on div "26" at bounding box center [944, 377] width 31 height 31
select select "[DATE]"
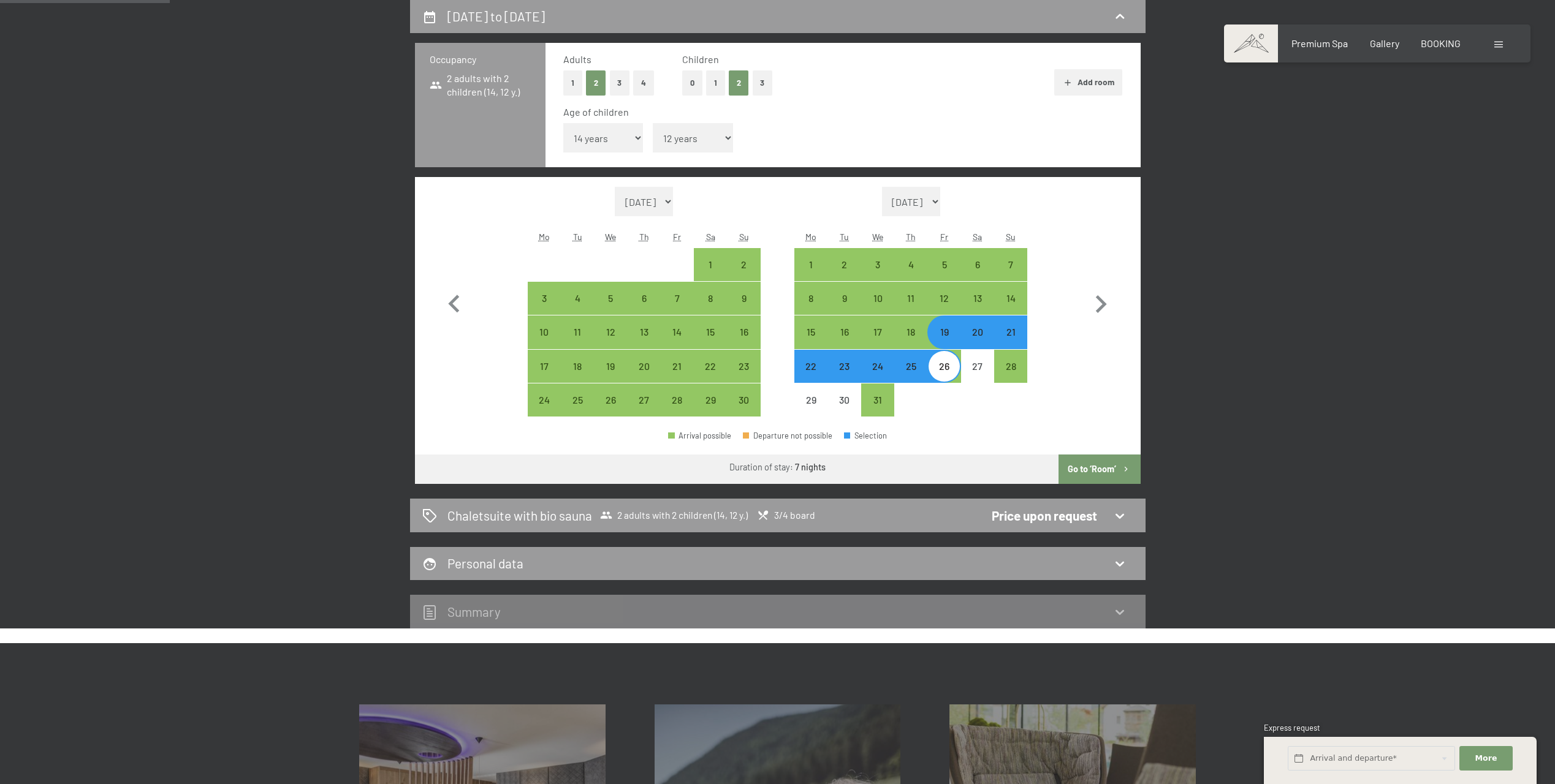
click at [981, 332] on div "20" at bounding box center [978, 342] width 31 height 31
select select "[DATE]"
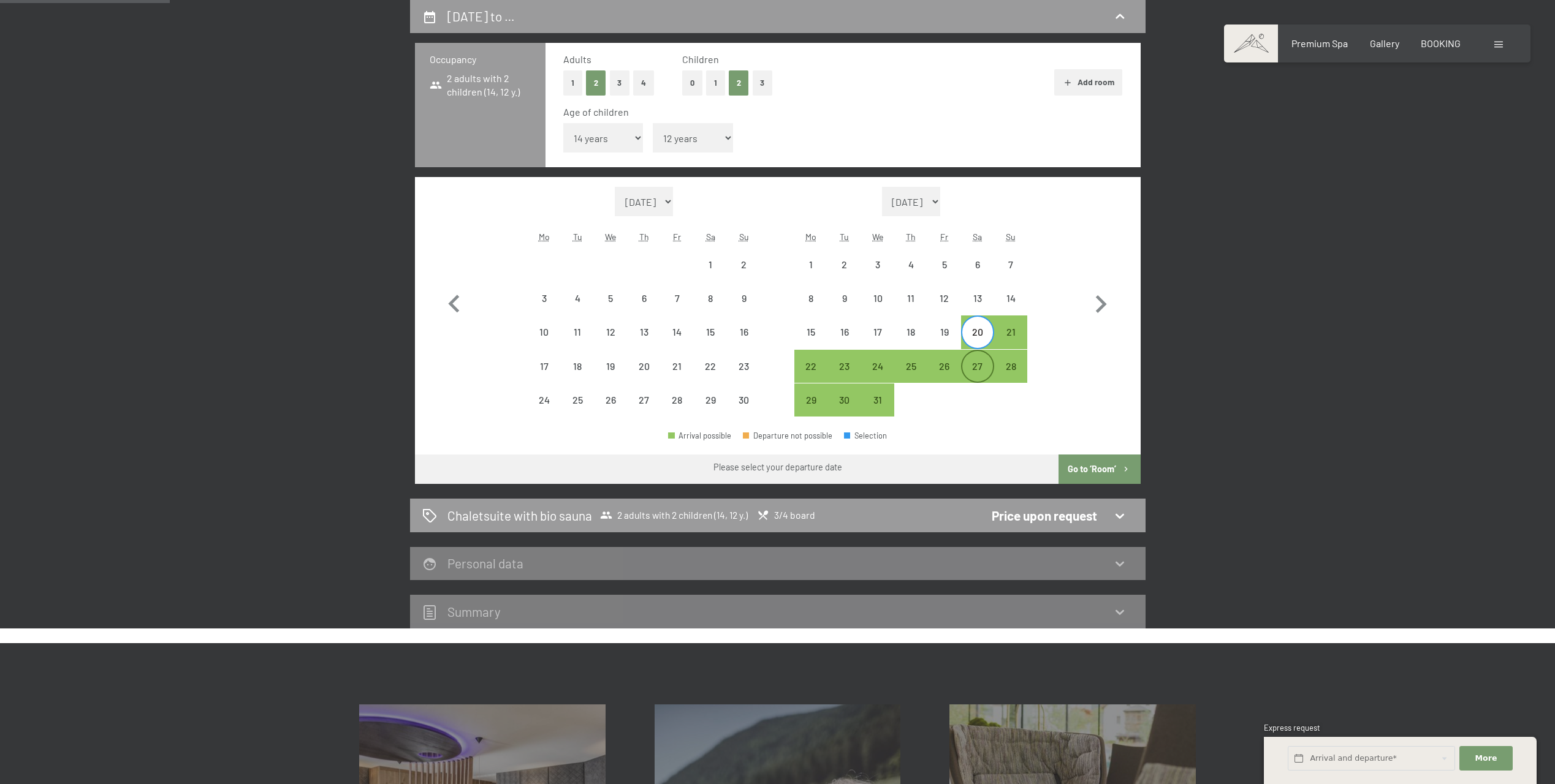
click at [981, 363] on div "27" at bounding box center [978, 377] width 31 height 31
select select "[DATE]"
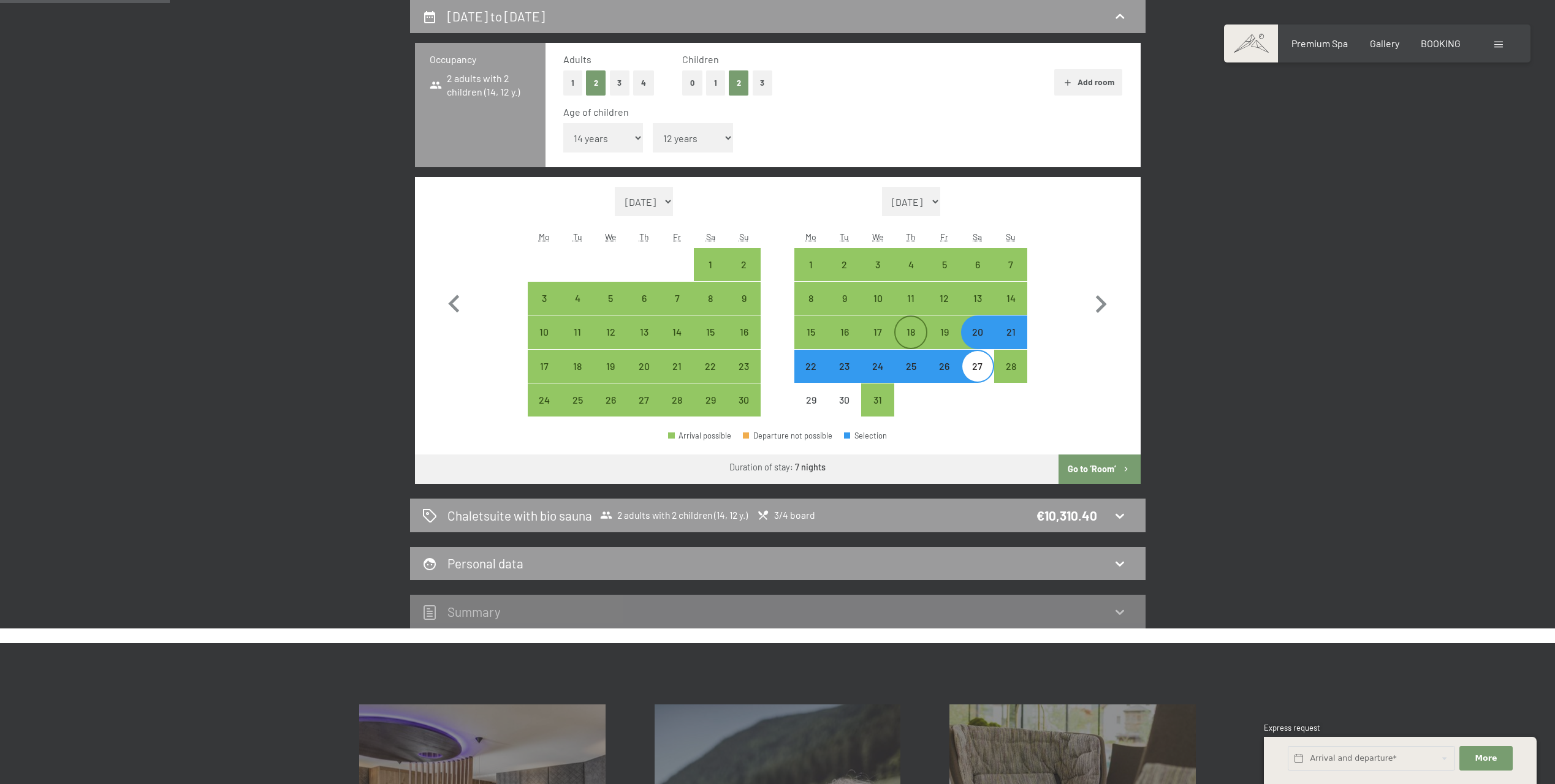
click at [909, 341] on div "18" at bounding box center [910, 342] width 31 height 31
select select "[DATE]"
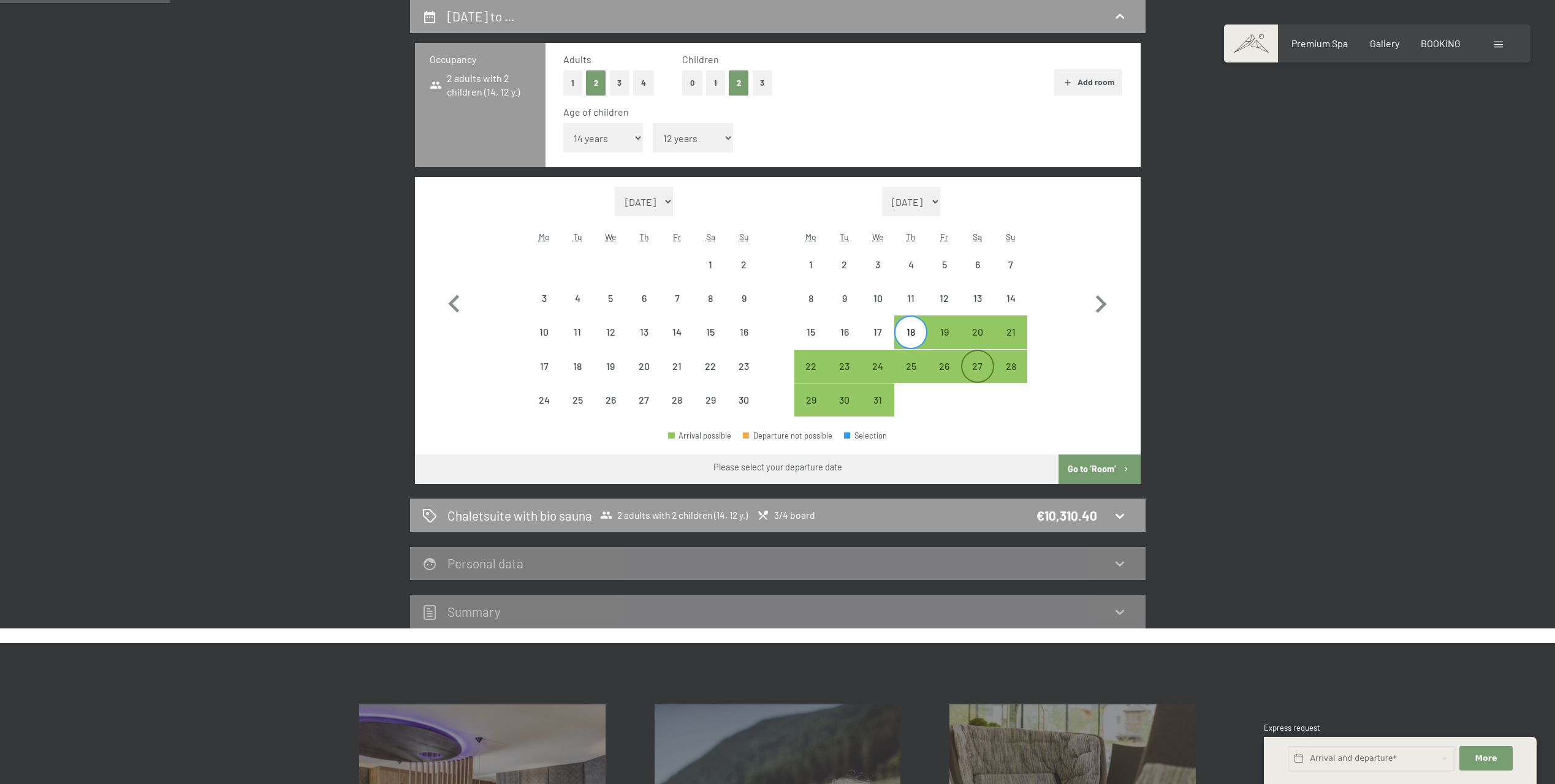
click at [975, 362] on div "27" at bounding box center [978, 377] width 31 height 31
select select "[DATE]"
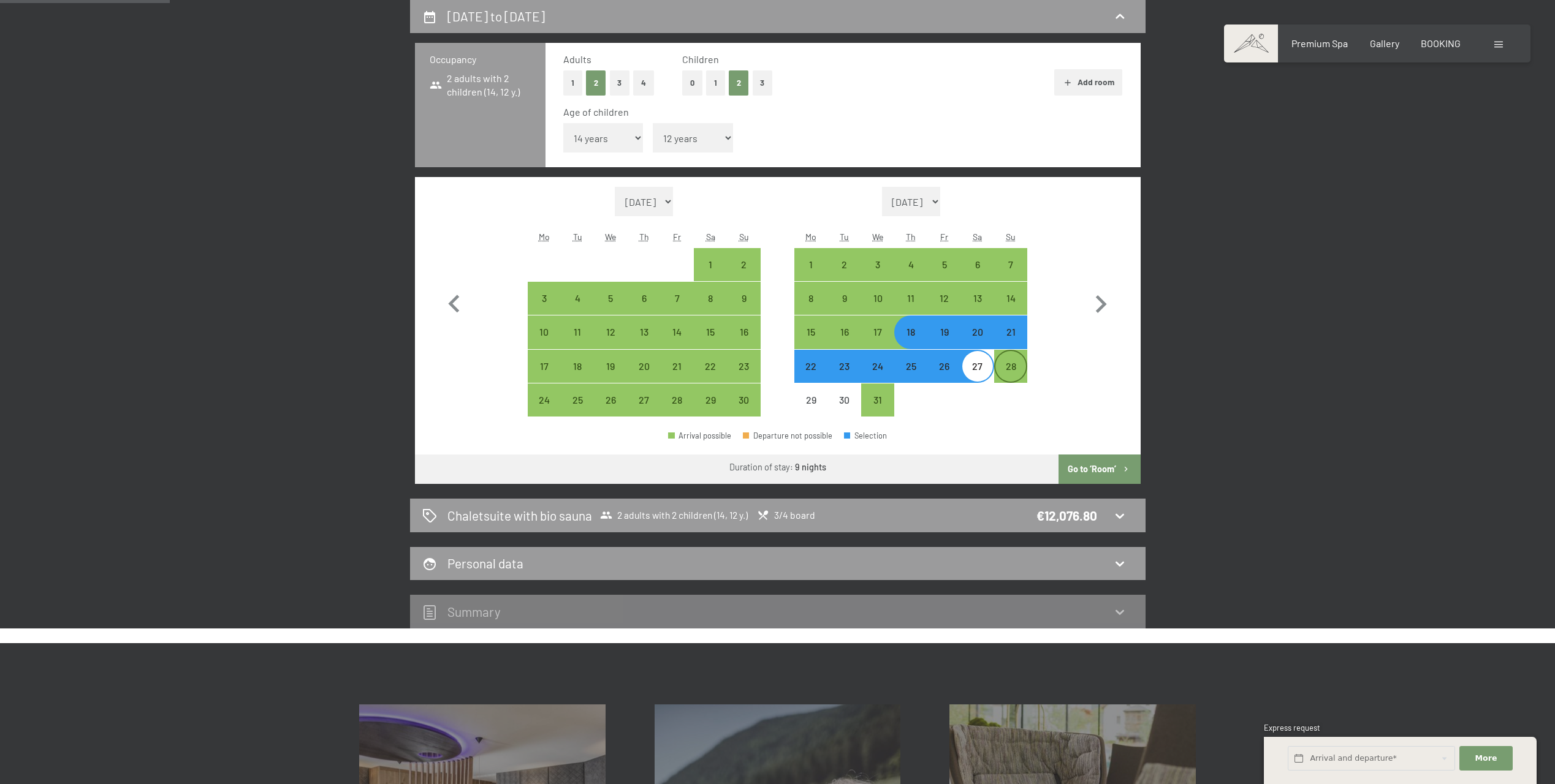
click at [1009, 370] on div "28" at bounding box center [1011, 377] width 31 height 31
select select "[DATE]"
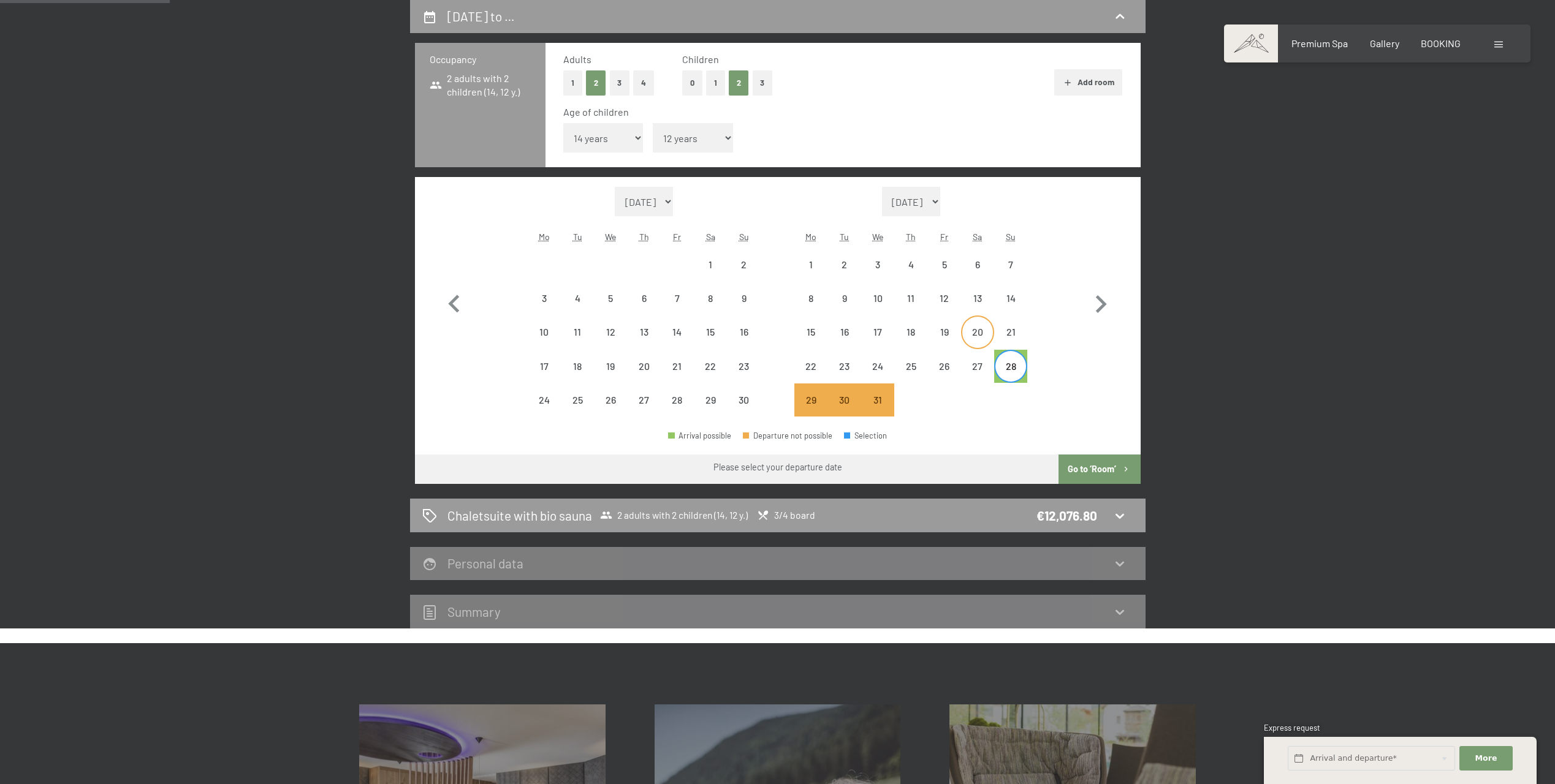
click at [973, 335] on div "20" at bounding box center [978, 342] width 31 height 31
select select "[DATE]"
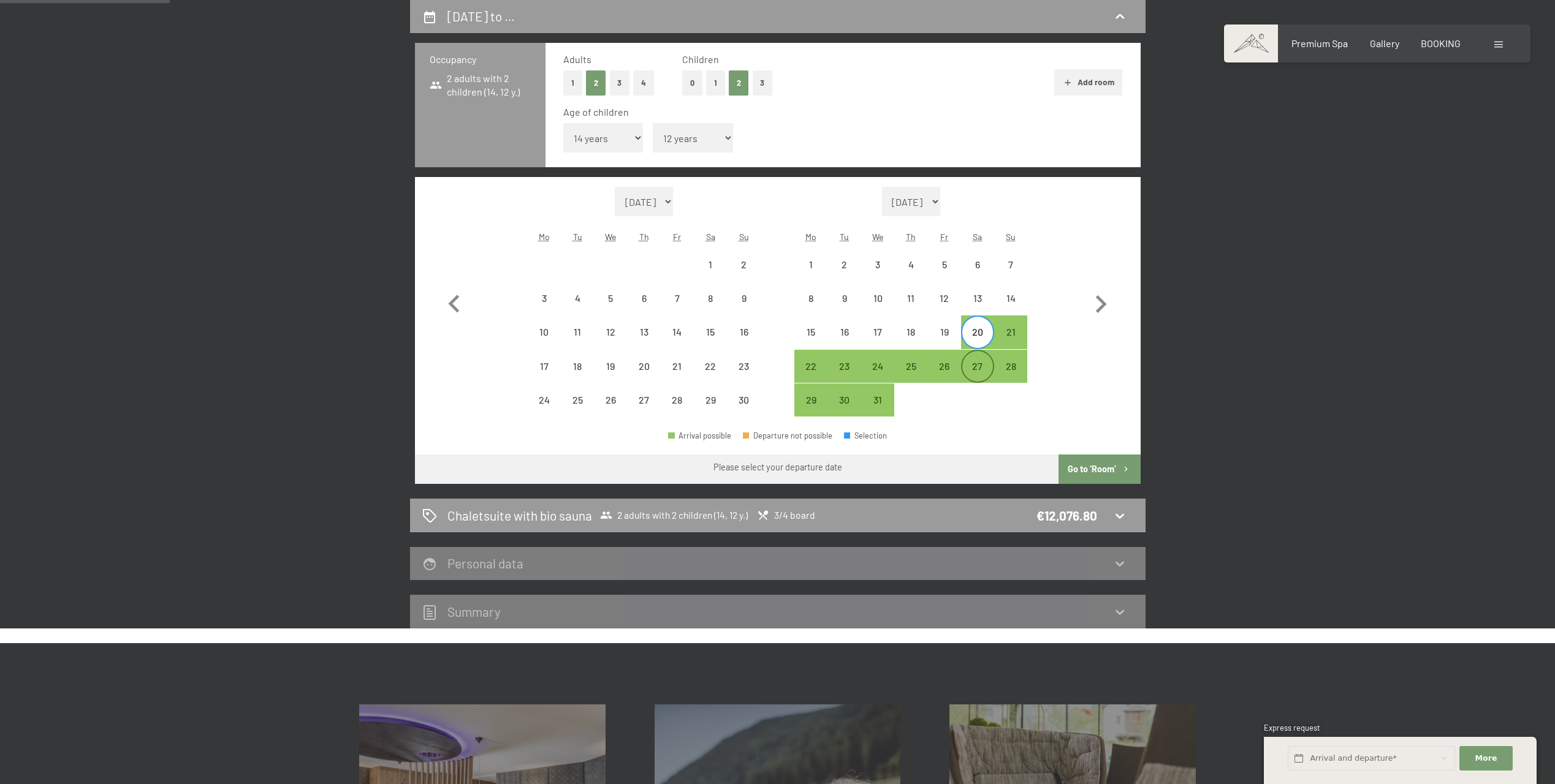
click at [975, 363] on div "27" at bounding box center [978, 377] width 31 height 31
select select "[DATE]"
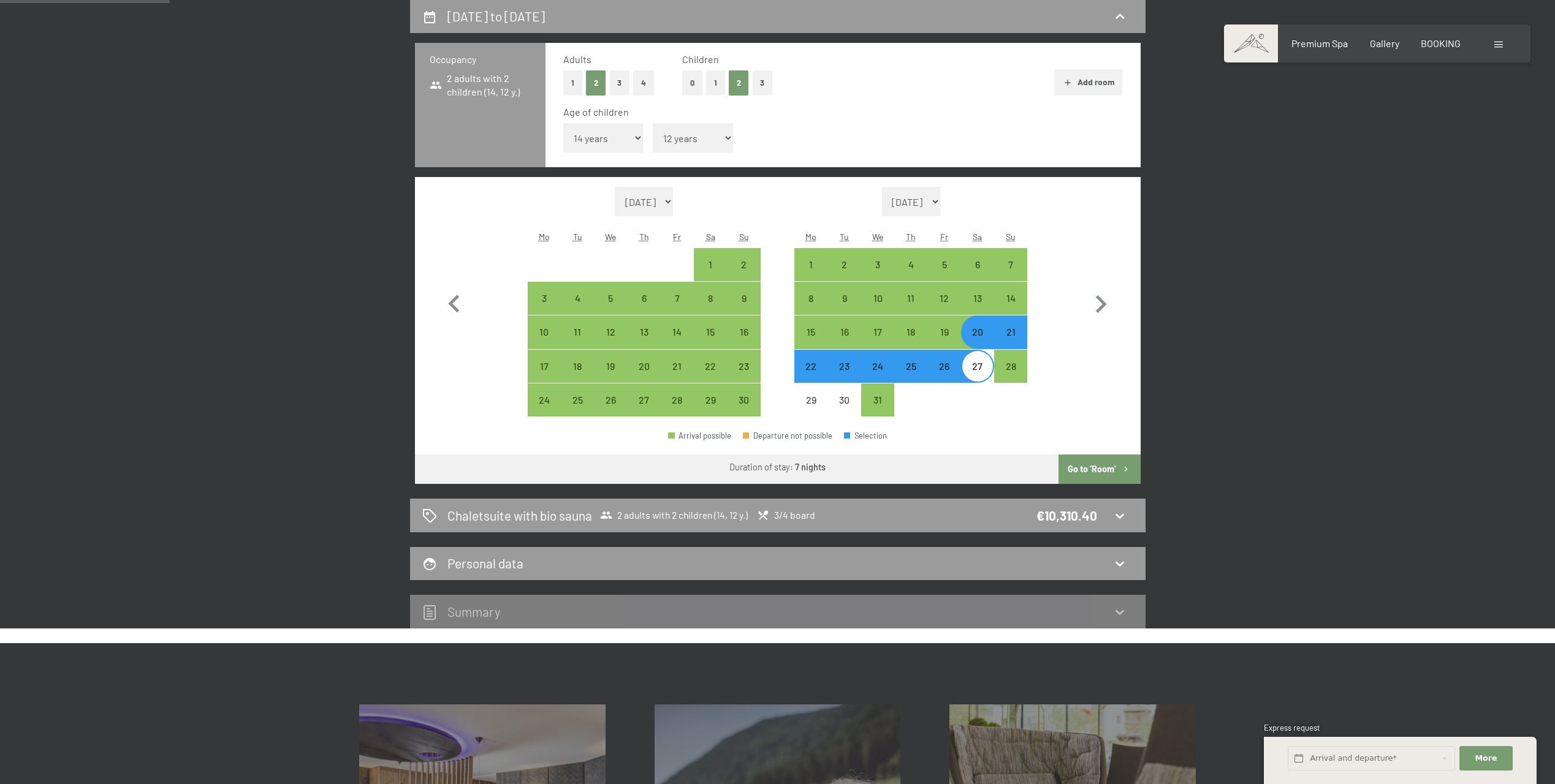
click at [977, 337] on div "20" at bounding box center [978, 342] width 31 height 31
select select "[DATE]"
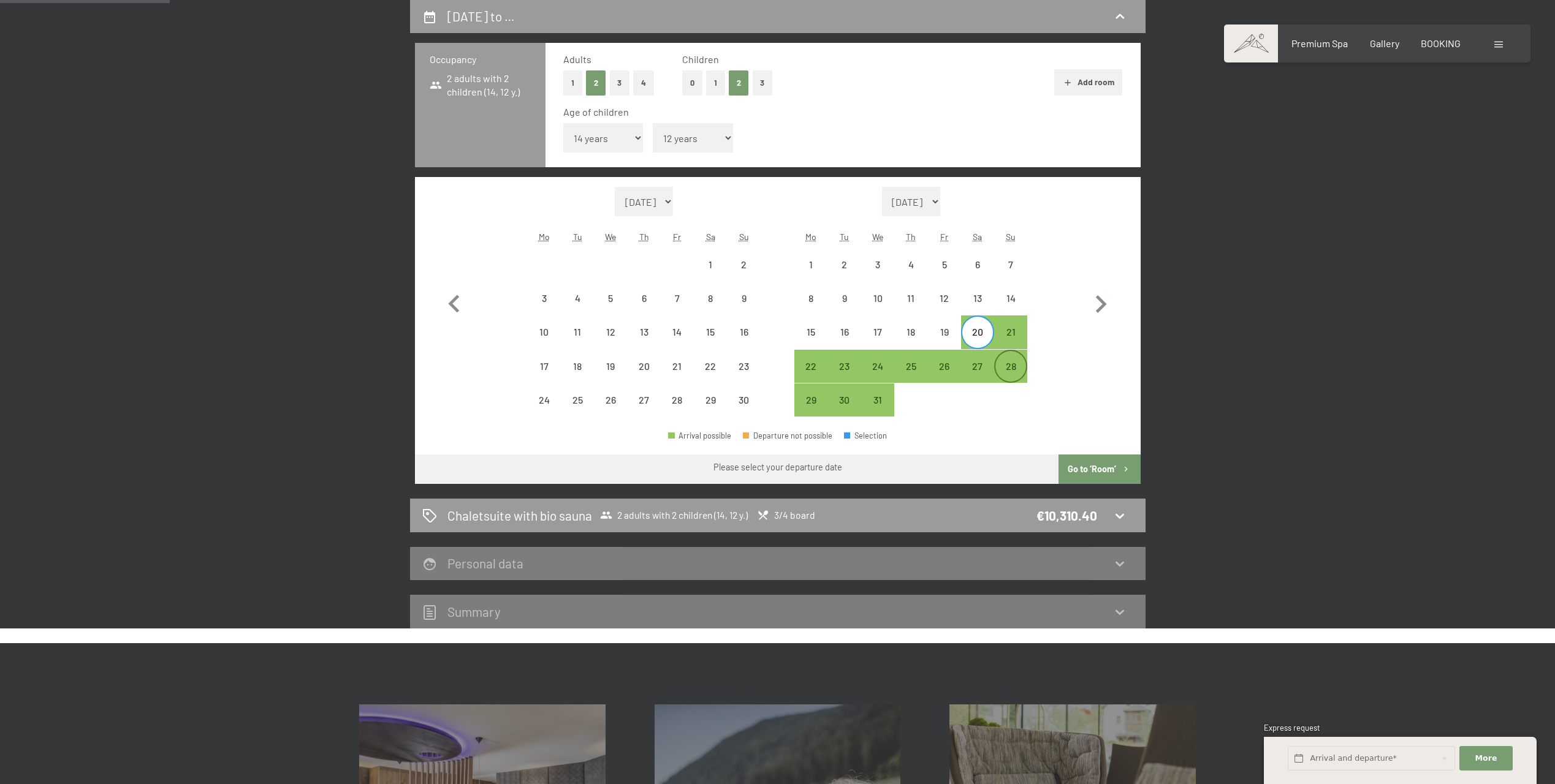
click at [1009, 362] on div "28" at bounding box center [1011, 377] width 31 height 31
select select "[DATE]"
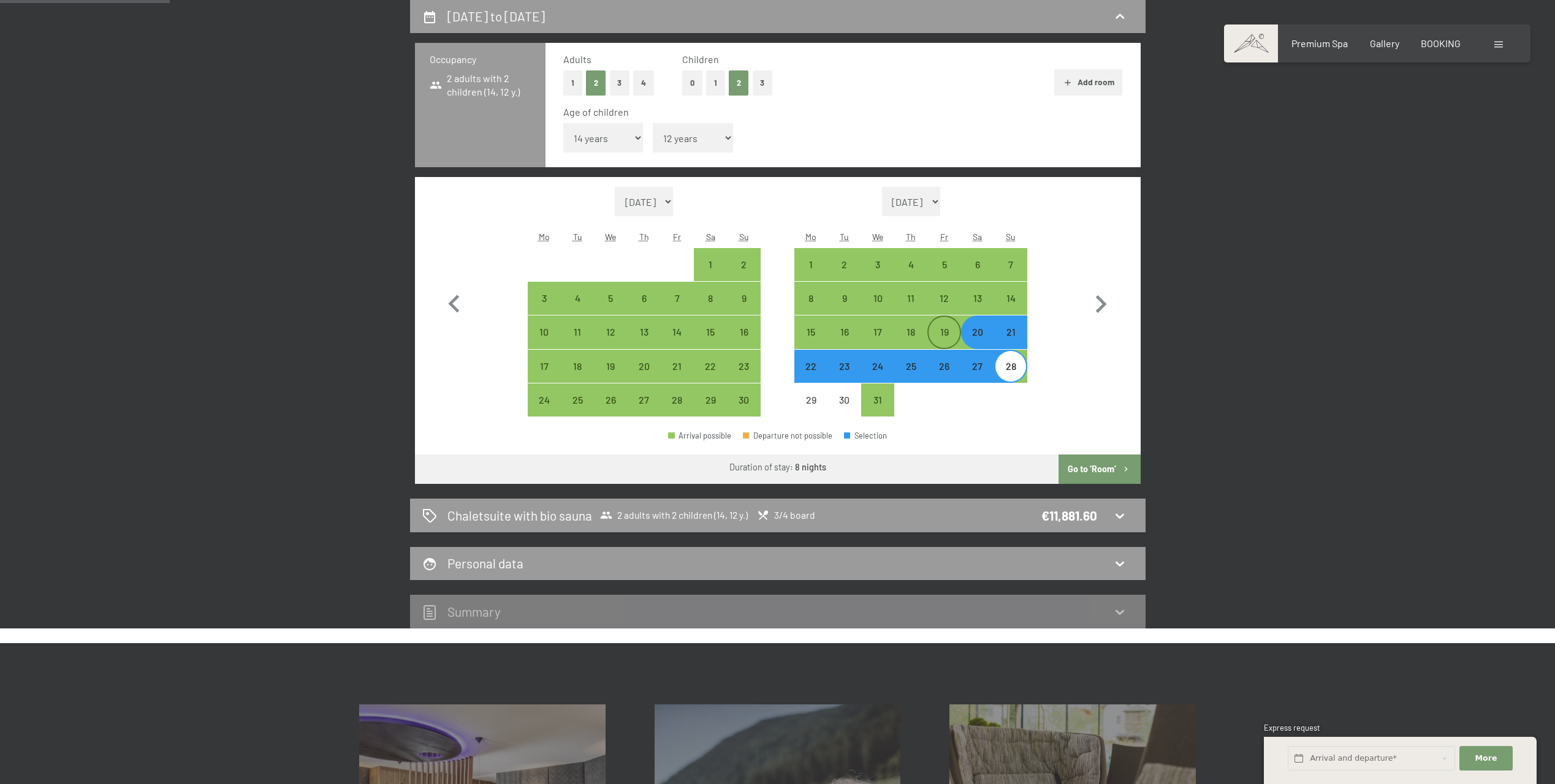
click at [952, 337] on div "19" at bounding box center [944, 342] width 31 height 31
select select "[DATE]"
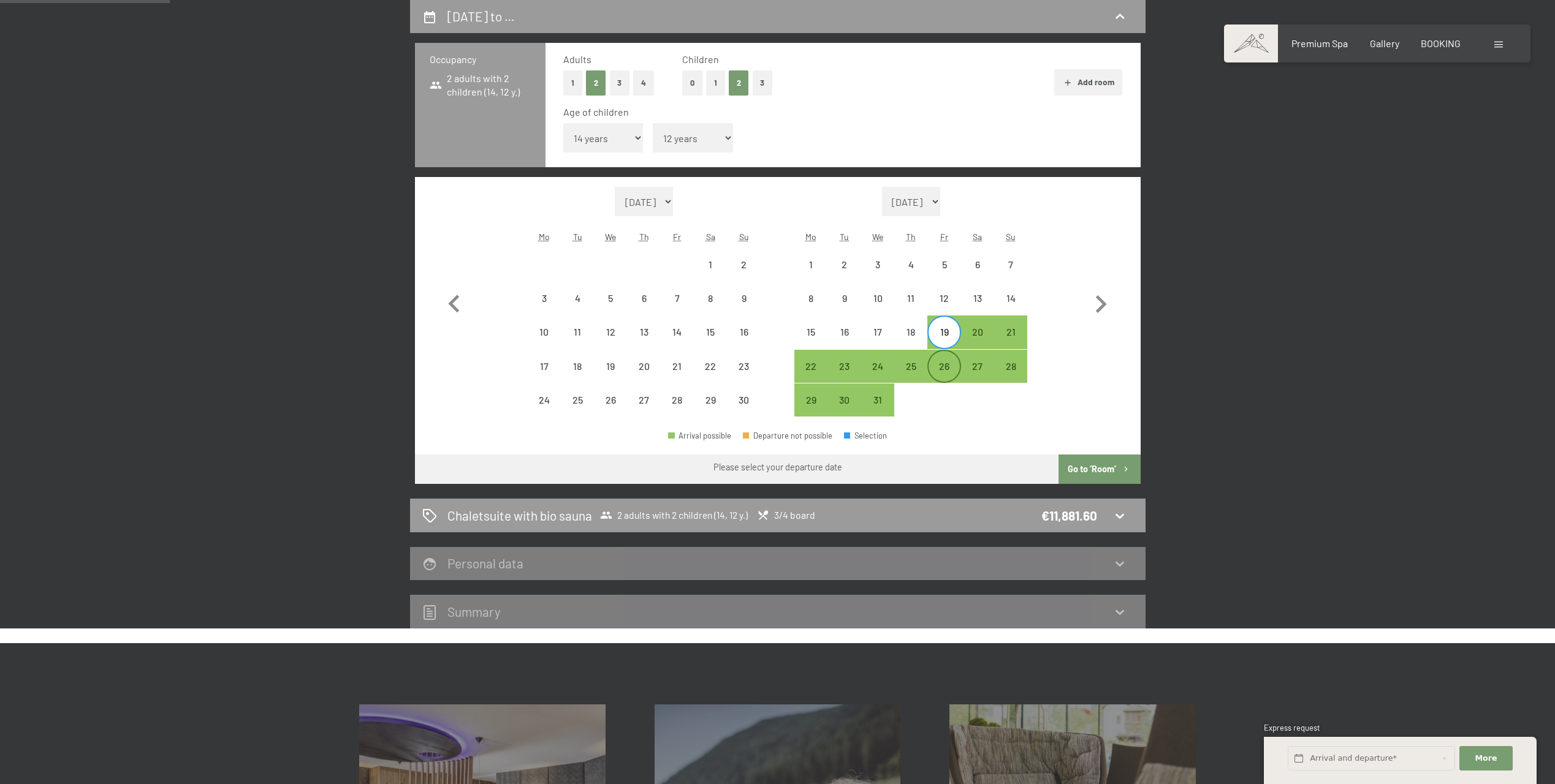
click at [947, 363] on div "26" at bounding box center [944, 377] width 31 height 31
select select "[DATE]"
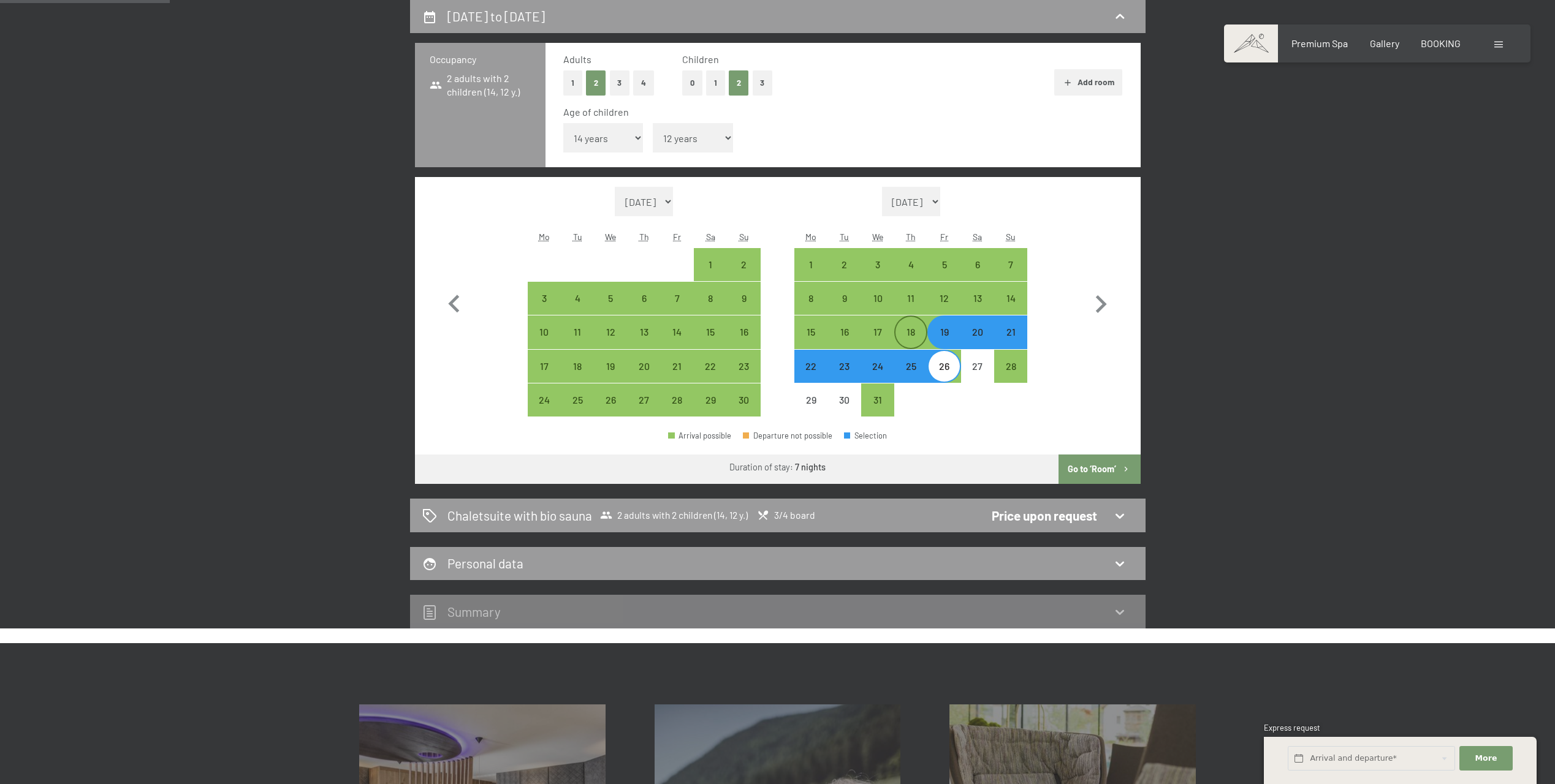
click at [920, 335] on div "18" at bounding box center [910, 342] width 31 height 31
select select "[DATE]"
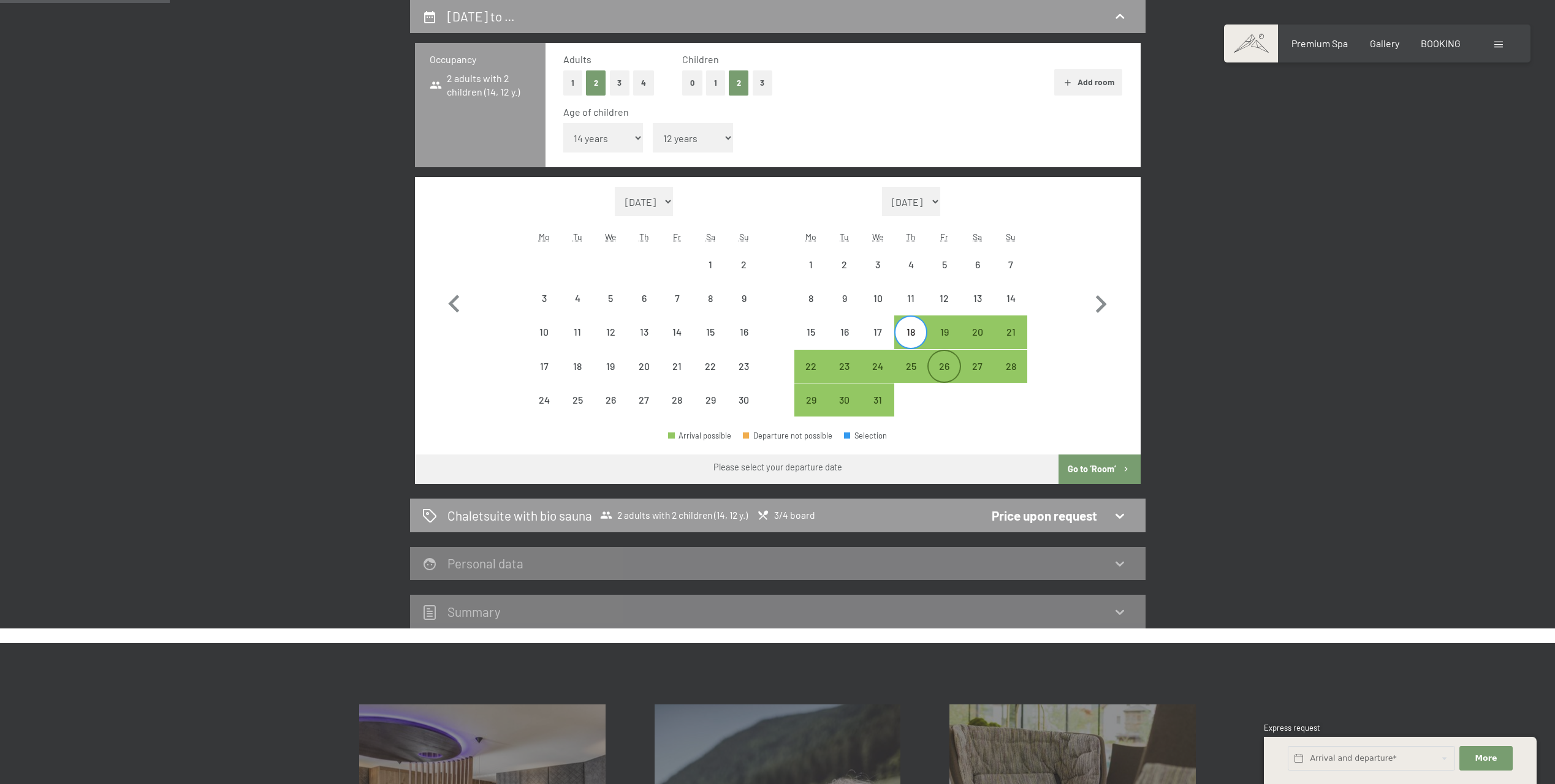
click at [946, 362] on div "26" at bounding box center [944, 377] width 31 height 31
select select "[DATE]"
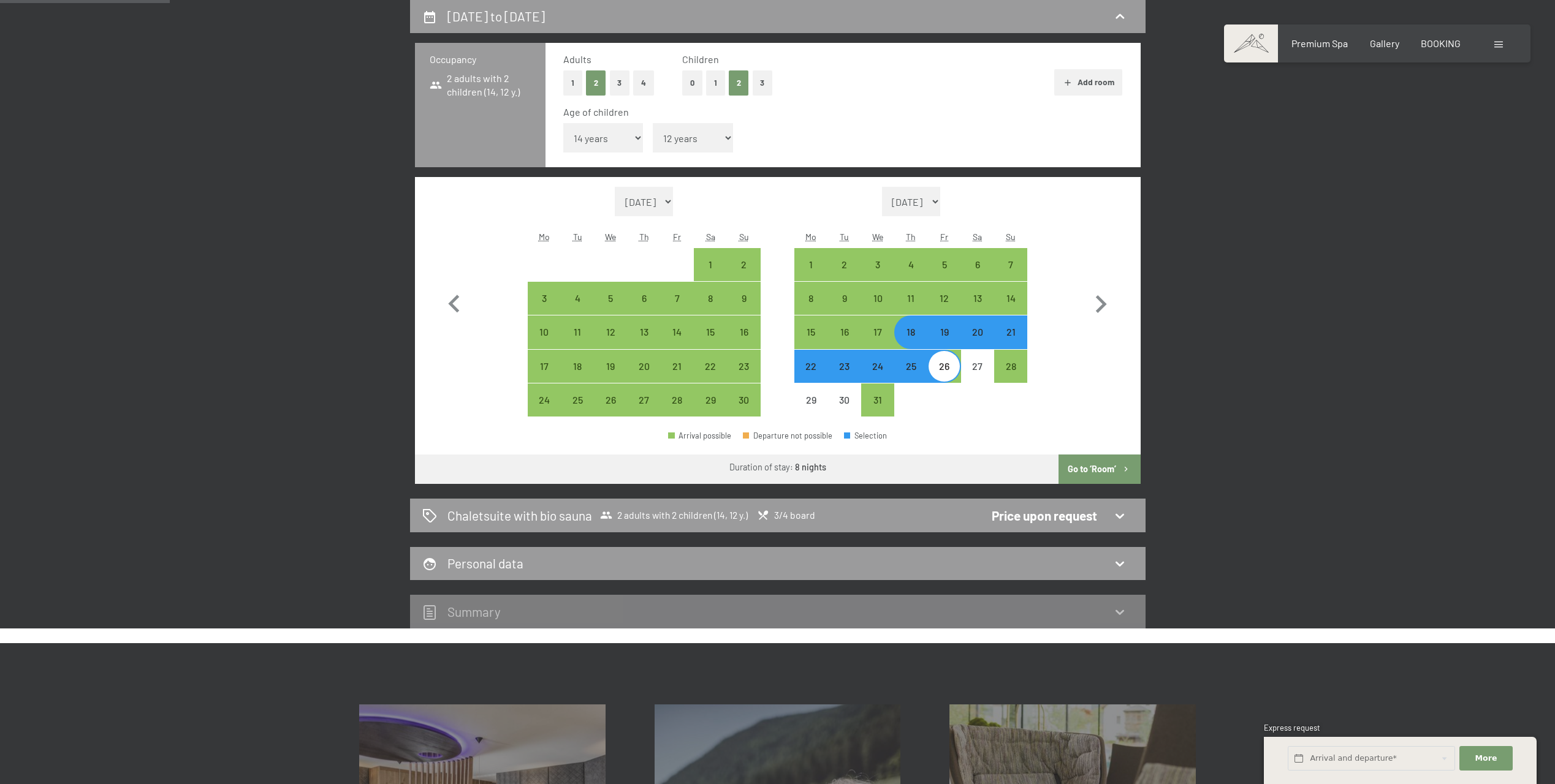
click at [976, 338] on div "20" at bounding box center [978, 342] width 31 height 31
select select "[DATE]"
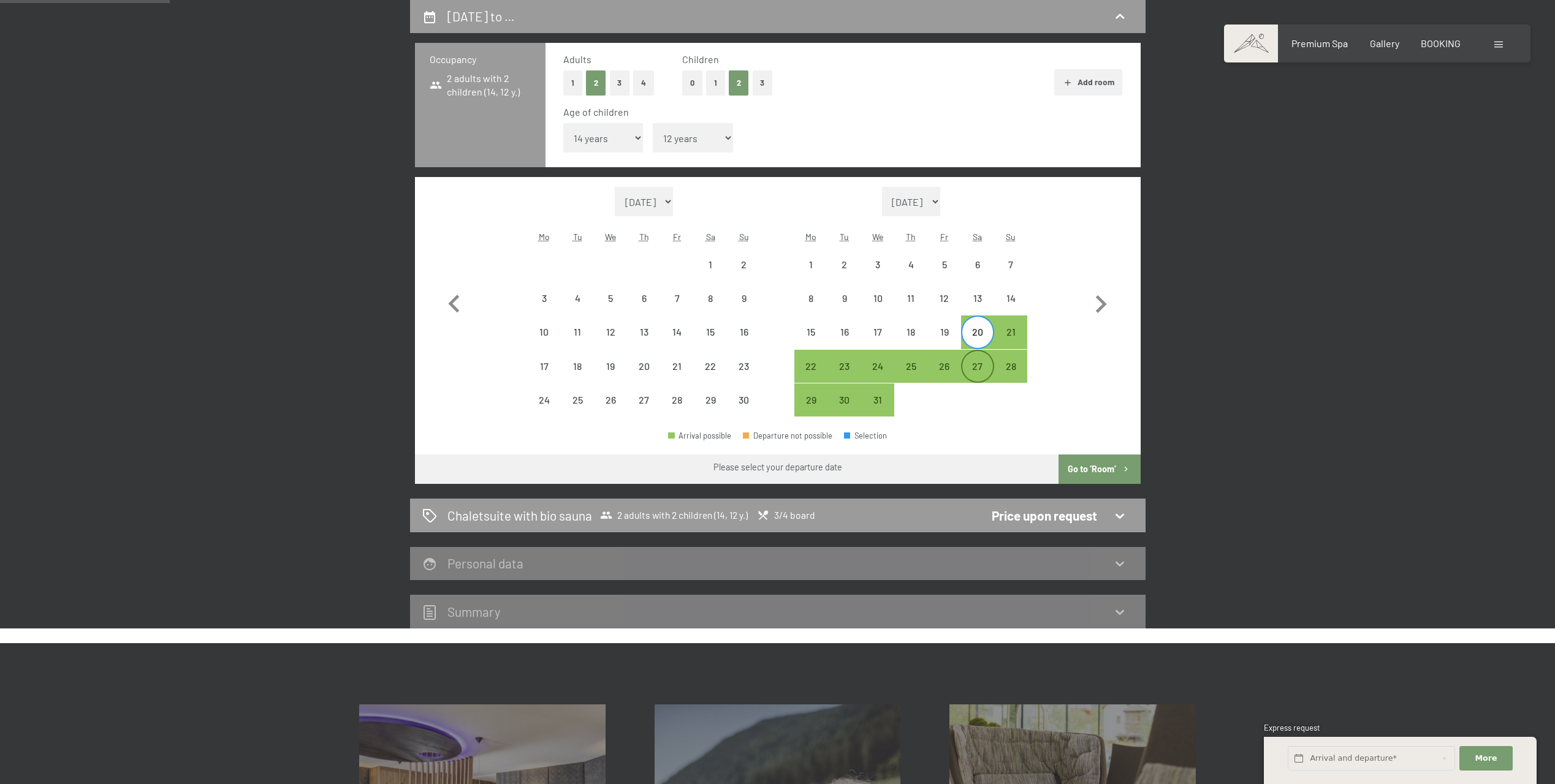
click at [983, 363] on div "27" at bounding box center [978, 377] width 31 height 31
select select "[DATE]"
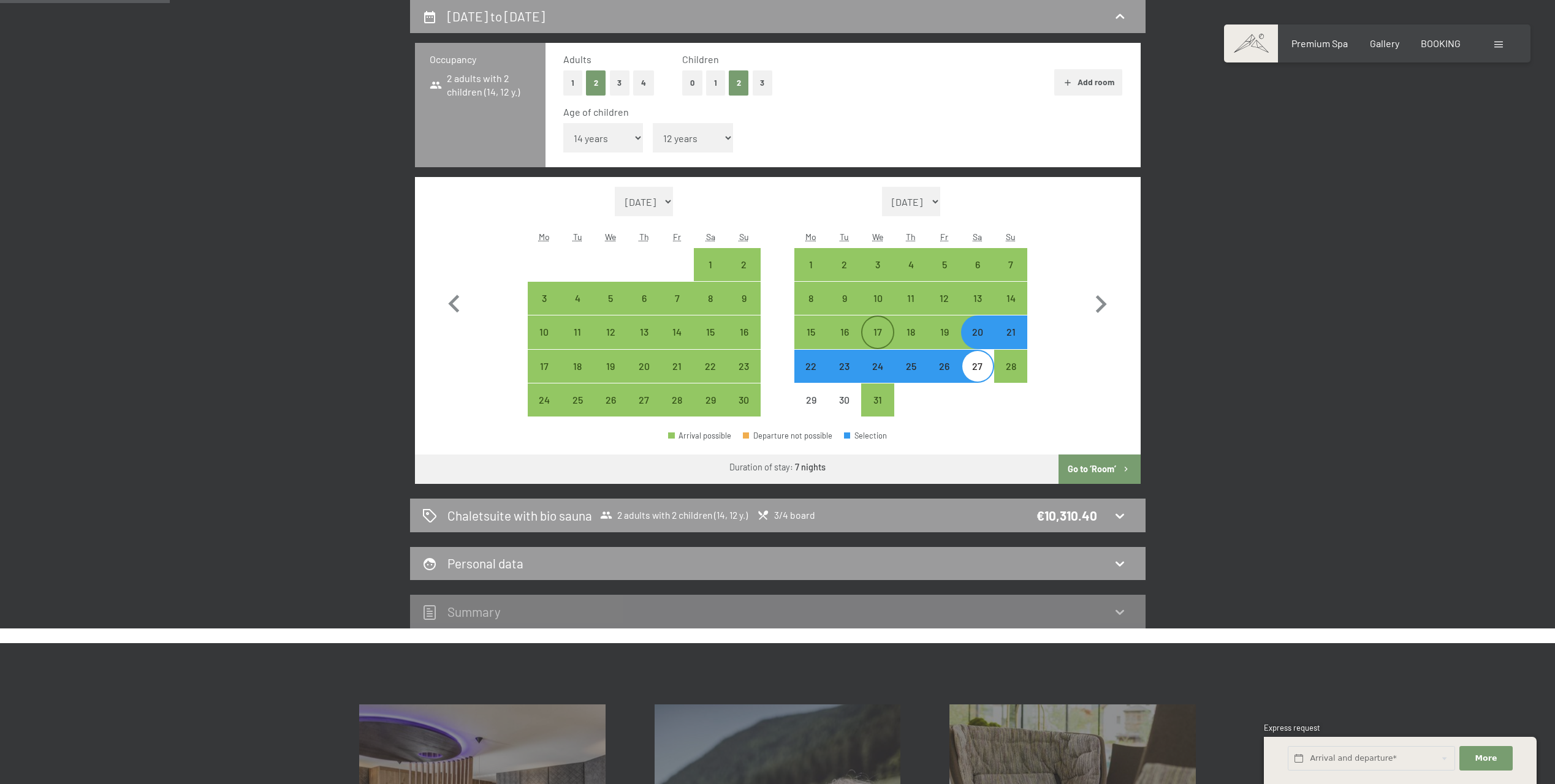
click at [882, 330] on div "17" at bounding box center [878, 342] width 31 height 31
select select "[DATE]"
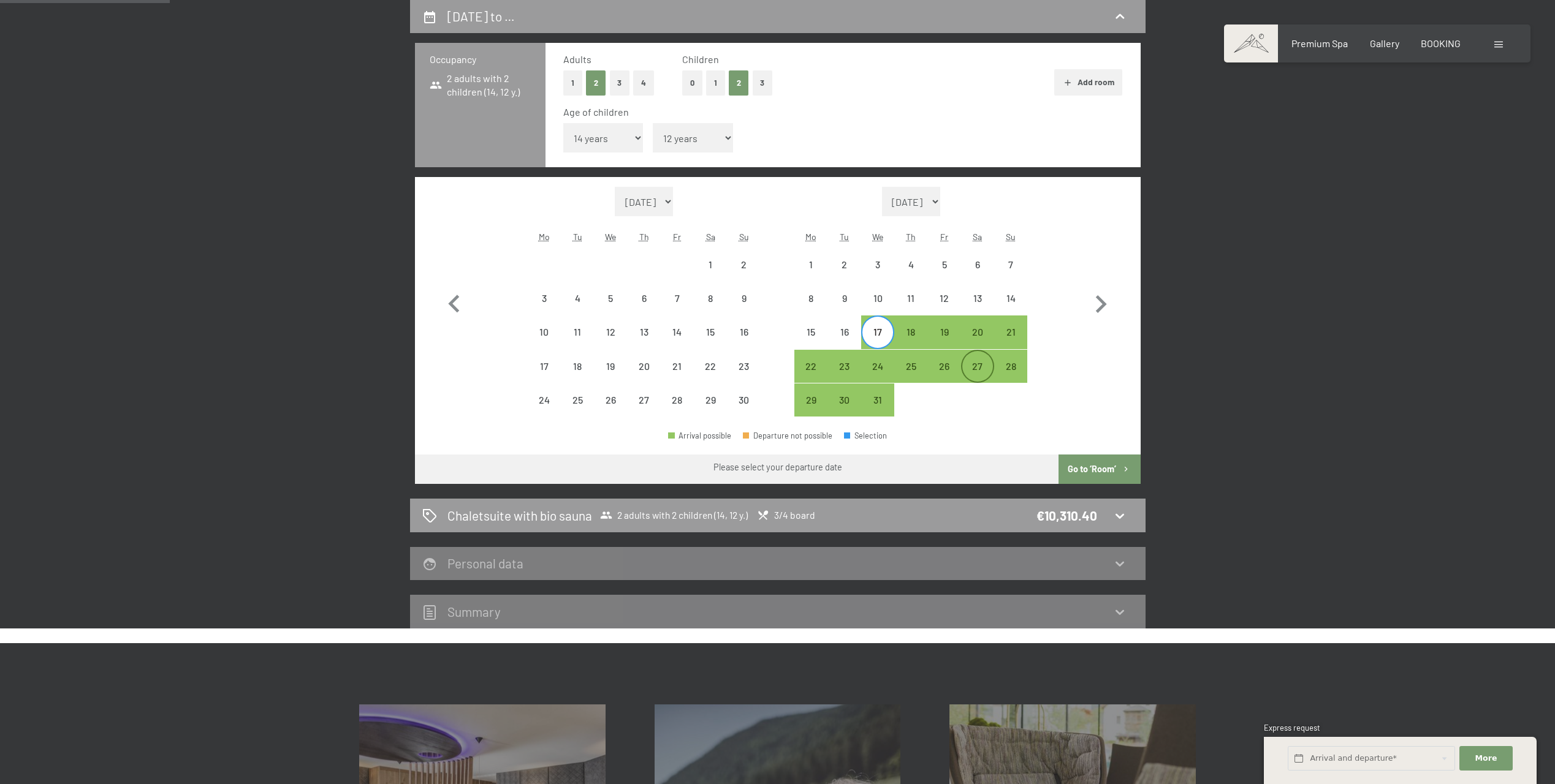
click at [972, 356] on div "27" at bounding box center [978, 366] width 31 height 31
select select "[DATE]"
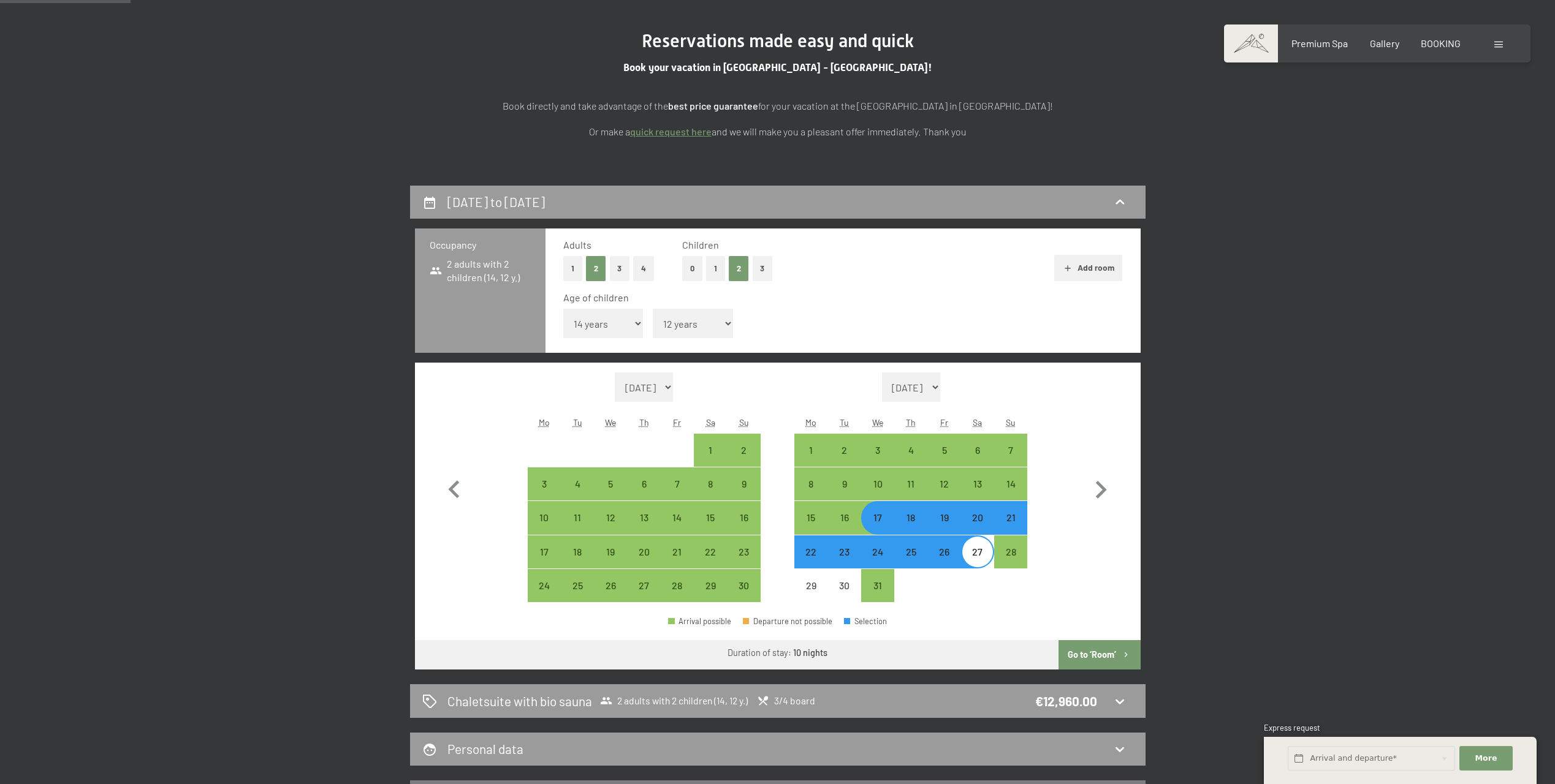
scroll to position [79, 0]
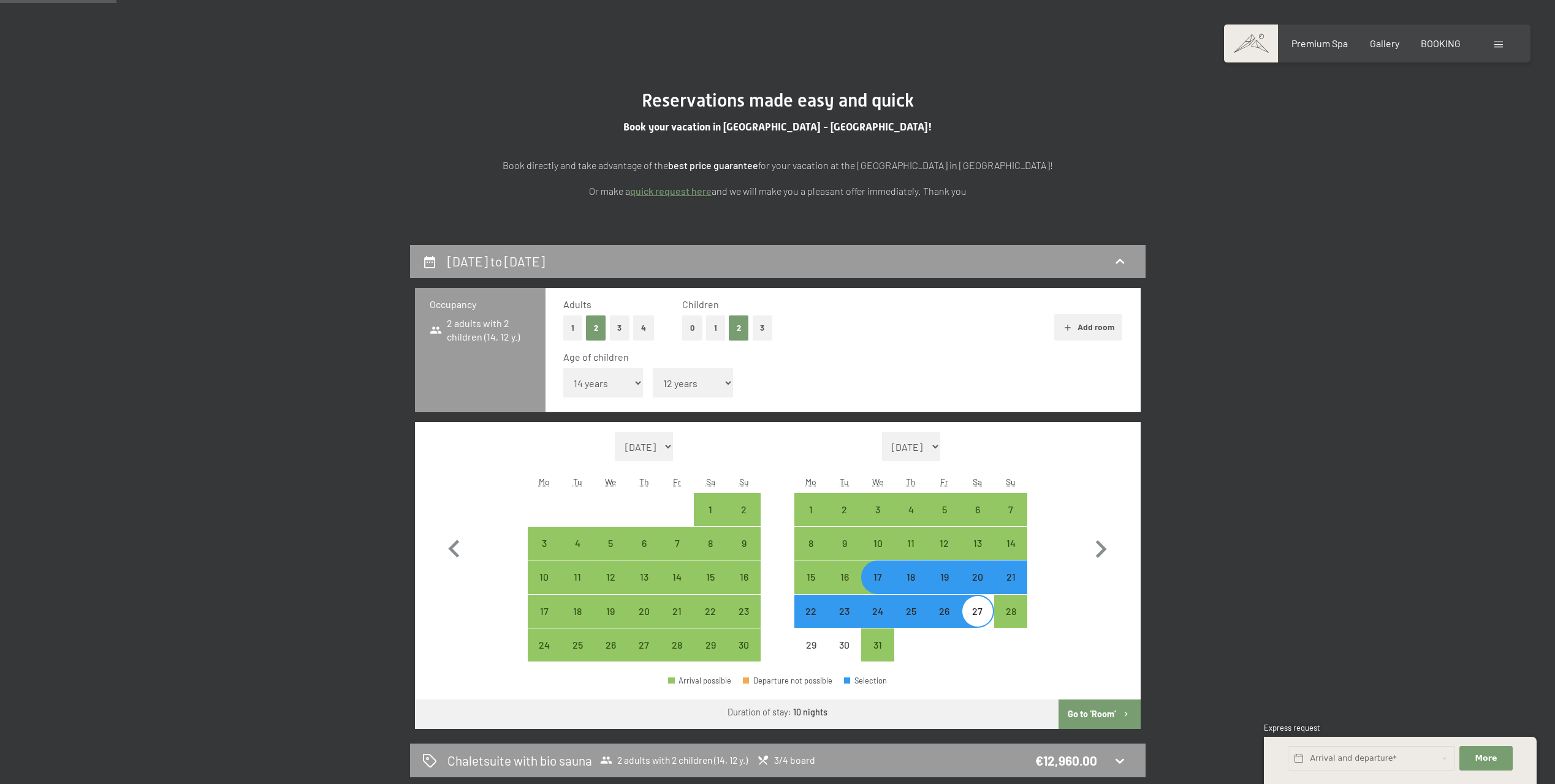
click at [946, 582] on div "19" at bounding box center [944, 587] width 31 height 31
select select "[DATE]"
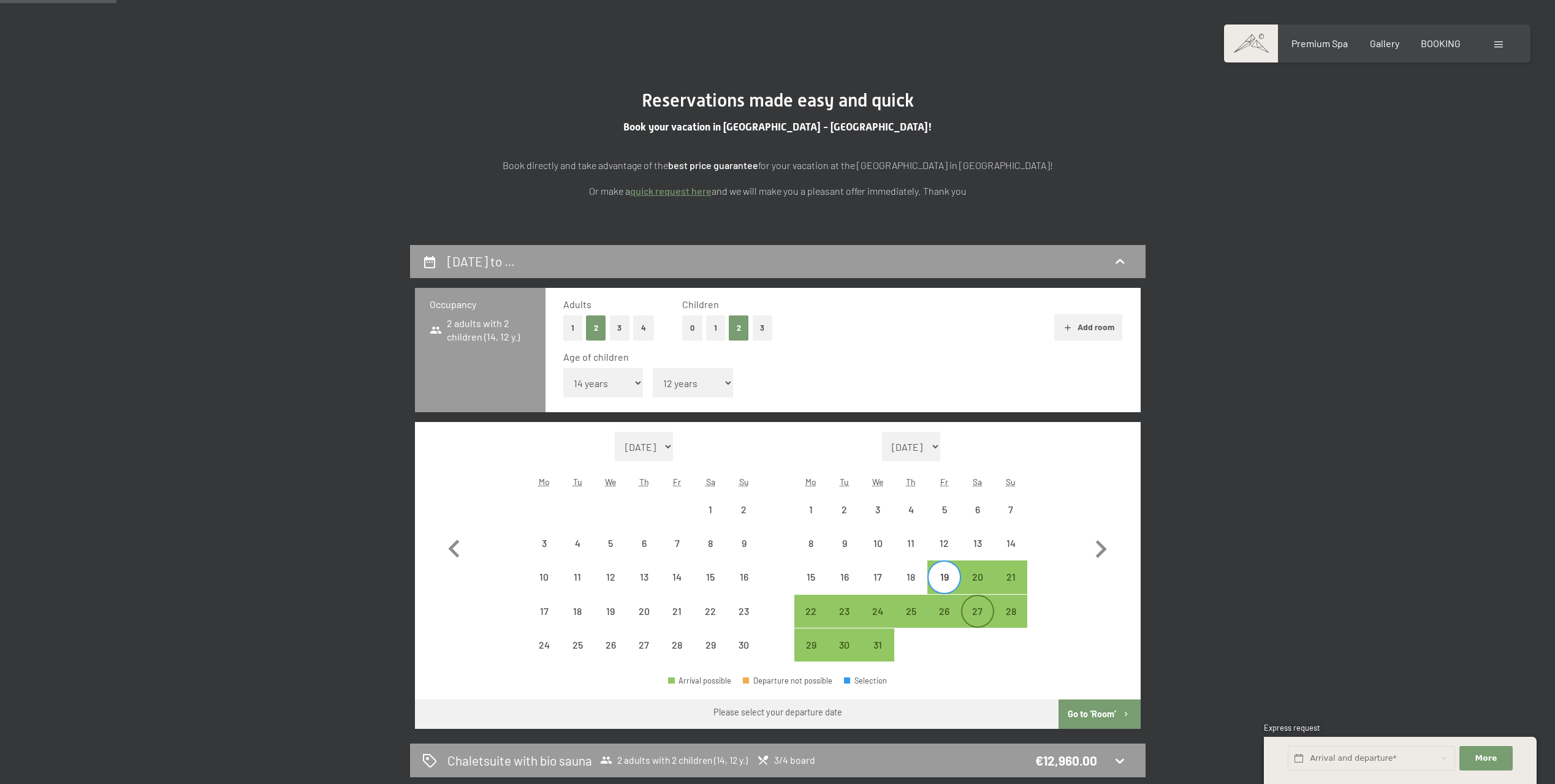
click at [971, 609] on div "27" at bounding box center [978, 622] width 31 height 31
select select "[DATE]"
